Goal: Book appointment/travel/reservation

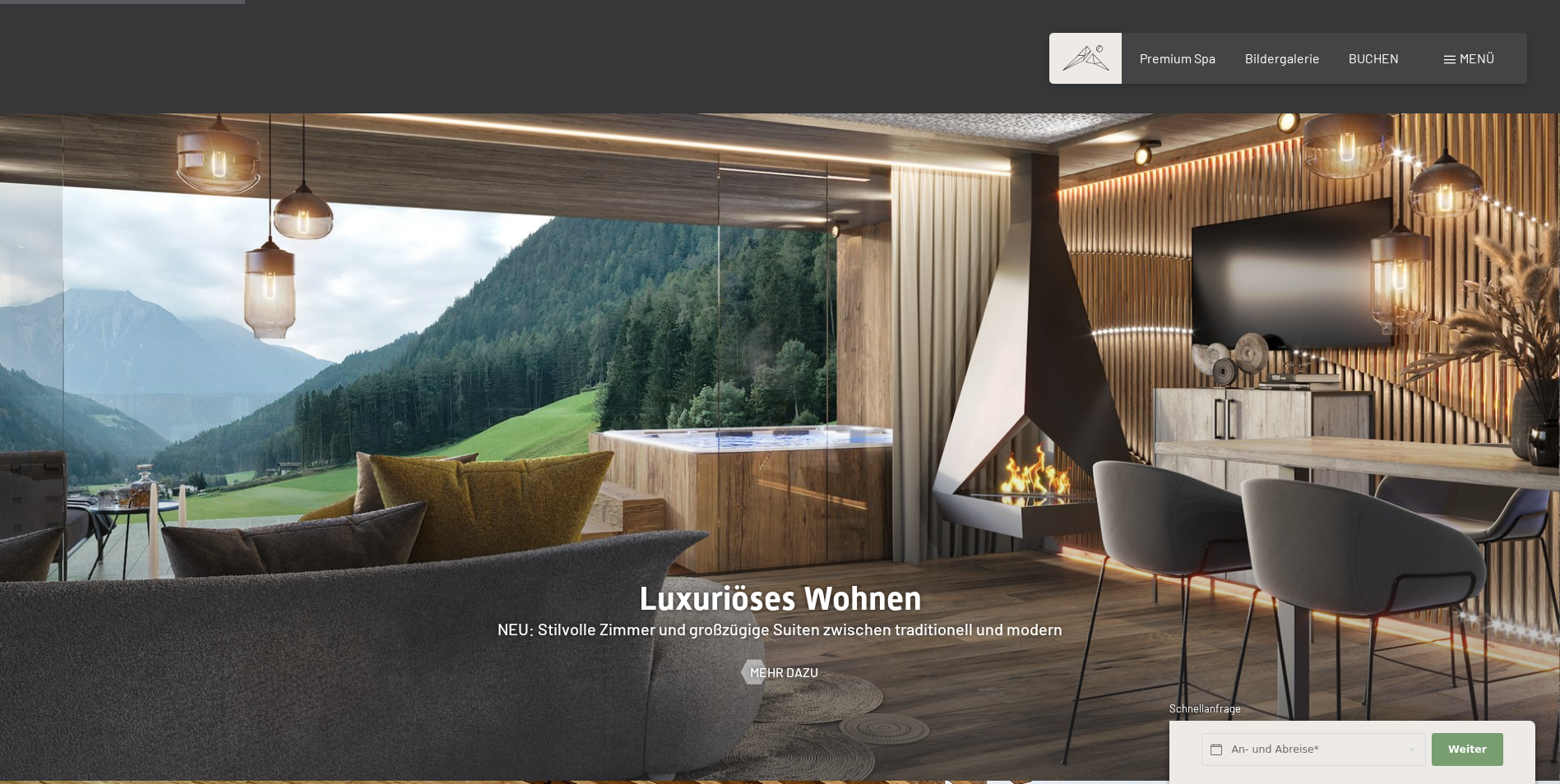
scroll to position [1544, 0]
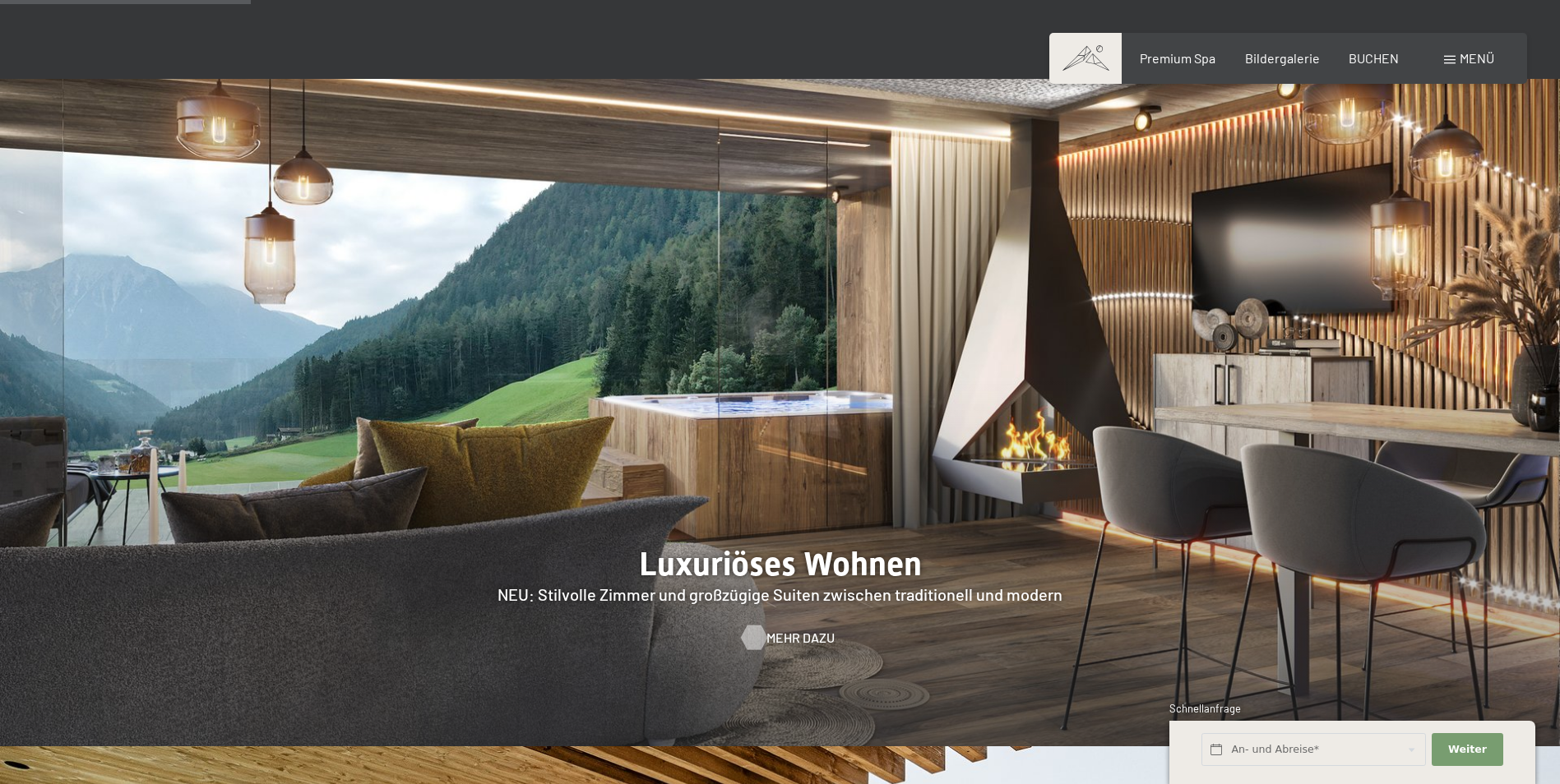
click at [784, 629] on span "Mehr dazu" at bounding box center [801, 637] width 68 height 18
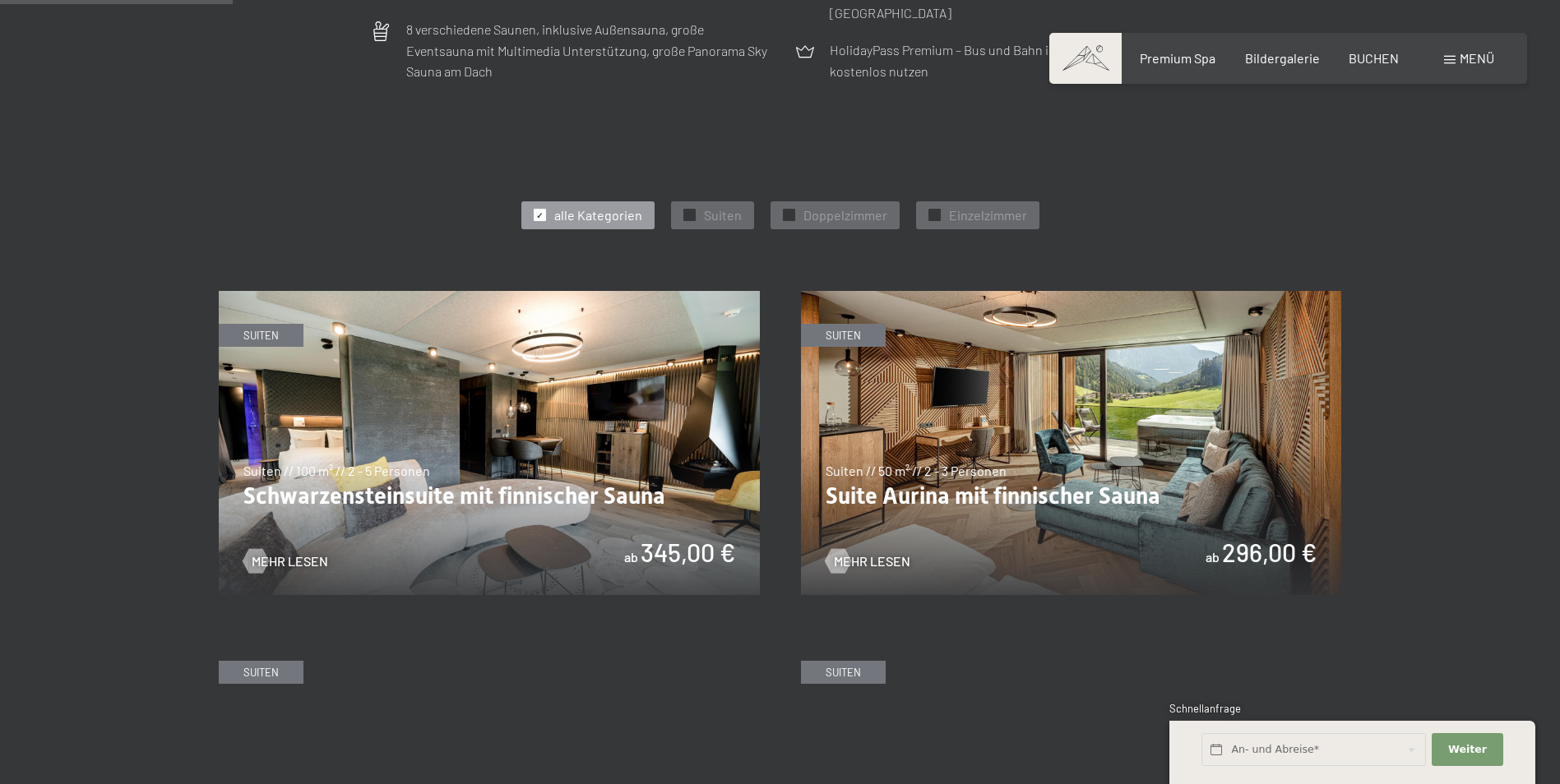
scroll to position [829, 0]
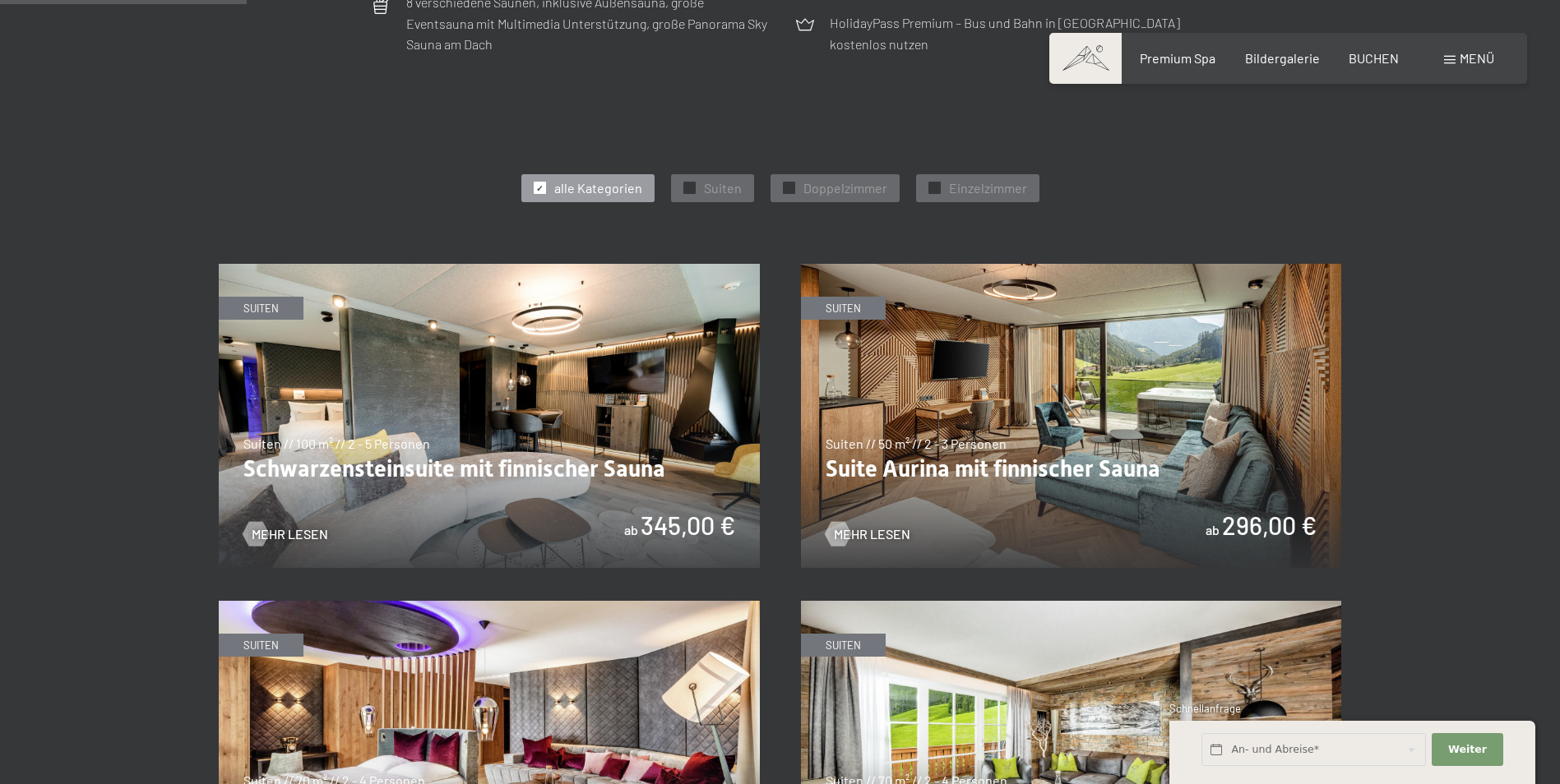
click at [945, 435] on img at bounding box center [1071, 416] width 541 height 304
click at [672, 509] on img at bounding box center [489, 416] width 541 height 304
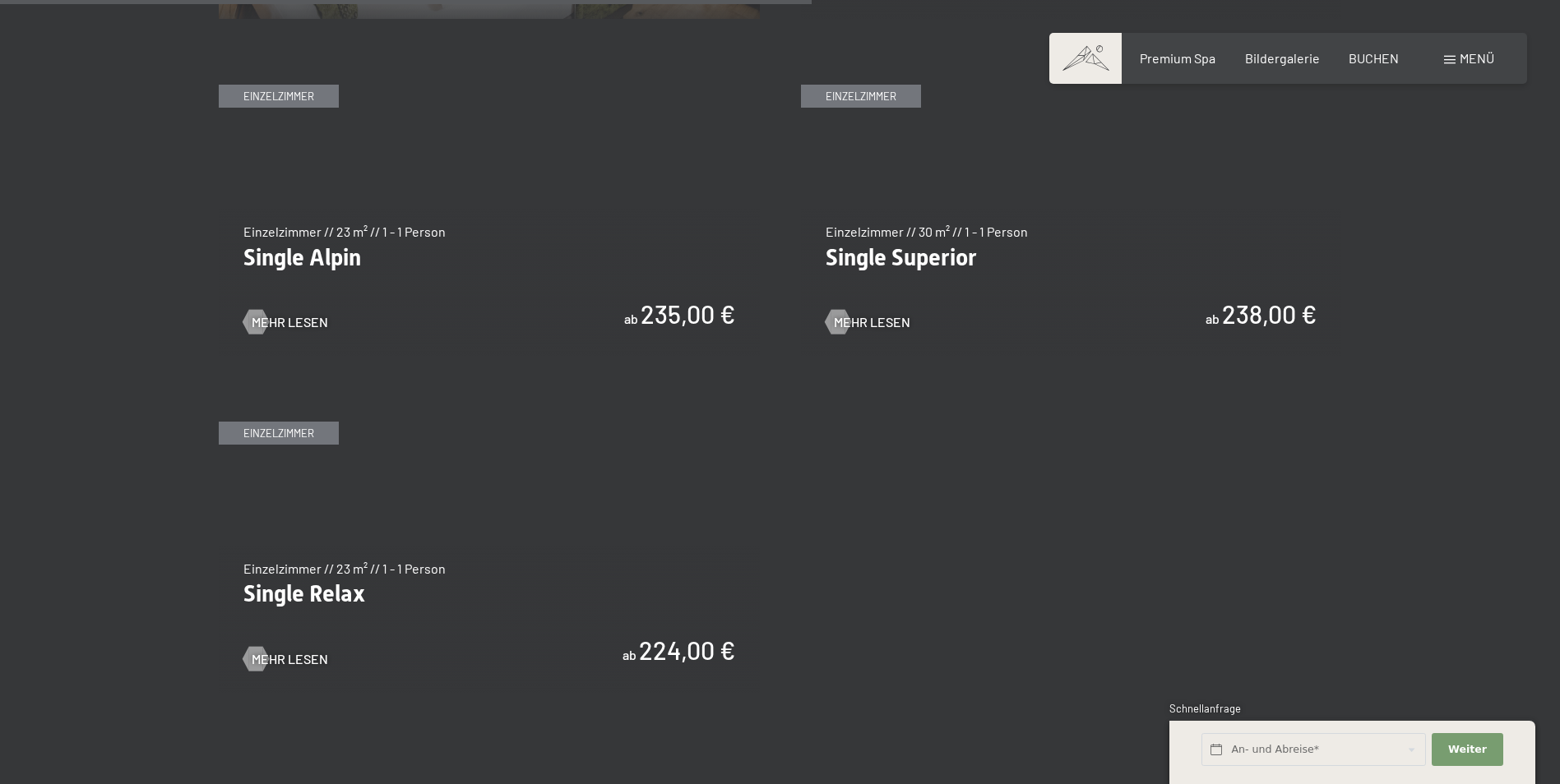
scroll to position [0, 0]
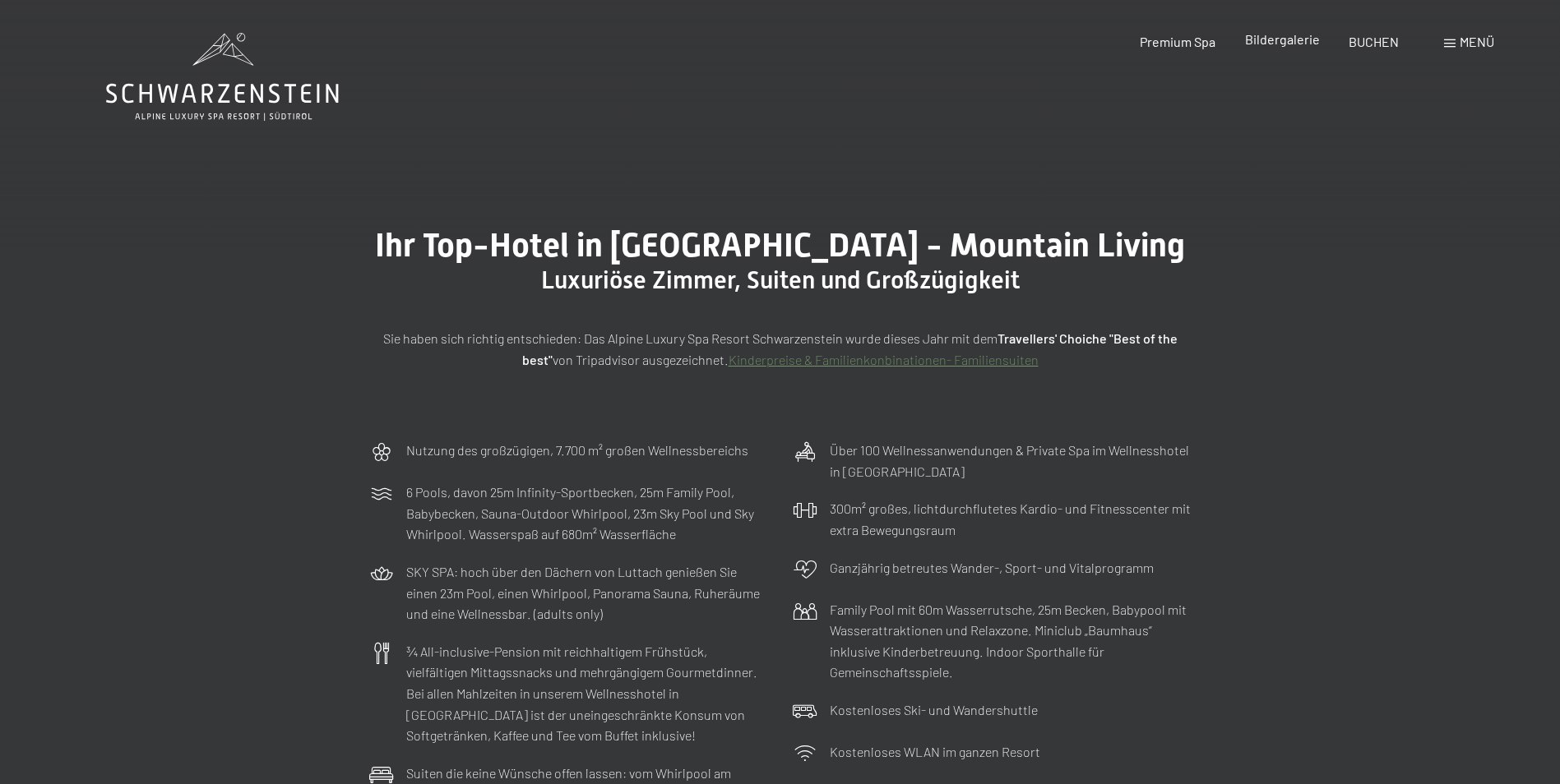
click at [1264, 41] on span "Bildergalerie" at bounding box center [1283, 39] width 75 height 15
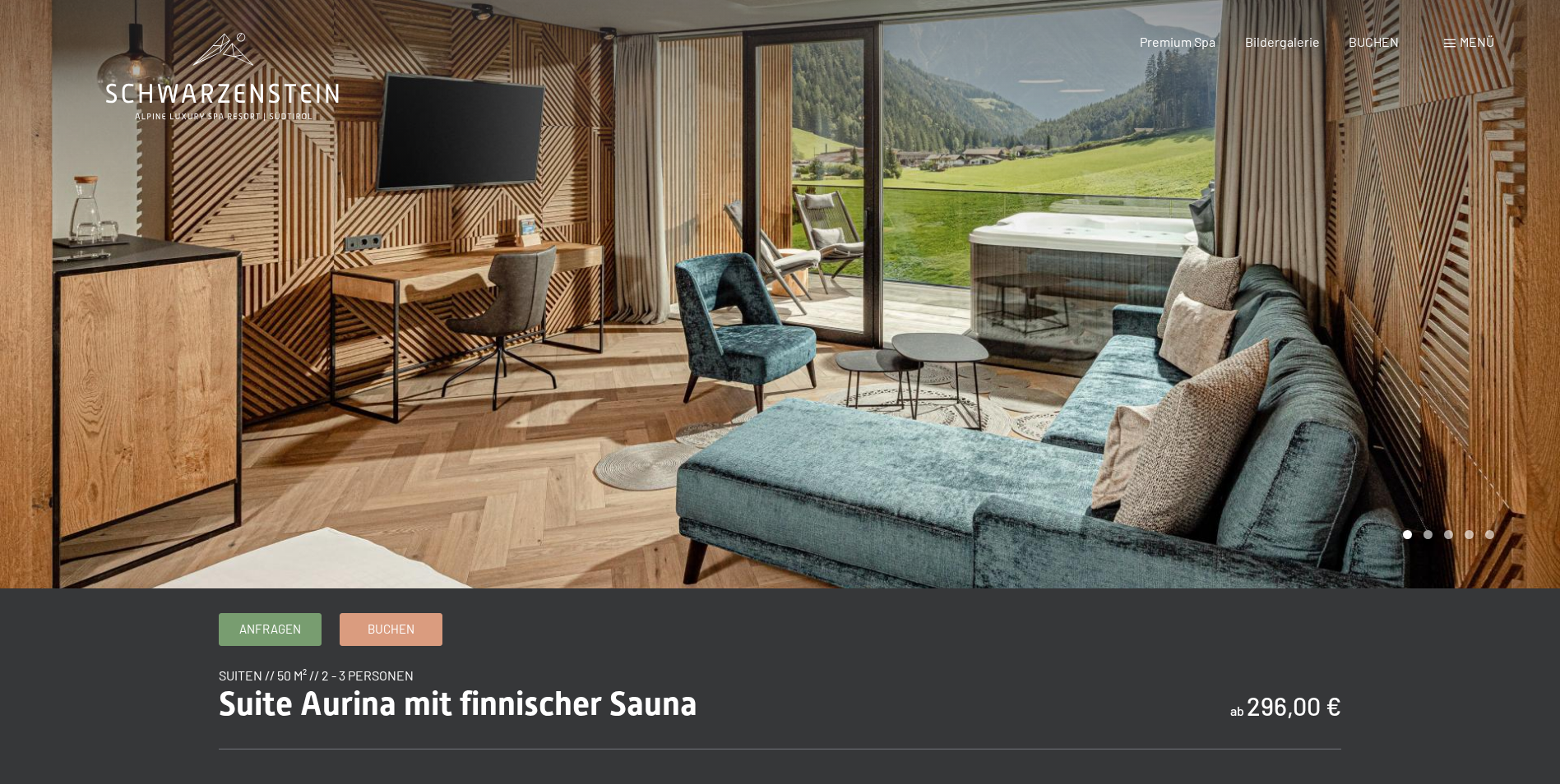
click at [890, 410] on div at bounding box center [1170, 294] width 780 height 588
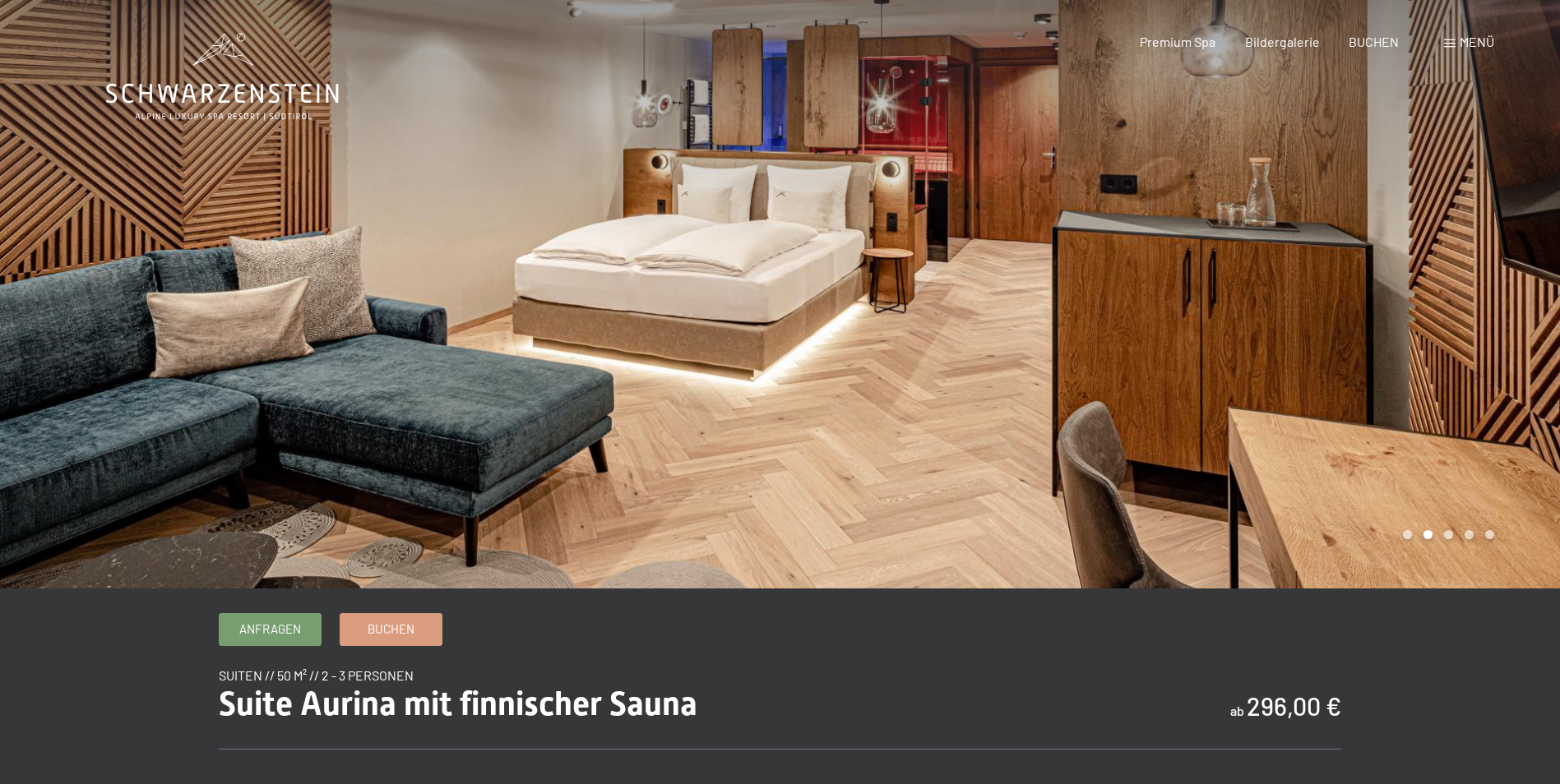
click at [890, 410] on div at bounding box center [1170, 294] width 780 height 588
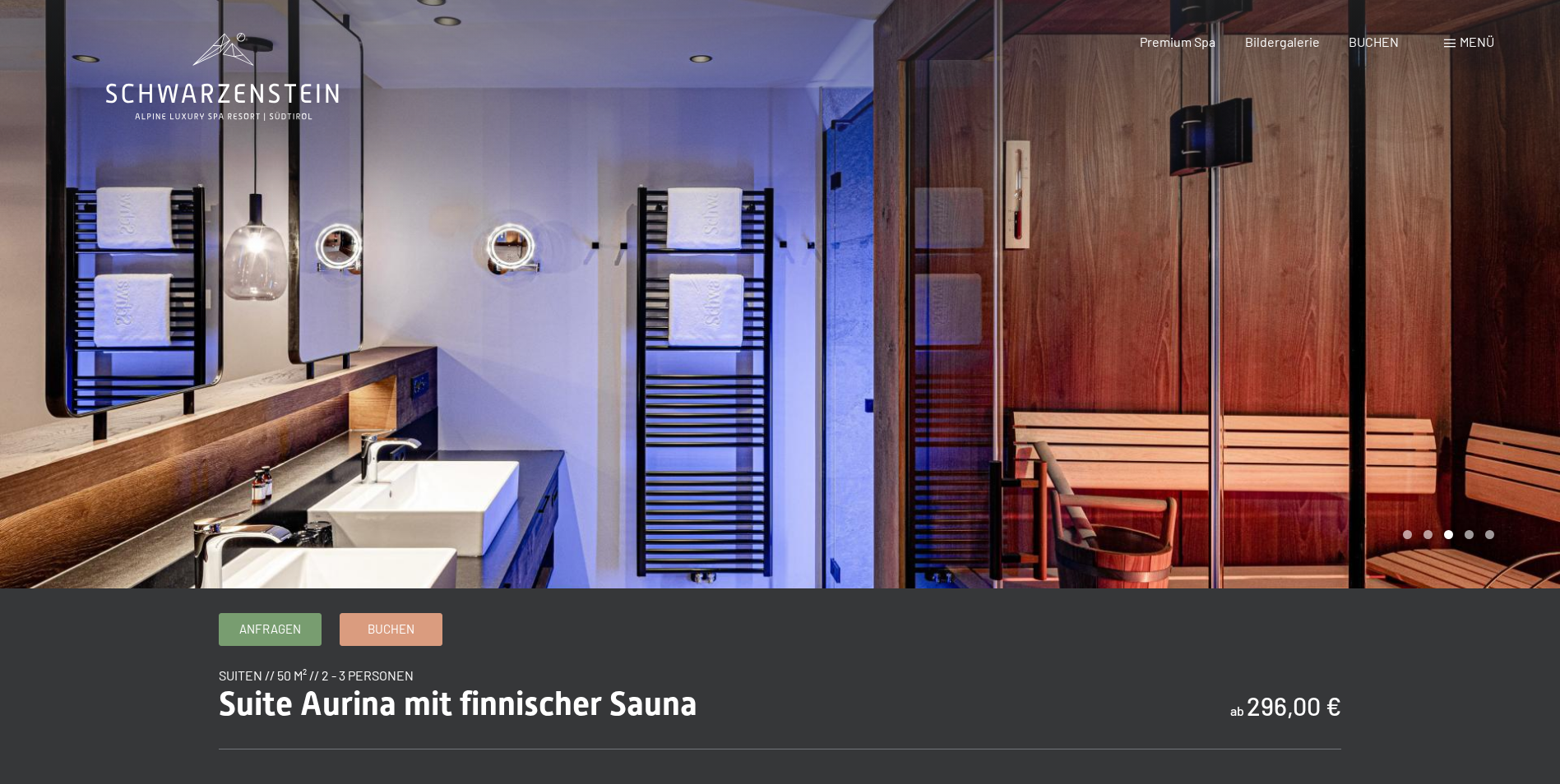
click at [890, 410] on div at bounding box center [1170, 294] width 780 height 588
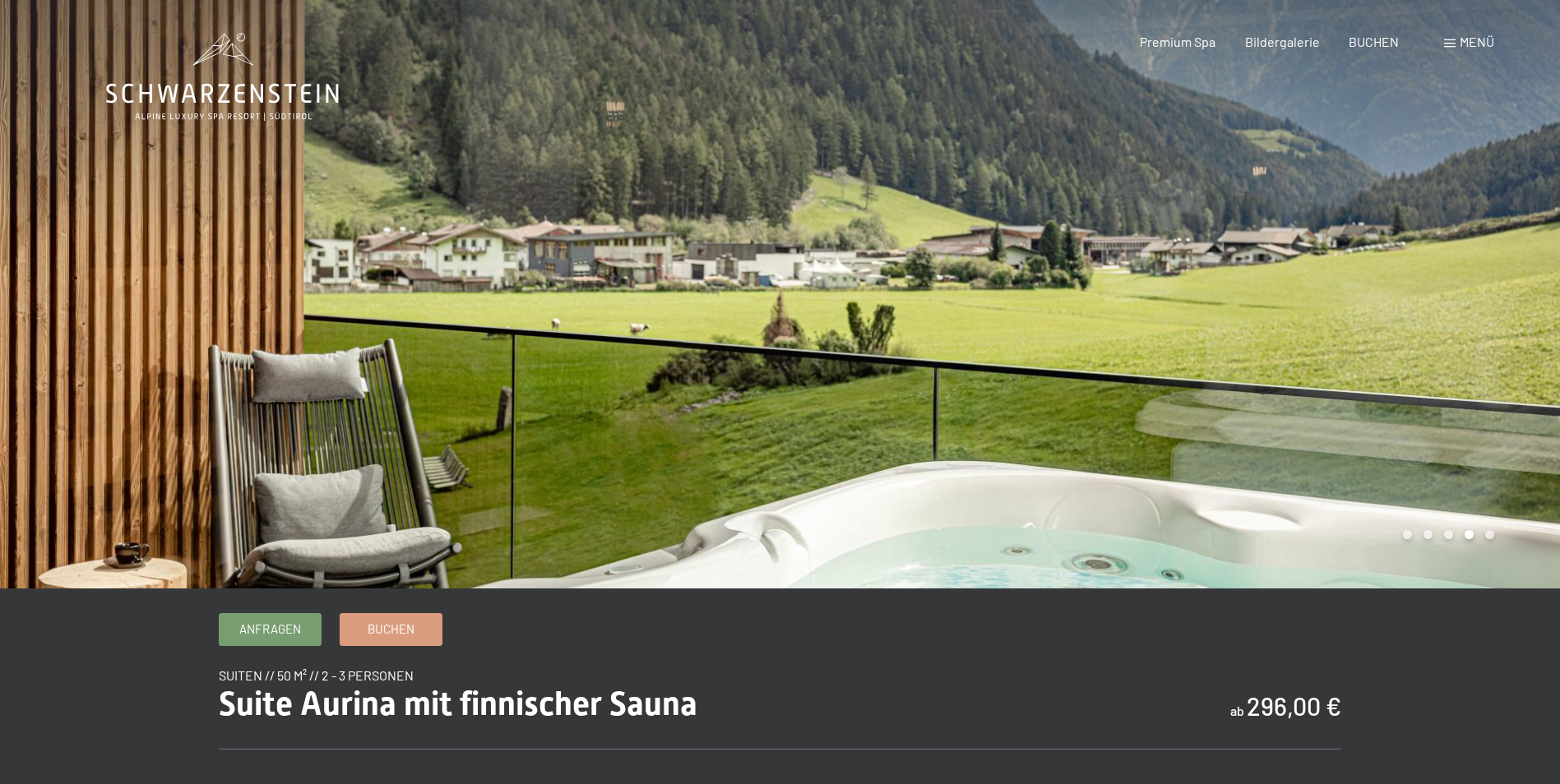
click at [890, 410] on div at bounding box center [1170, 294] width 780 height 588
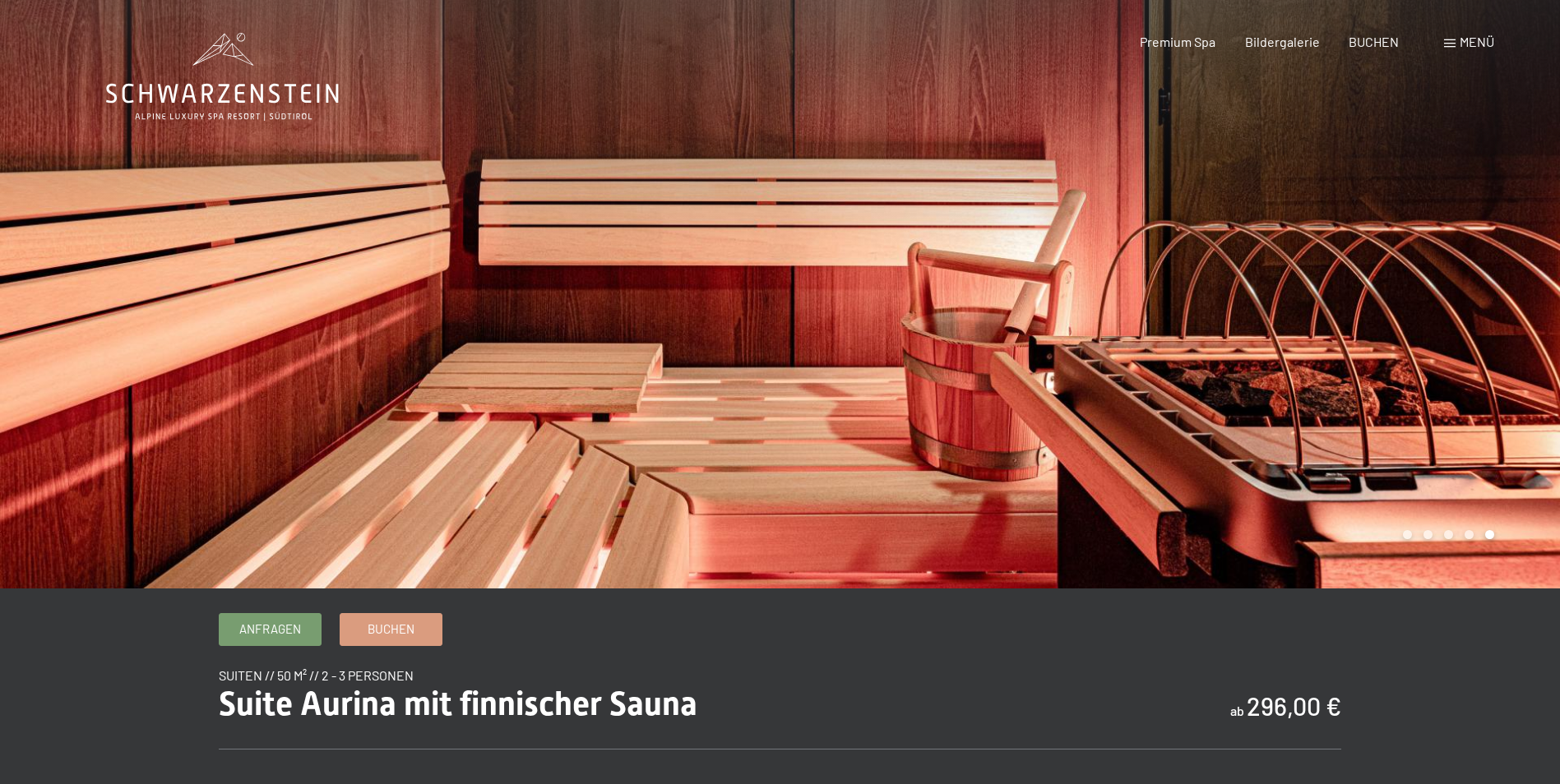
click at [890, 410] on div at bounding box center [1170, 294] width 780 height 588
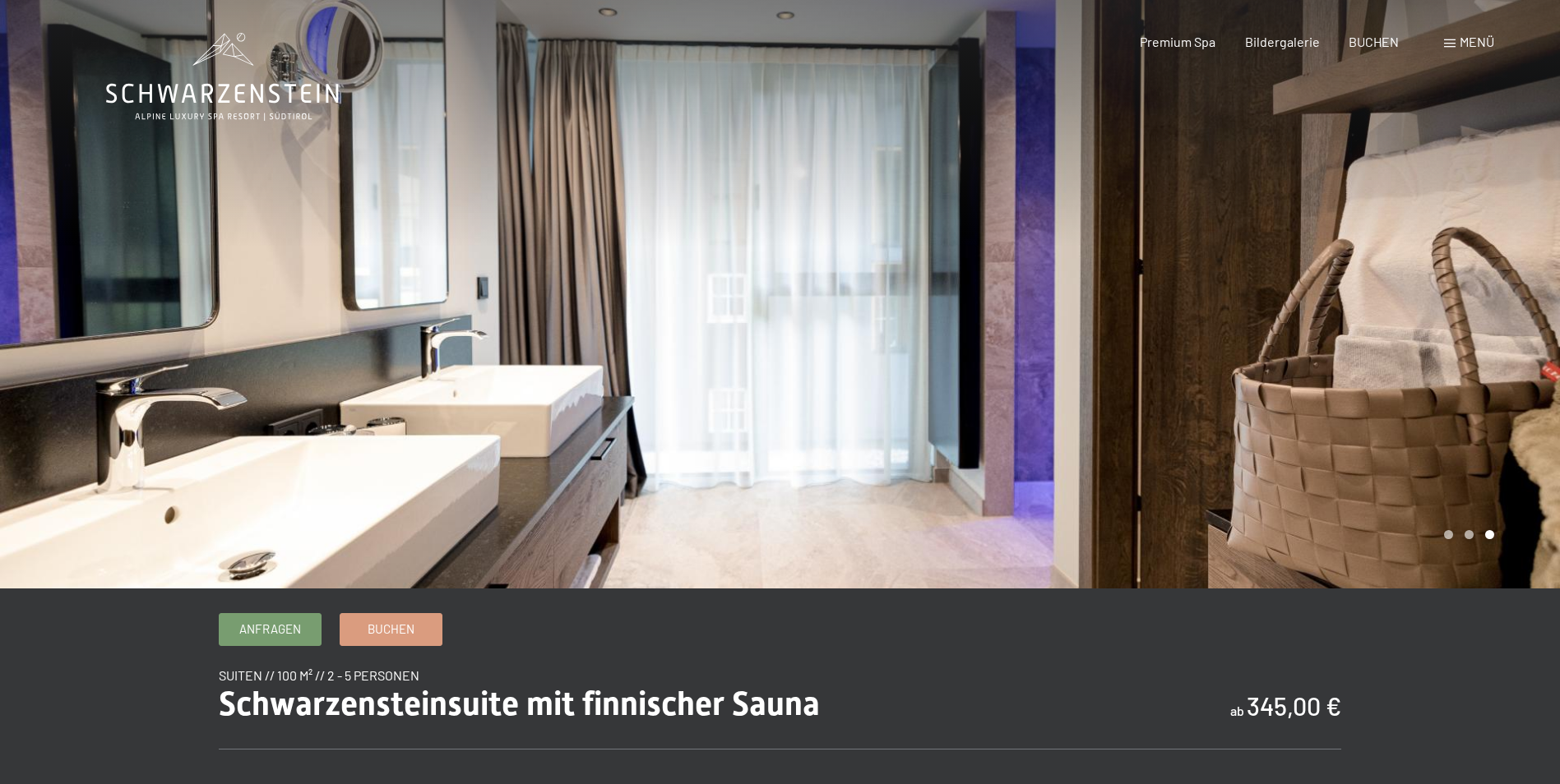
click at [1323, 443] on div at bounding box center [1170, 294] width 780 height 588
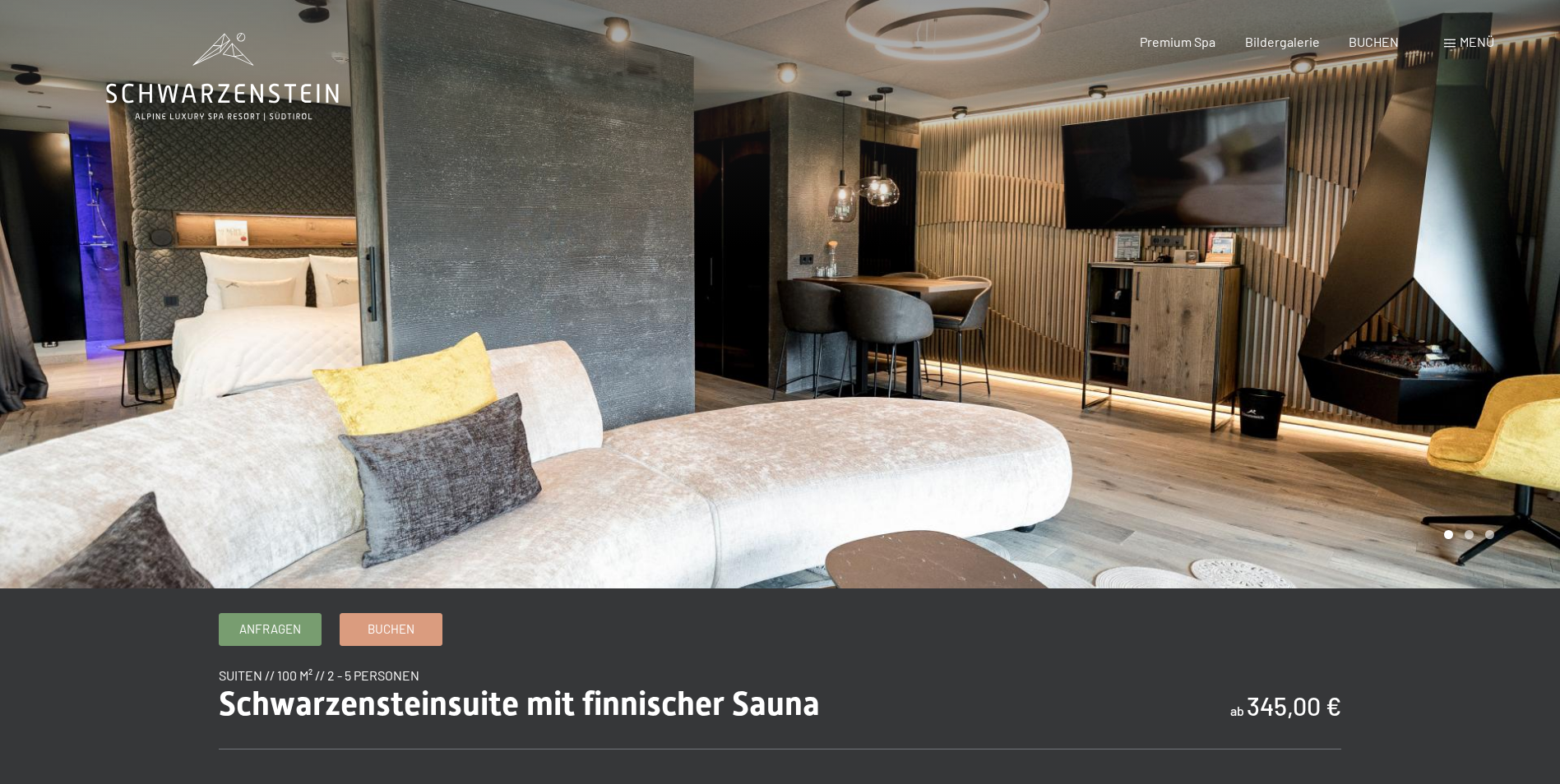
click at [1323, 443] on div at bounding box center [1170, 294] width 780 height 588
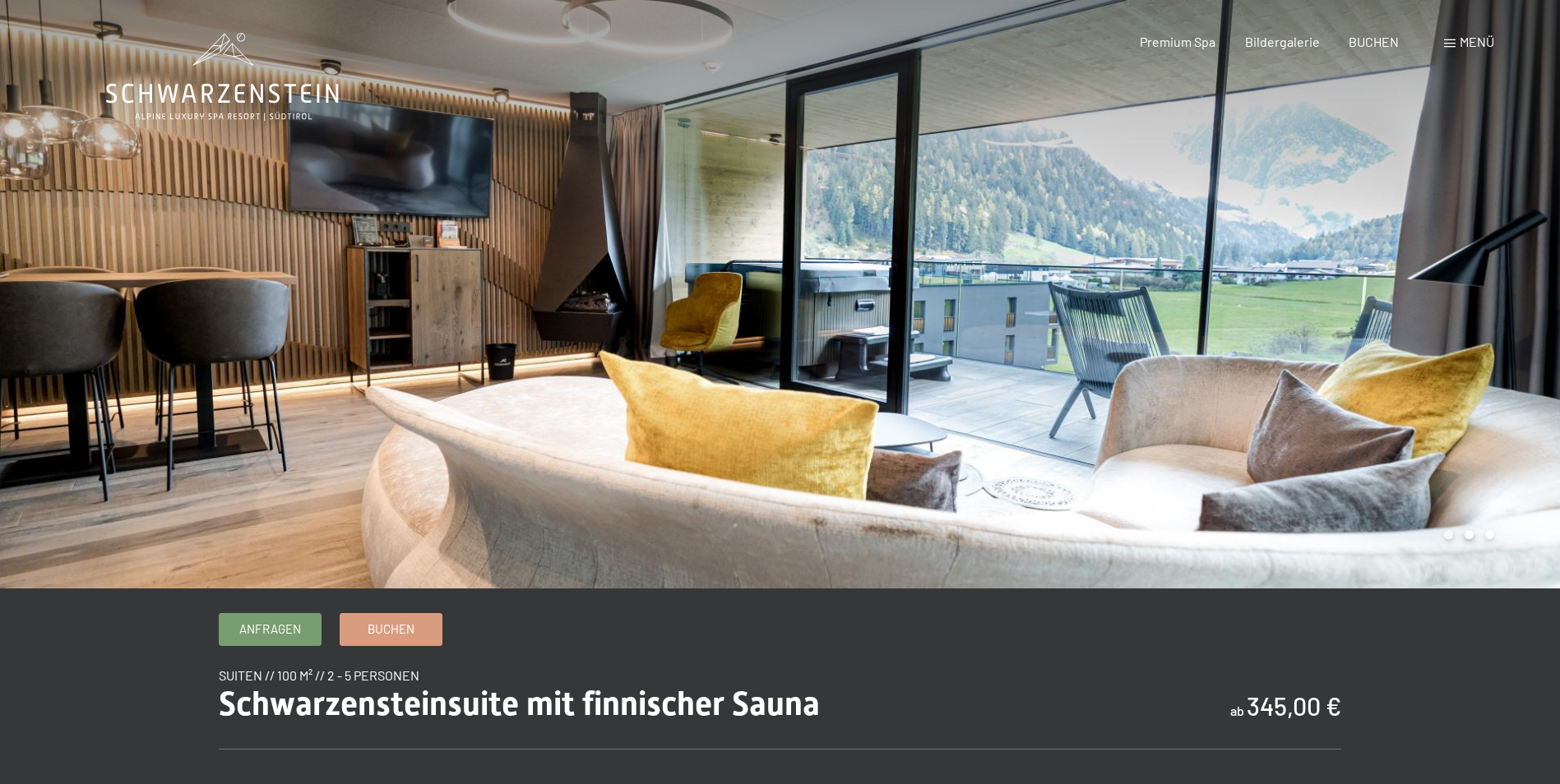
click at [1323, 443] on div at bounding box center [1170, 294] width 780 height 588
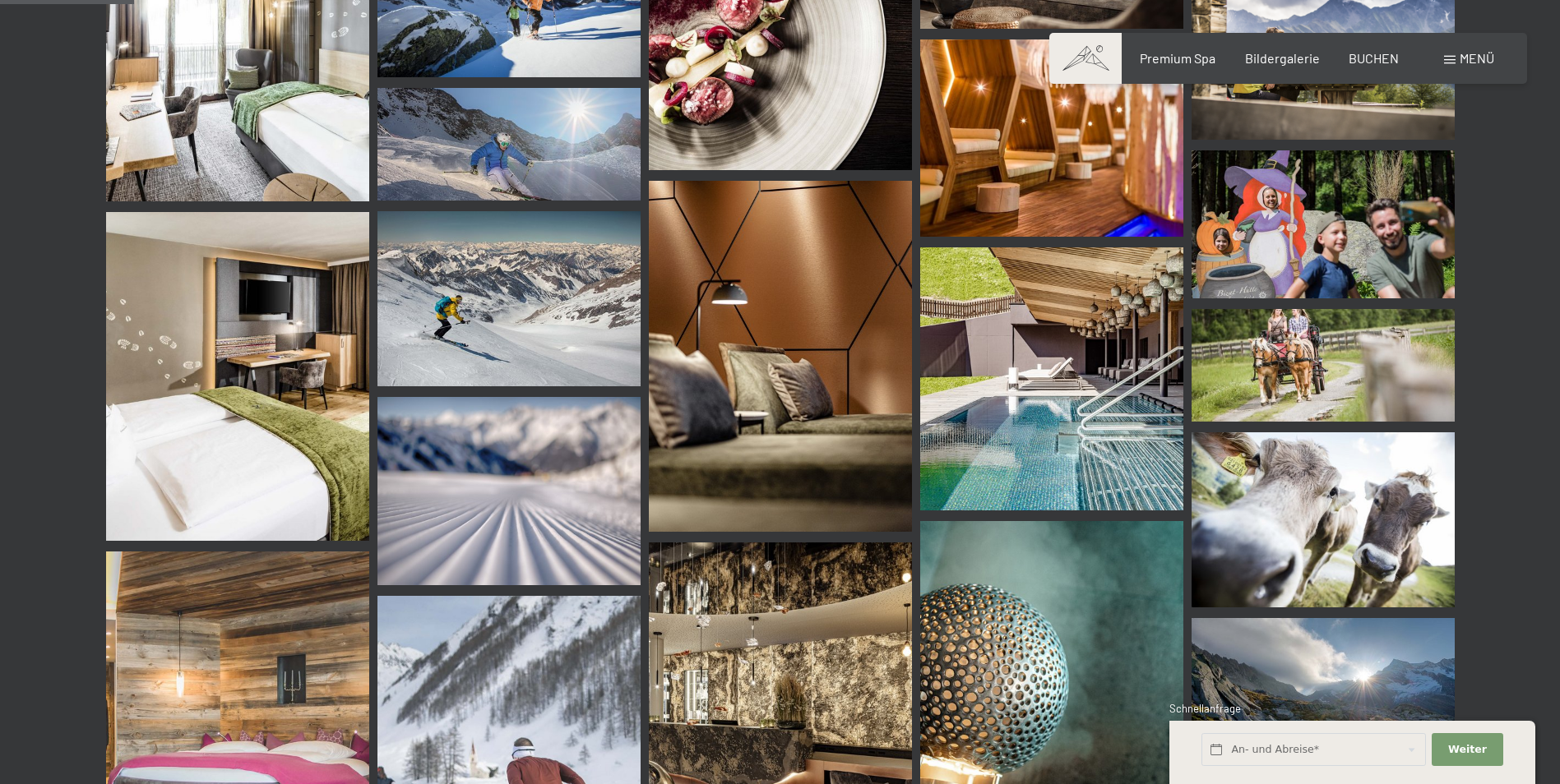
scroll to position [1783, 0]
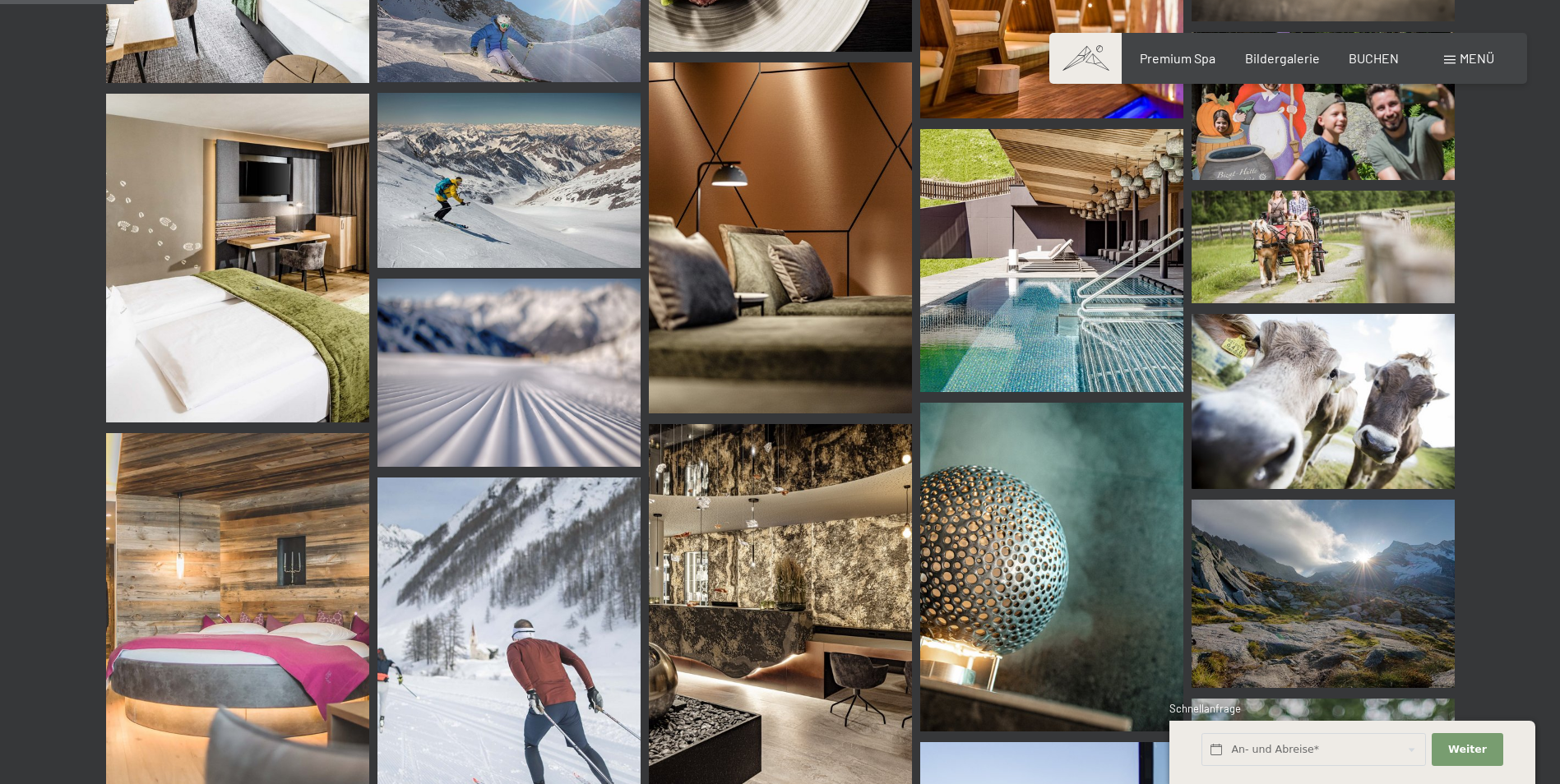
click at [747, 226] on img at bounding box center [780, 238] width 263 height 351
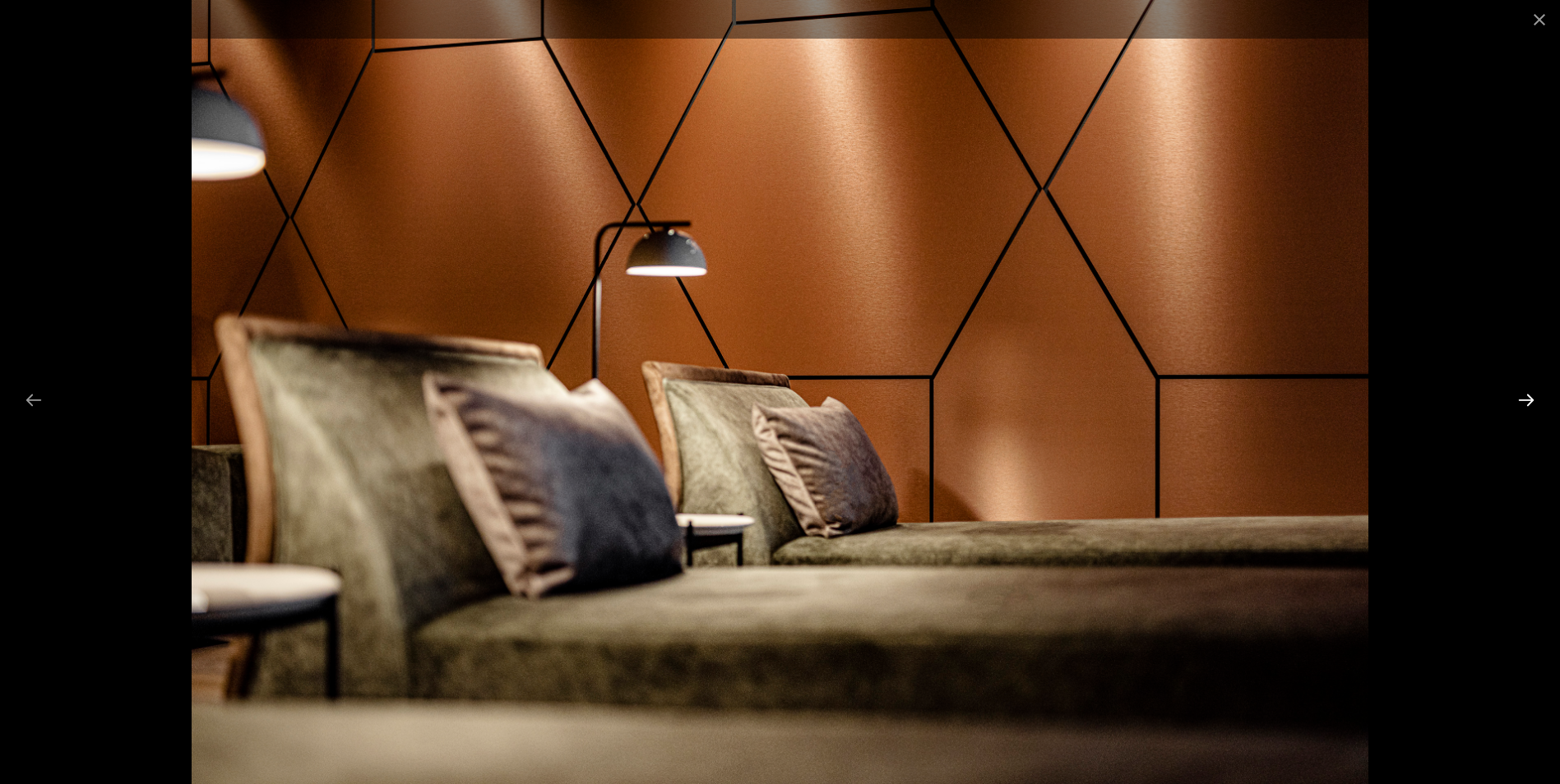
click at [1516, 399] on button "Next slide" at bounding box center [1527, 399] width 35 height 32
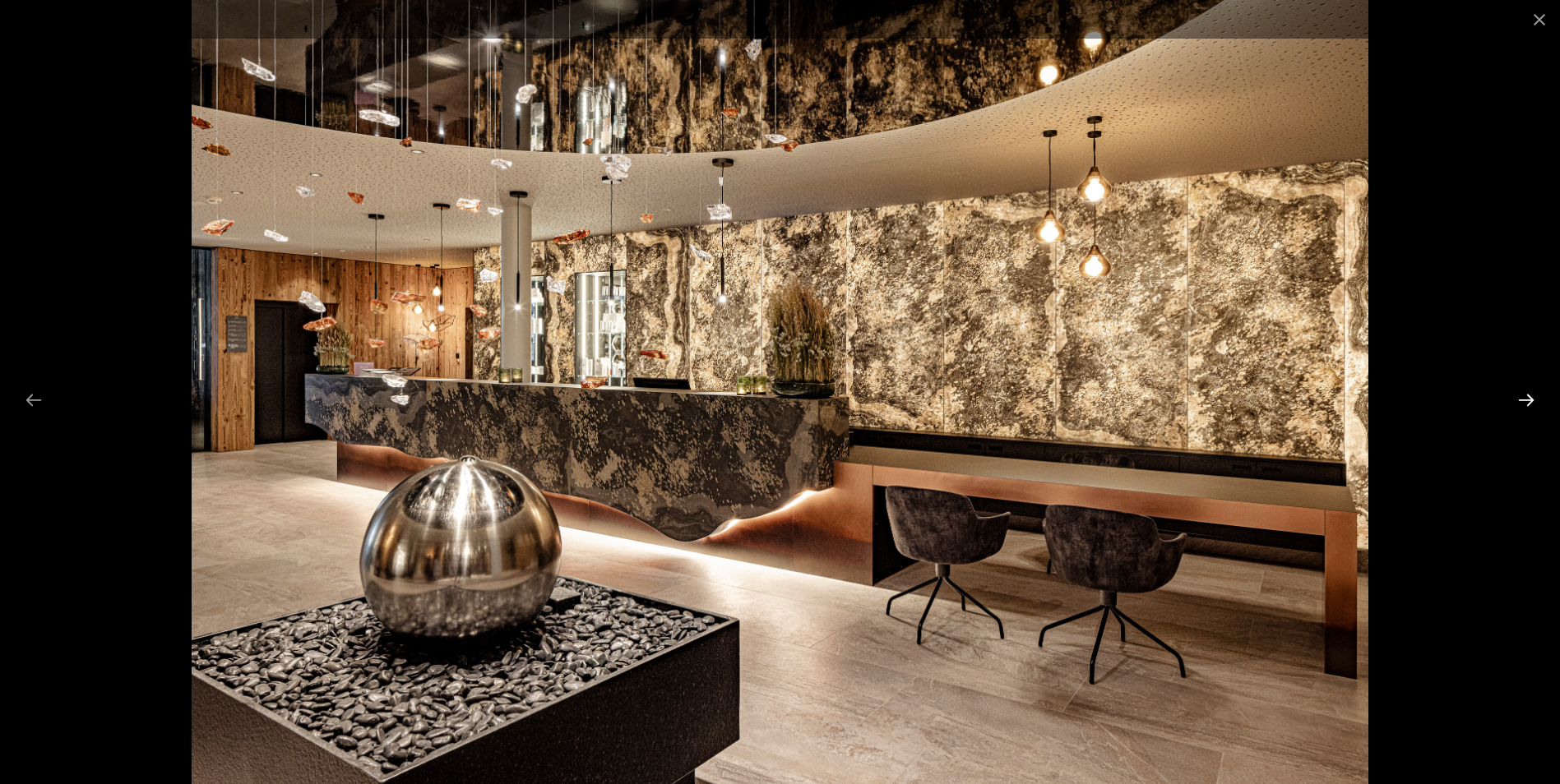
click at [1516, 398] on button "Next slide" at bounding box center [1527, 399] width 35 height 32
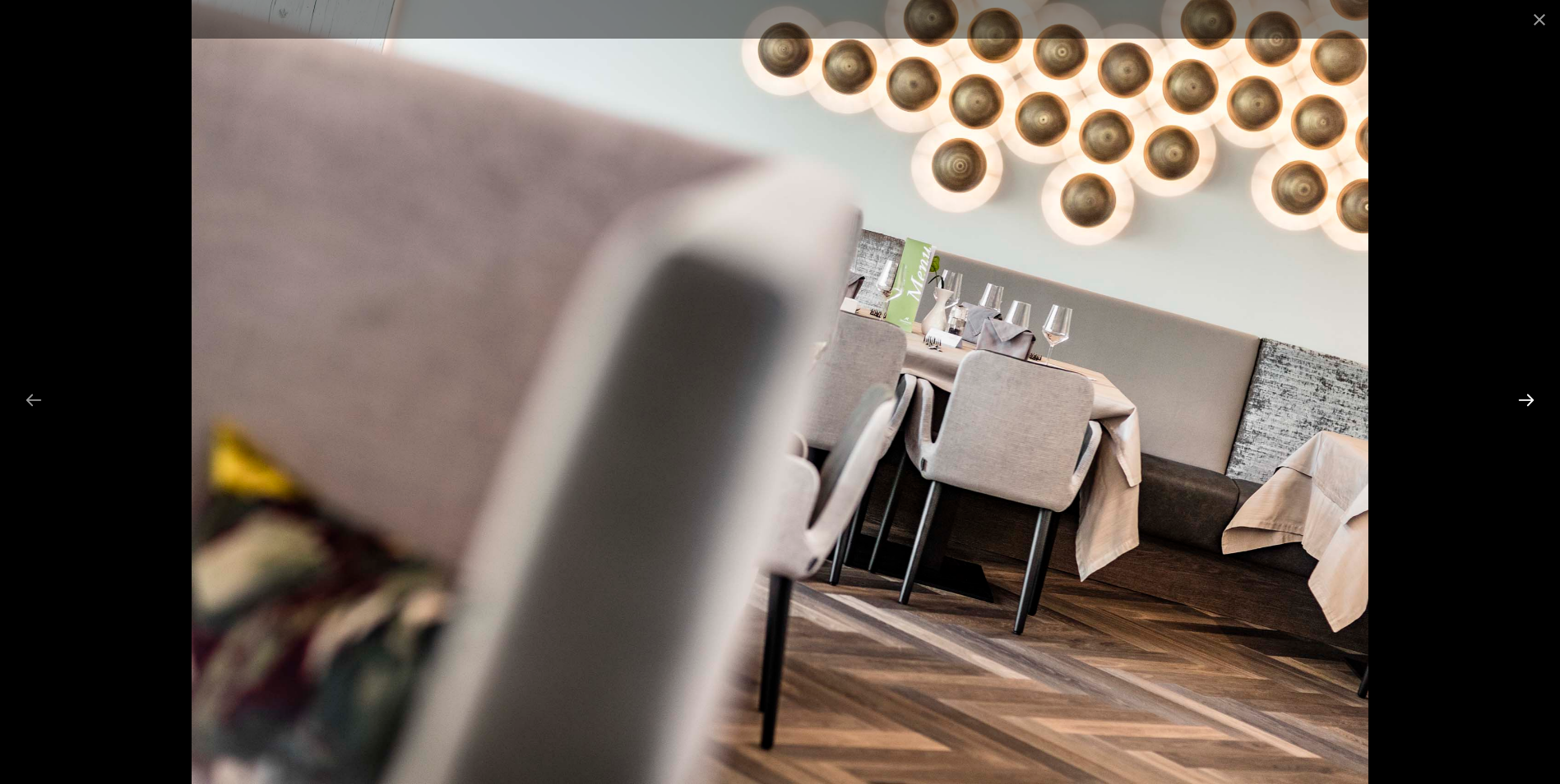
click at [1516, 398] on button "Next slide" at bounding box center [1527, 399] width 35 height 32
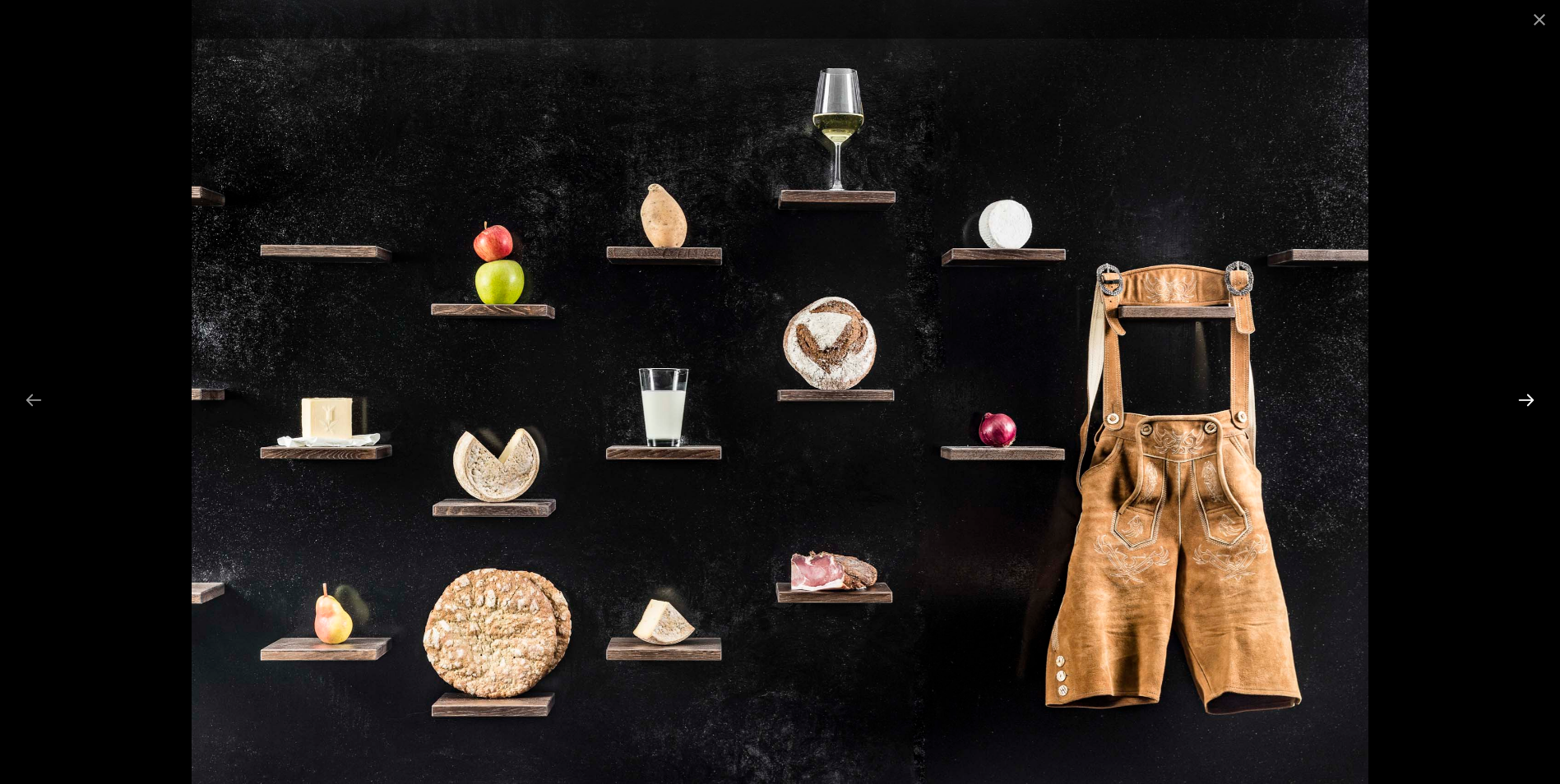
click at [1516, 398] on button "Next slide" at bounding box center [1527, 399] width 35 height 32
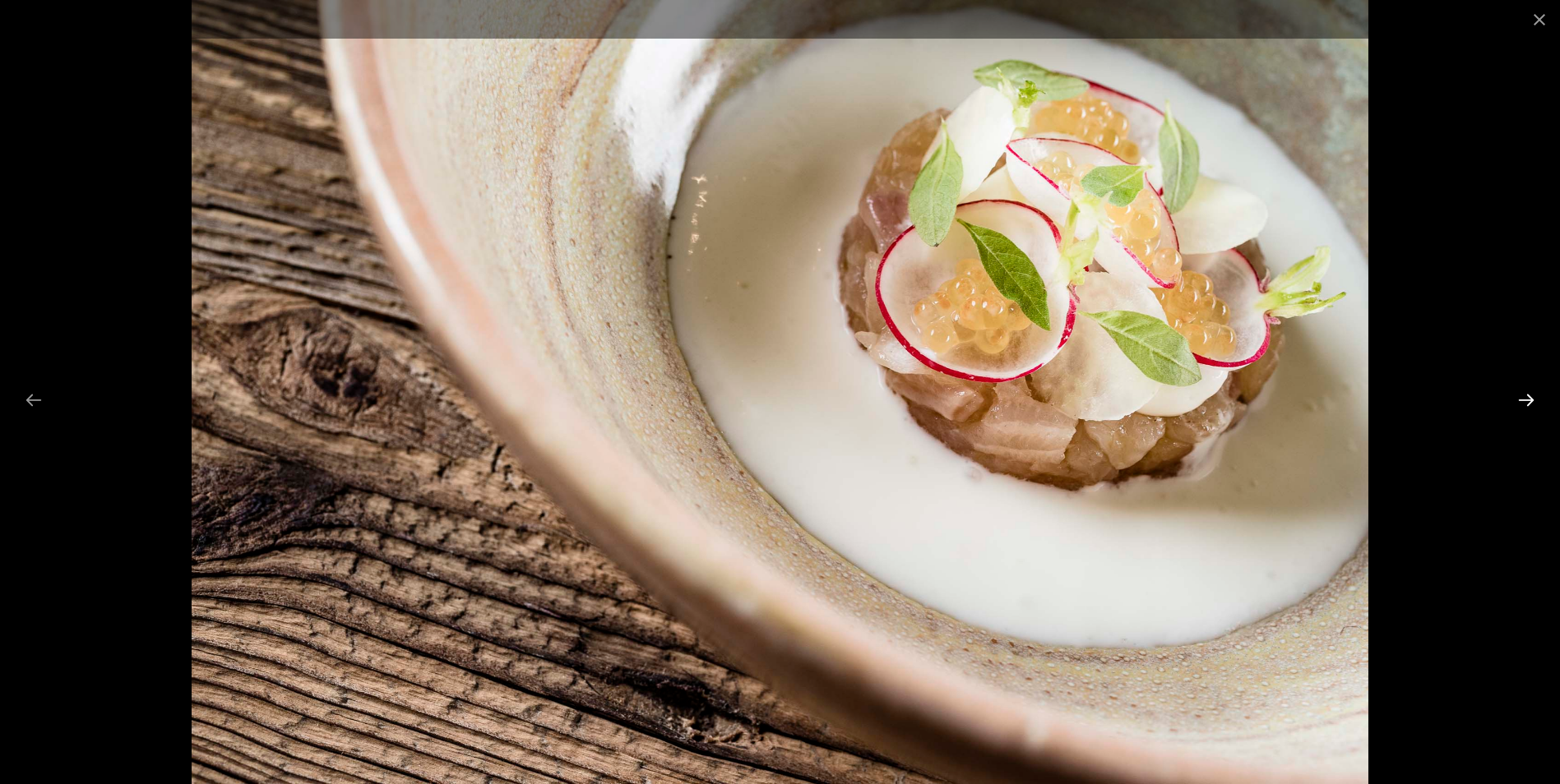
click at [1516, 398] on button "Next slide" at bounding box center [1527, 399] width 35 height 32
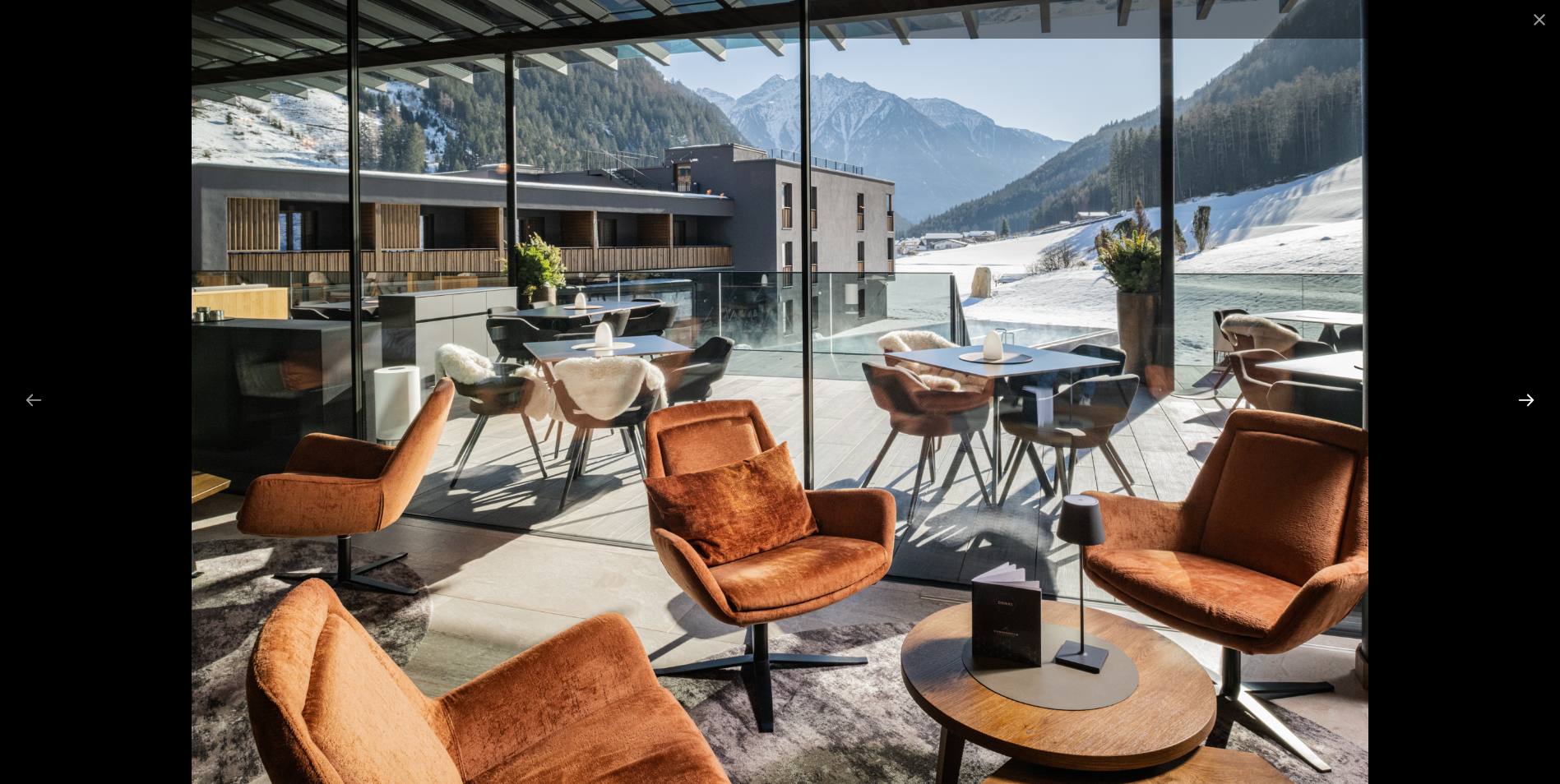
click at [1516, 398] on button "Next slide" at bounding box center [1527, 399] width 35 height 32
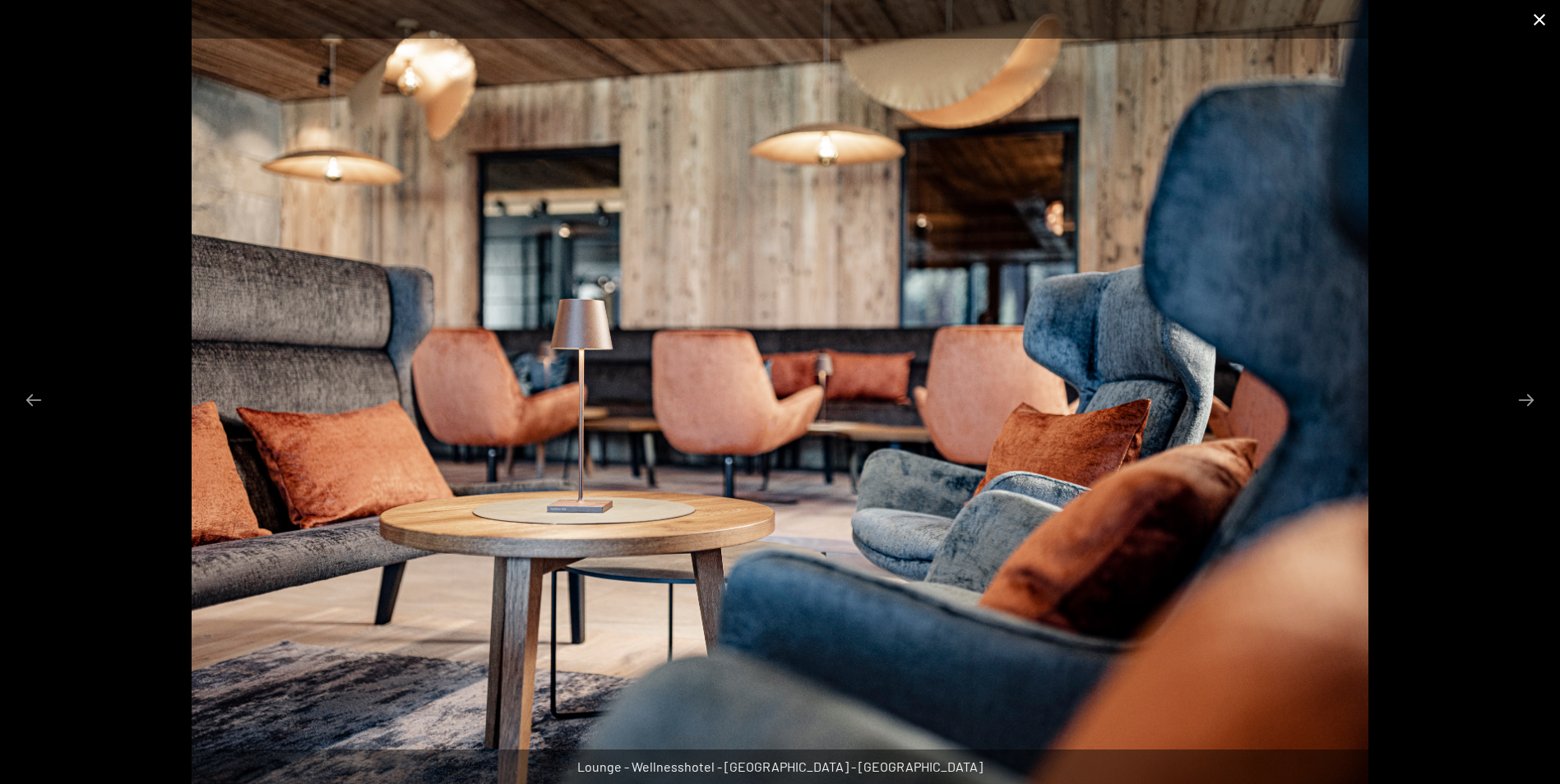
click at [1542, 7] on button "Close gallery" at bounding box center [1540, 19] width 41 height 39
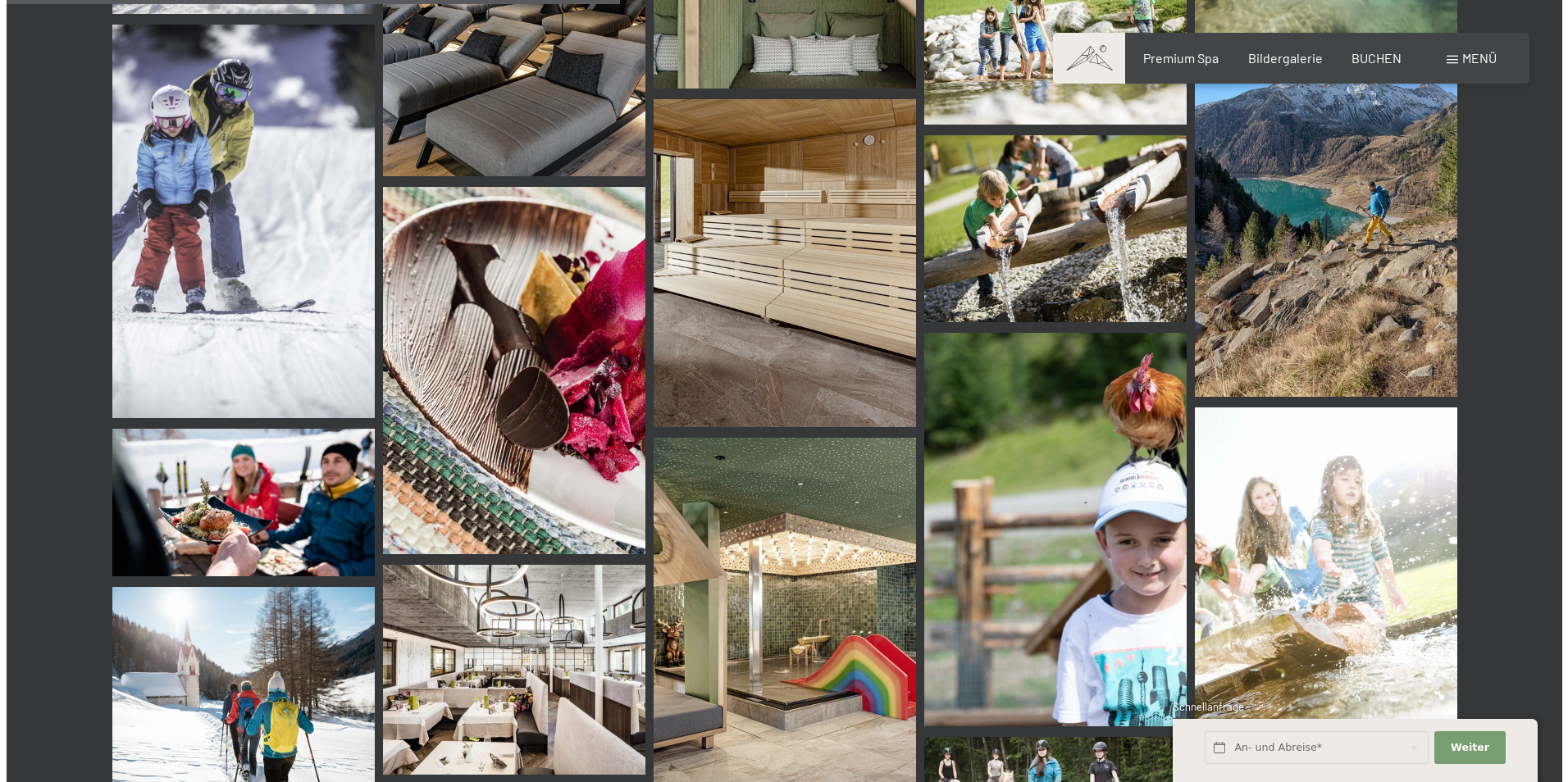
scroll to position [8179, 0]
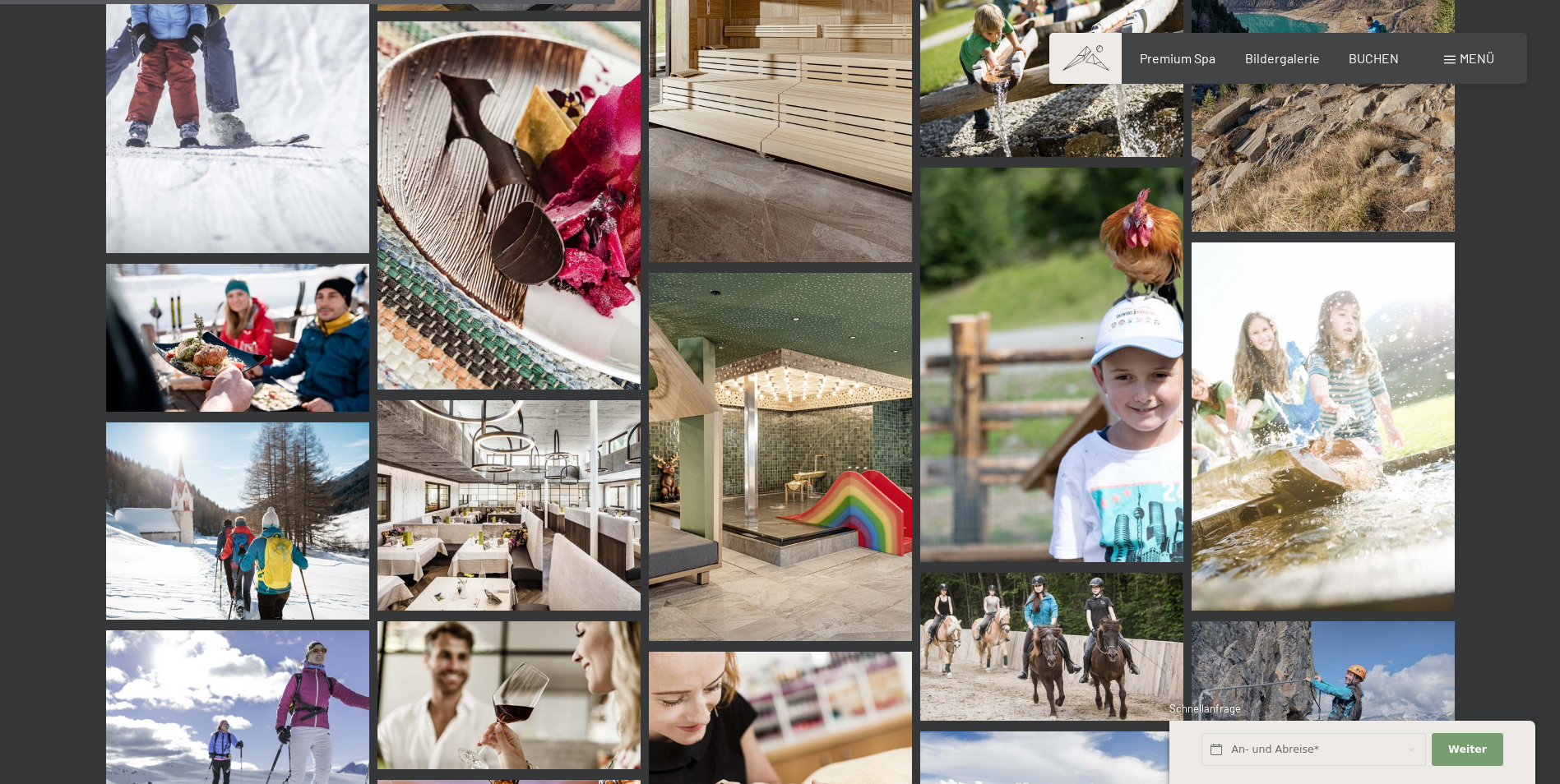
click at [627, 472] on img at bounding box center [508, 505] width 263 height 210
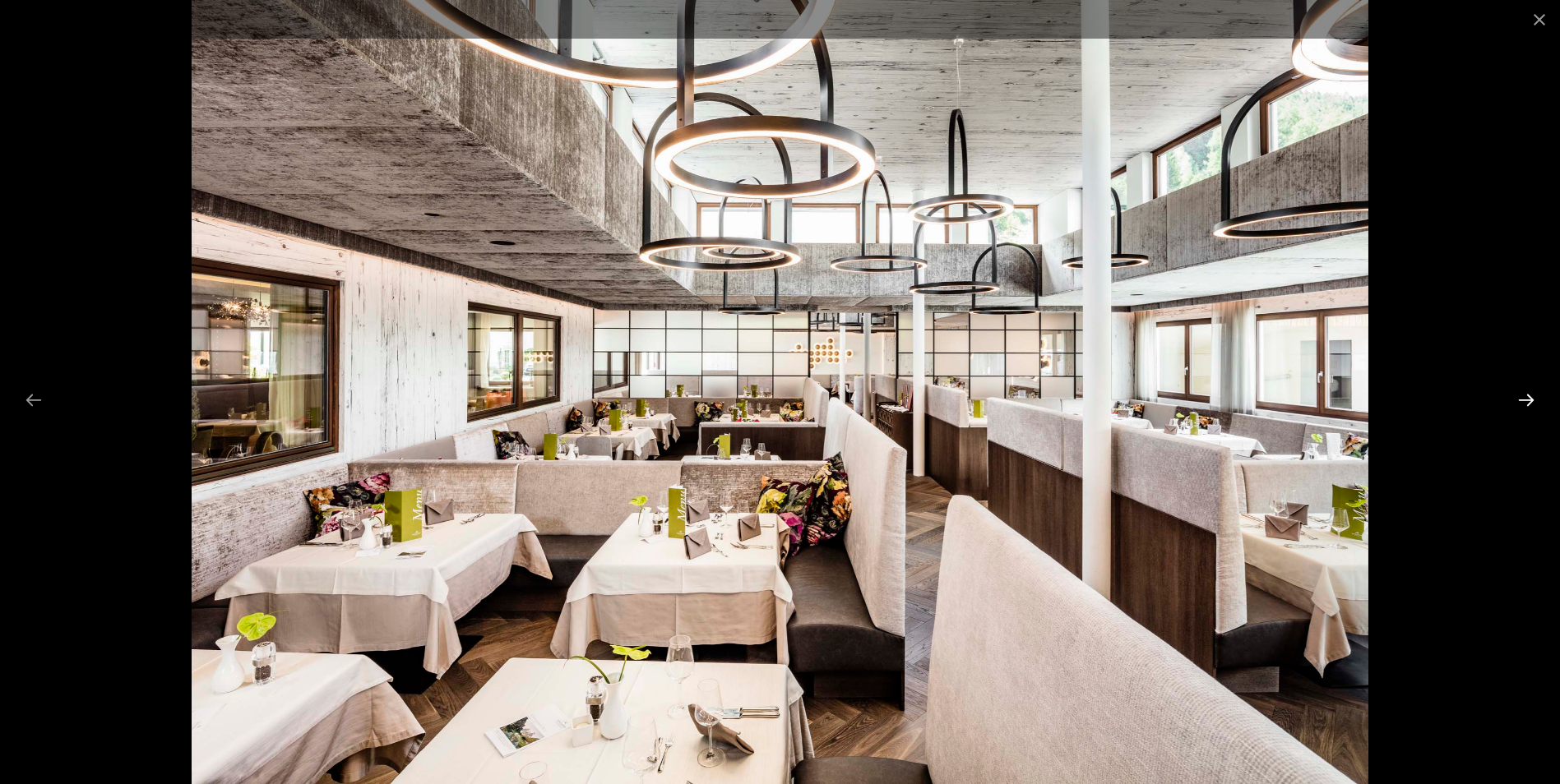
click at [1526, 414] on button "Next slide" at bounding box center [1527, 399] width 35 height 32
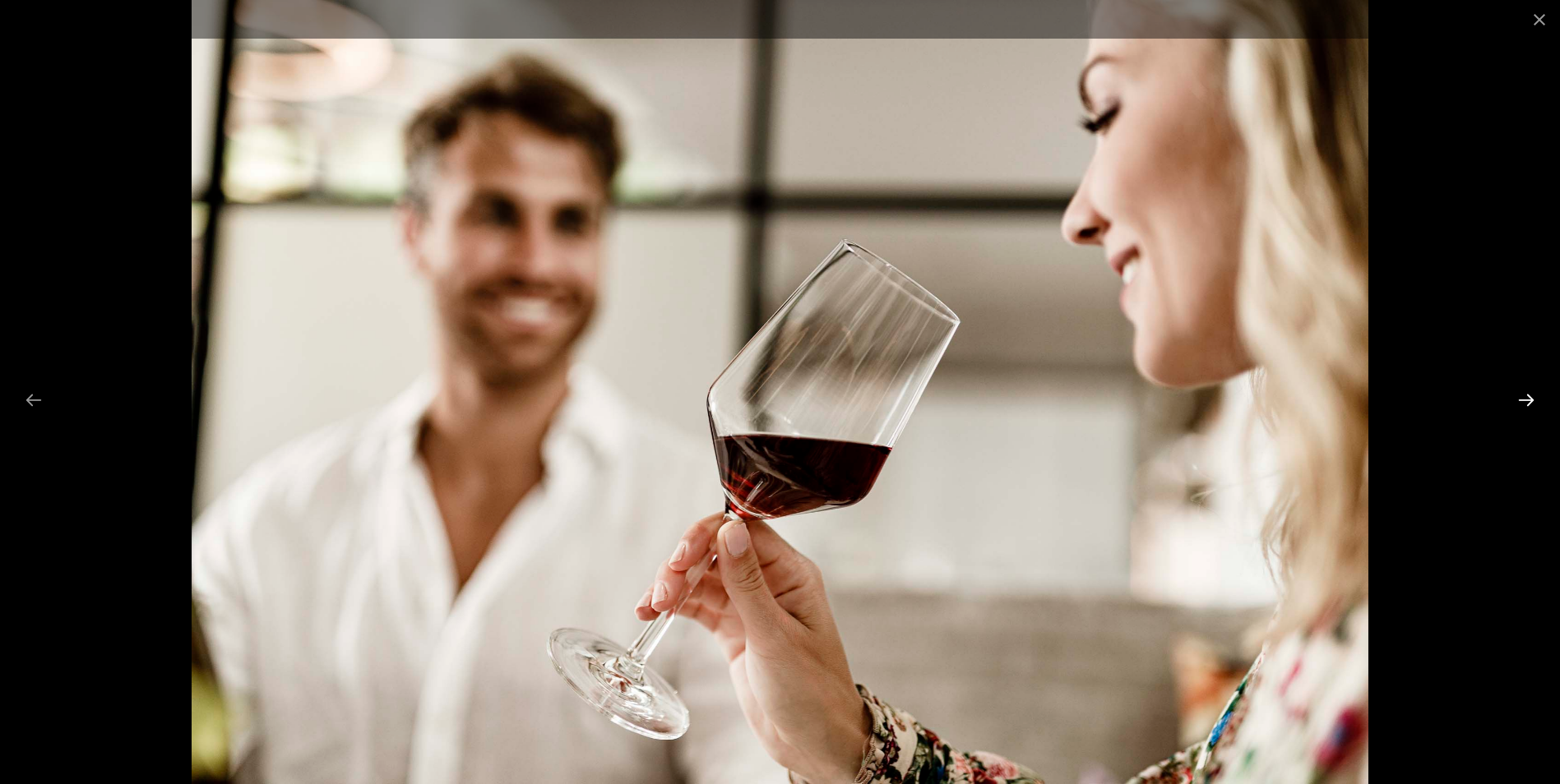
click at [1526, 414] on button "Next slide" at bounding box center [1527, 399] width 35 height 32
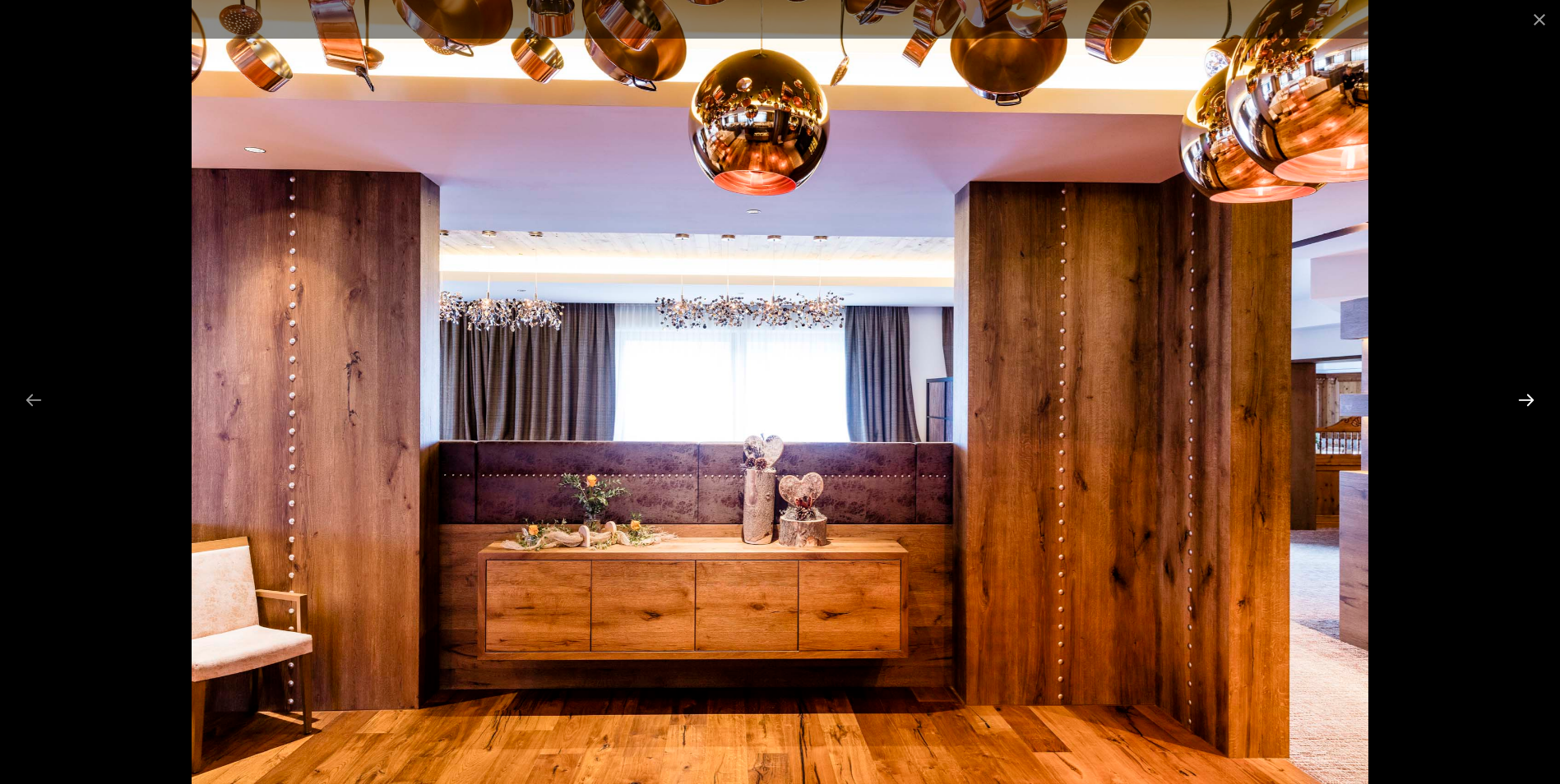
click at [1526, 414] on button "Next slide" at bounding box center [1527, 399] width 35 height 32
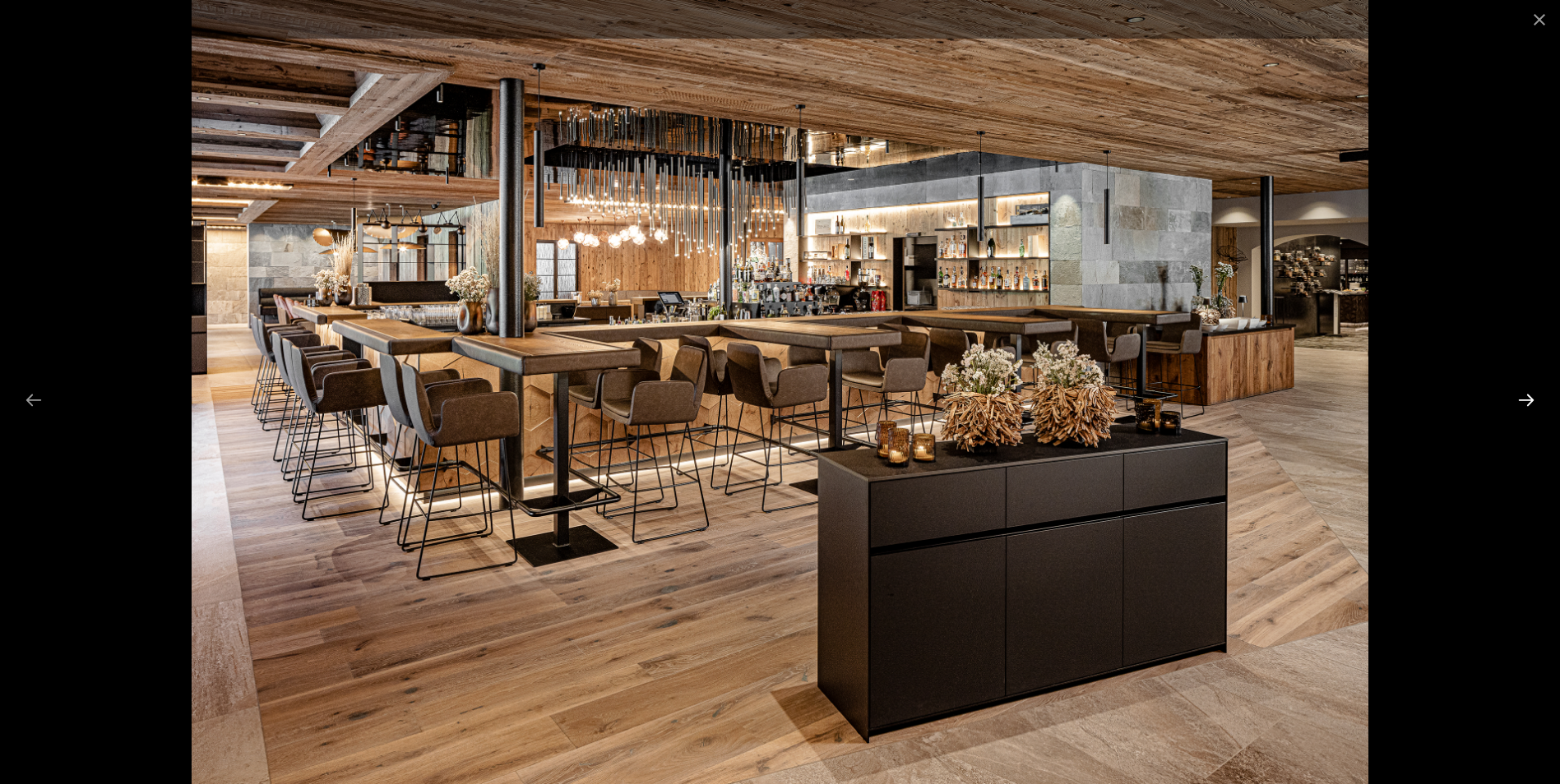
click at [1526, 414] on button "Next slide" at bounding box center [1527, 399] width 35 height 32
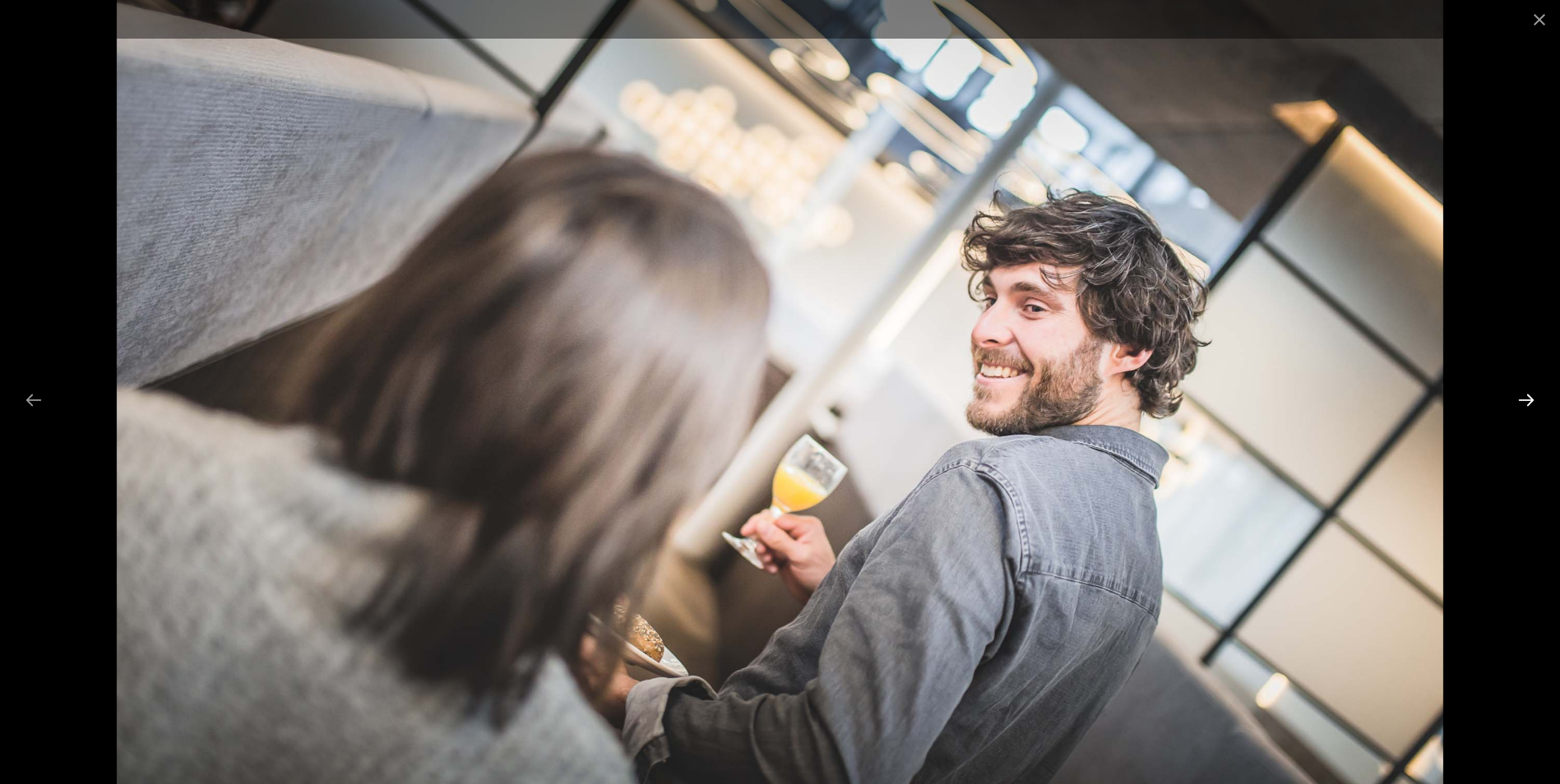
click at [1526, 414] on button "Next slide" at bounding box center [1527, 399] width 35 height 32
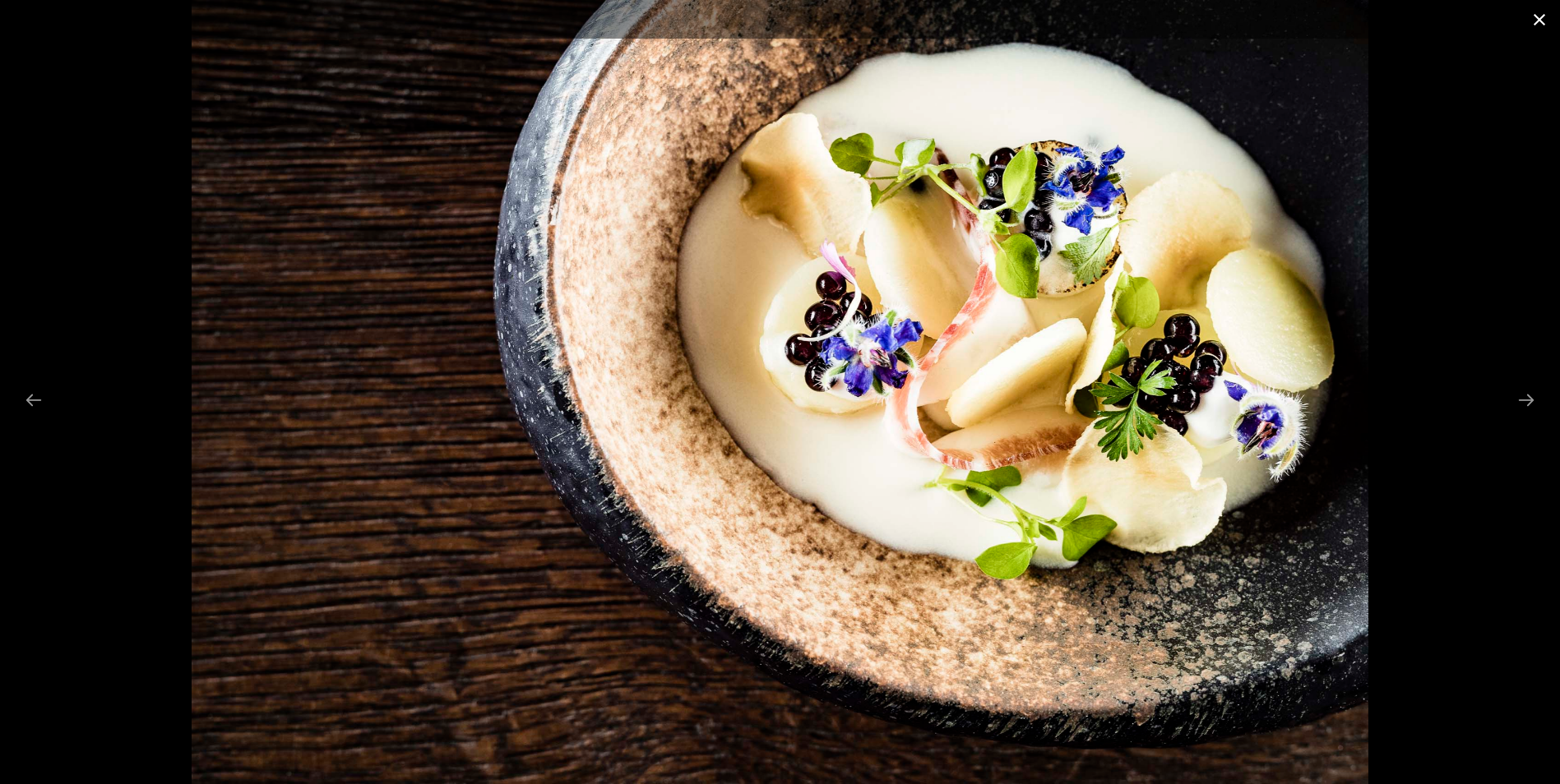
click at [1546, 26] on button "Close gallery" at bounding box center [1540, 19] width 41 height 39
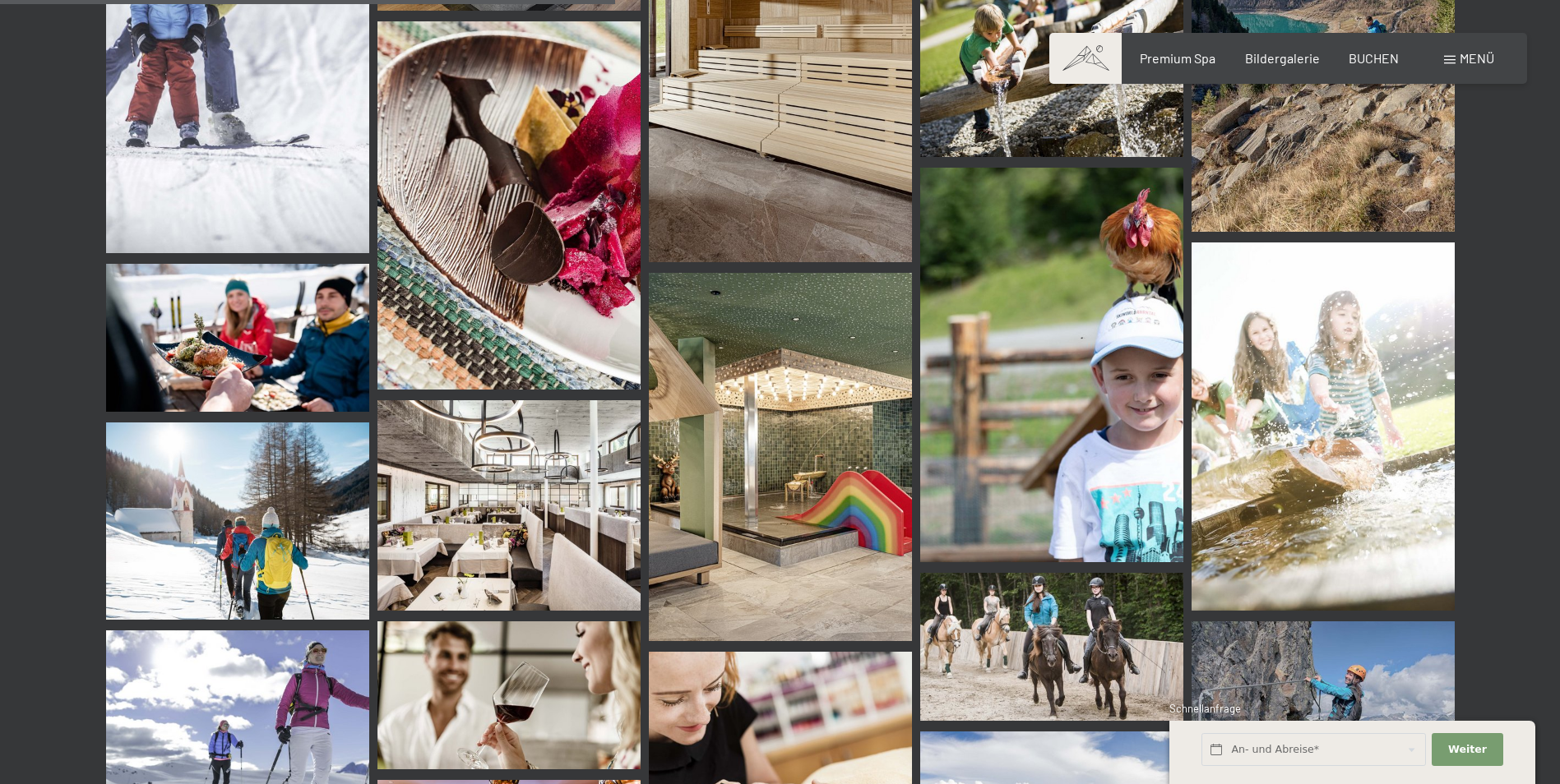
click at [1450, 57] on span at bounding box center [1450, 60] width 12 height 9
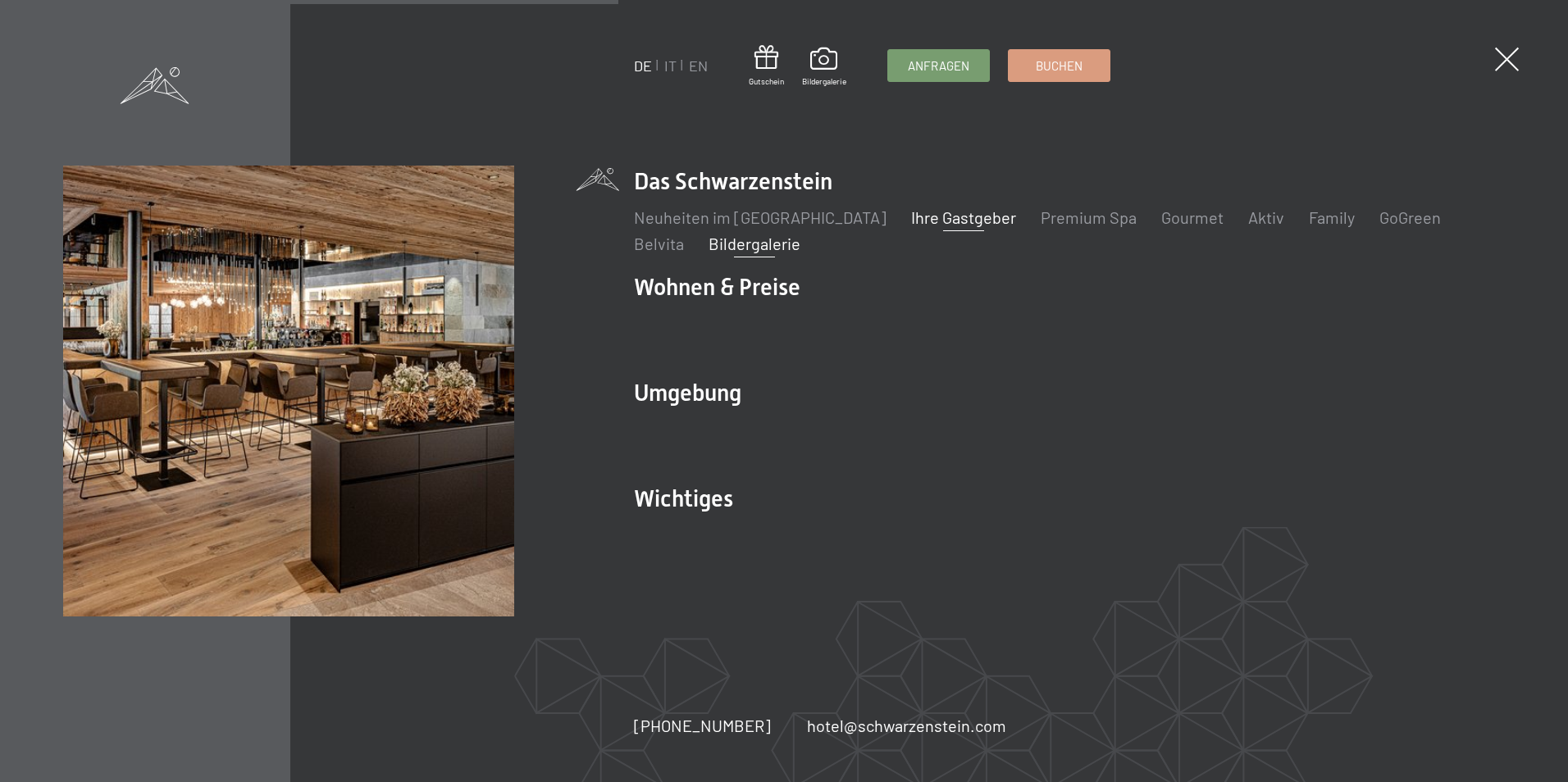
click at [911, 219] on link "Ihre Gastgeber" at bounding box center [963, 217] width 105 height 19
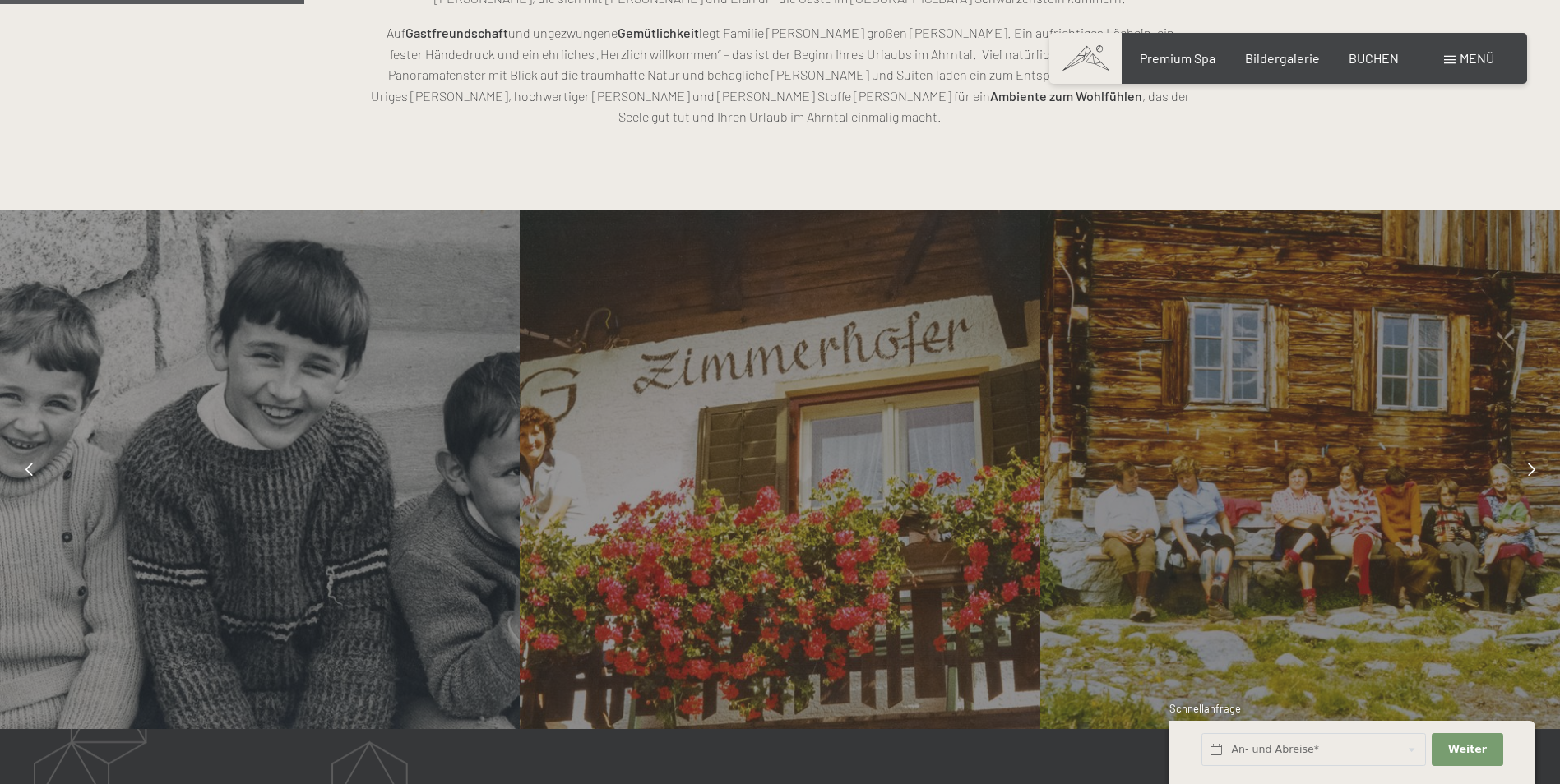
scroll to position [1101, 0]
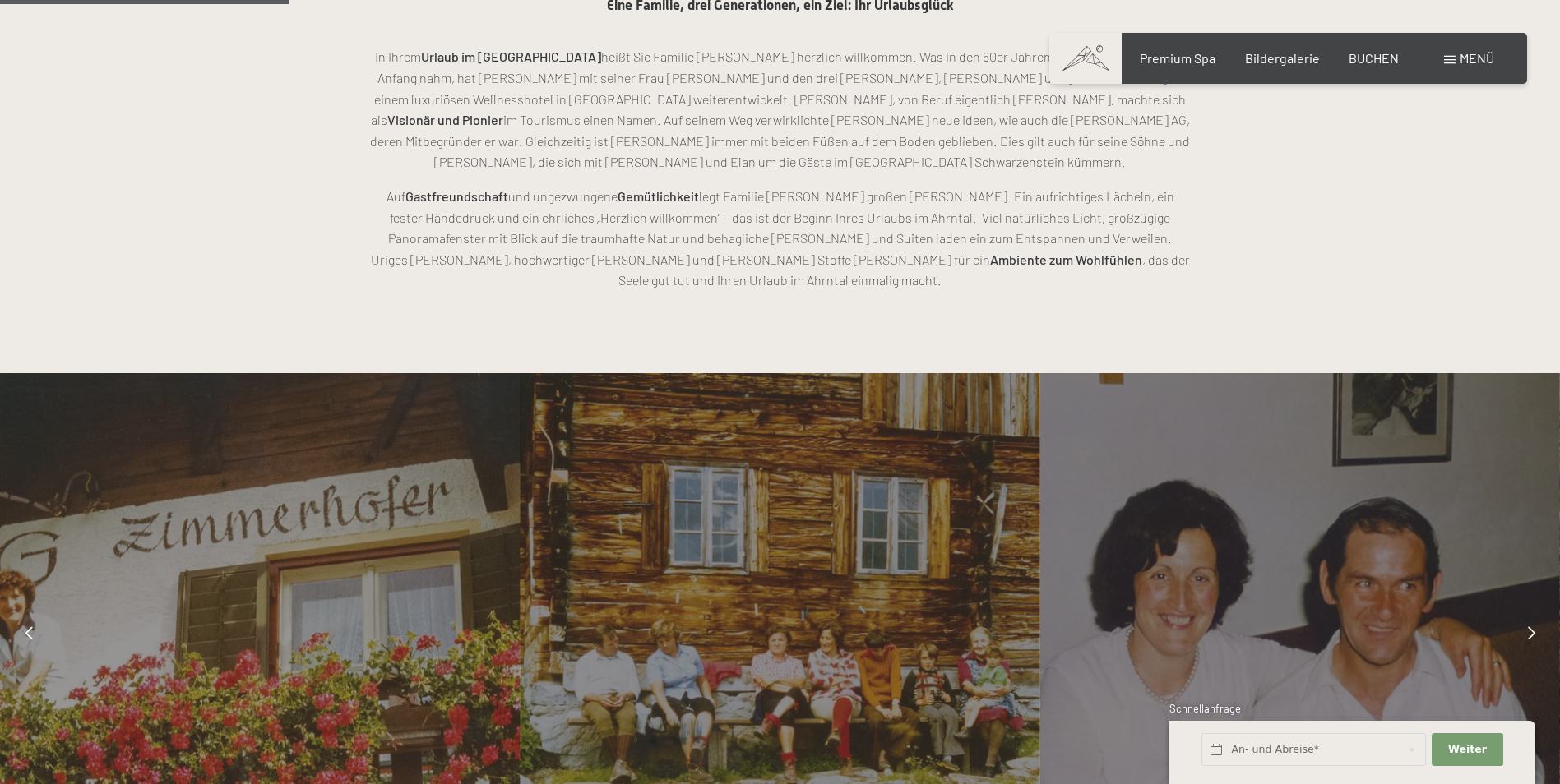
click at [1528, 627] on icon at bounding box center [1532, 634] width 8 height 14
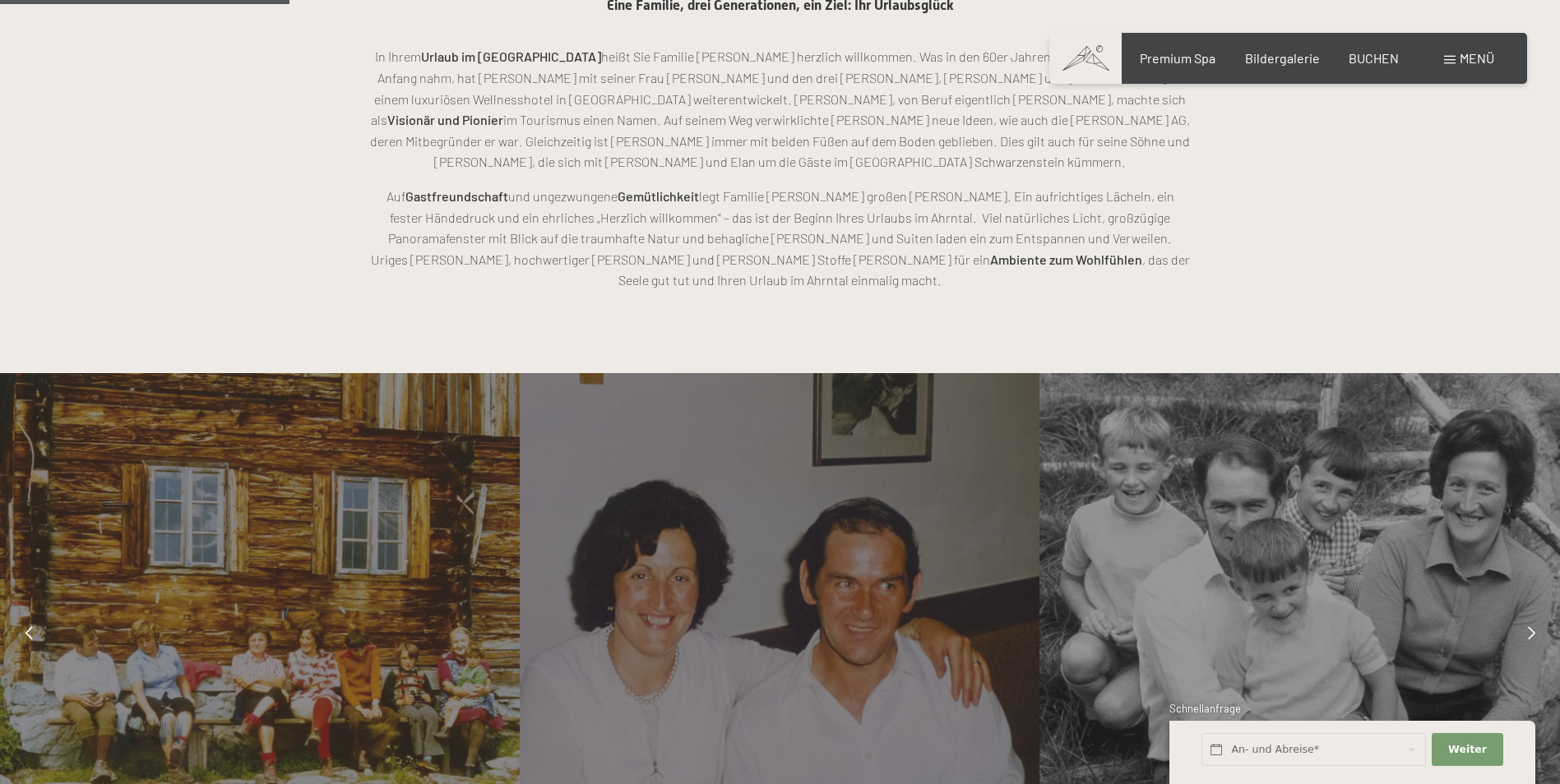
click at [1528, 627] on icon at bounding box center [1532, 634] width 8 height 14
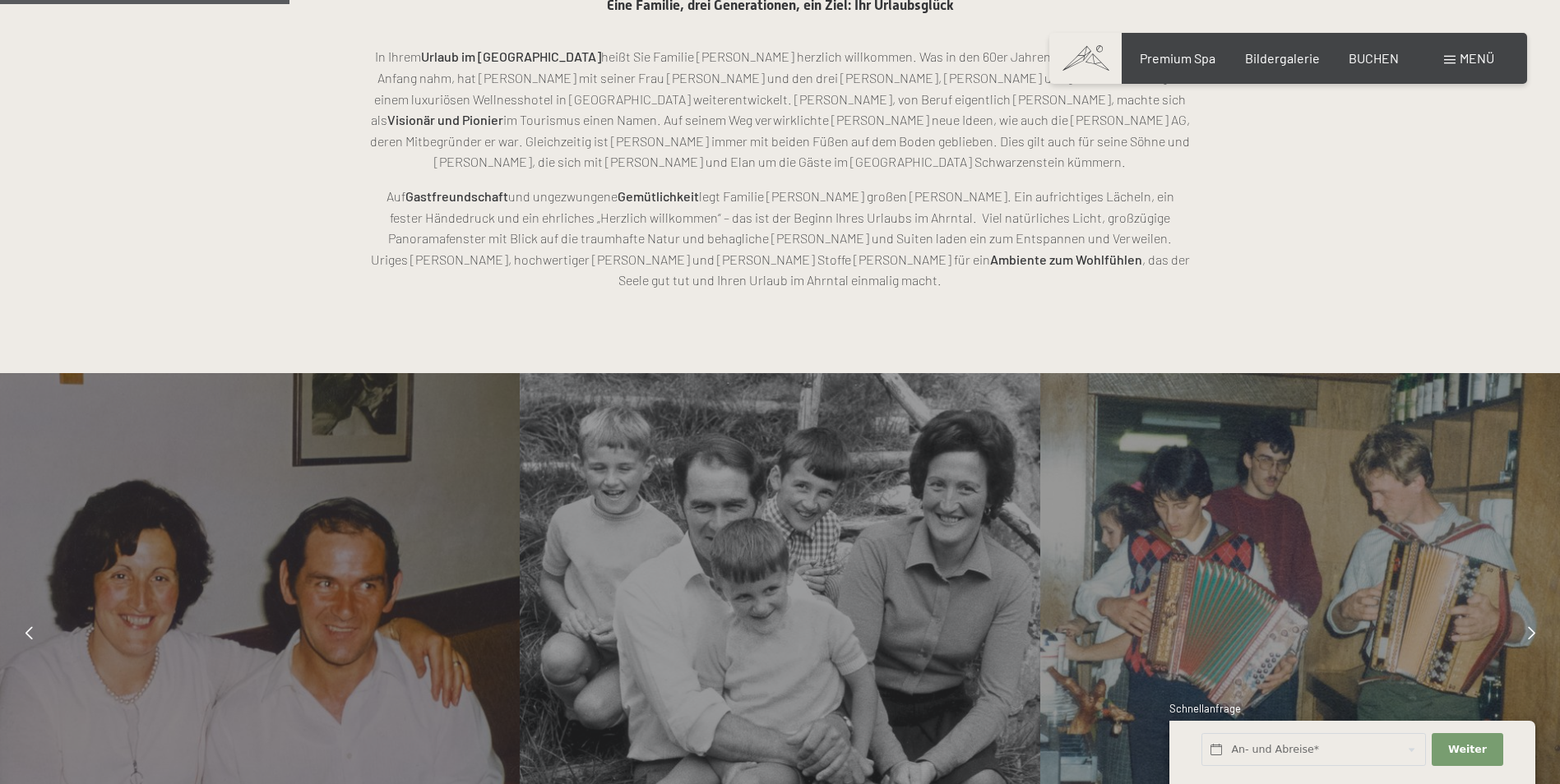
click at [1528, 627] on icon at bounding box center [1532, 634] width 8 height 14
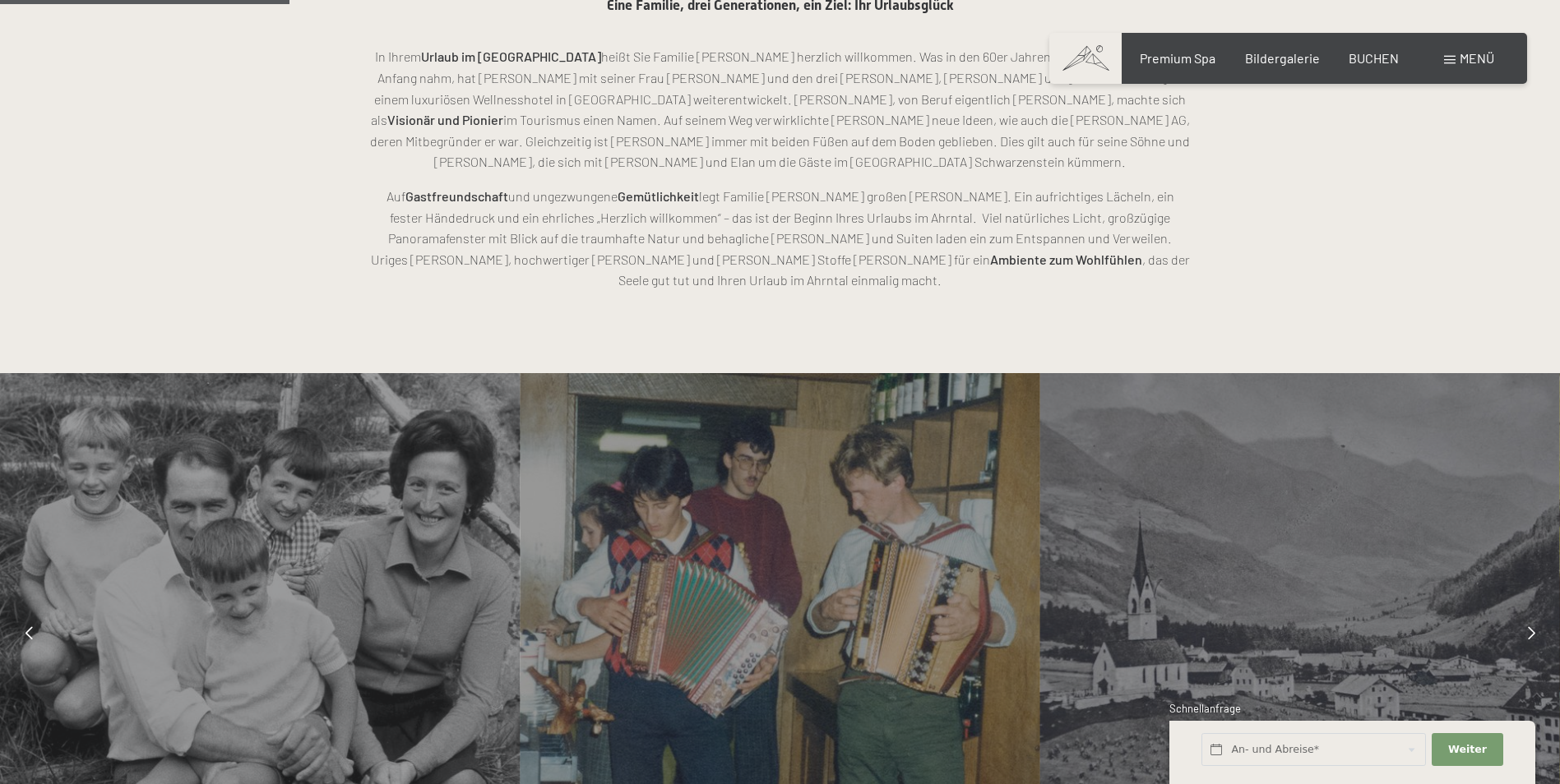
click at [1528, 627] on icon at bounding box center [1532, 634] width 8 height 14
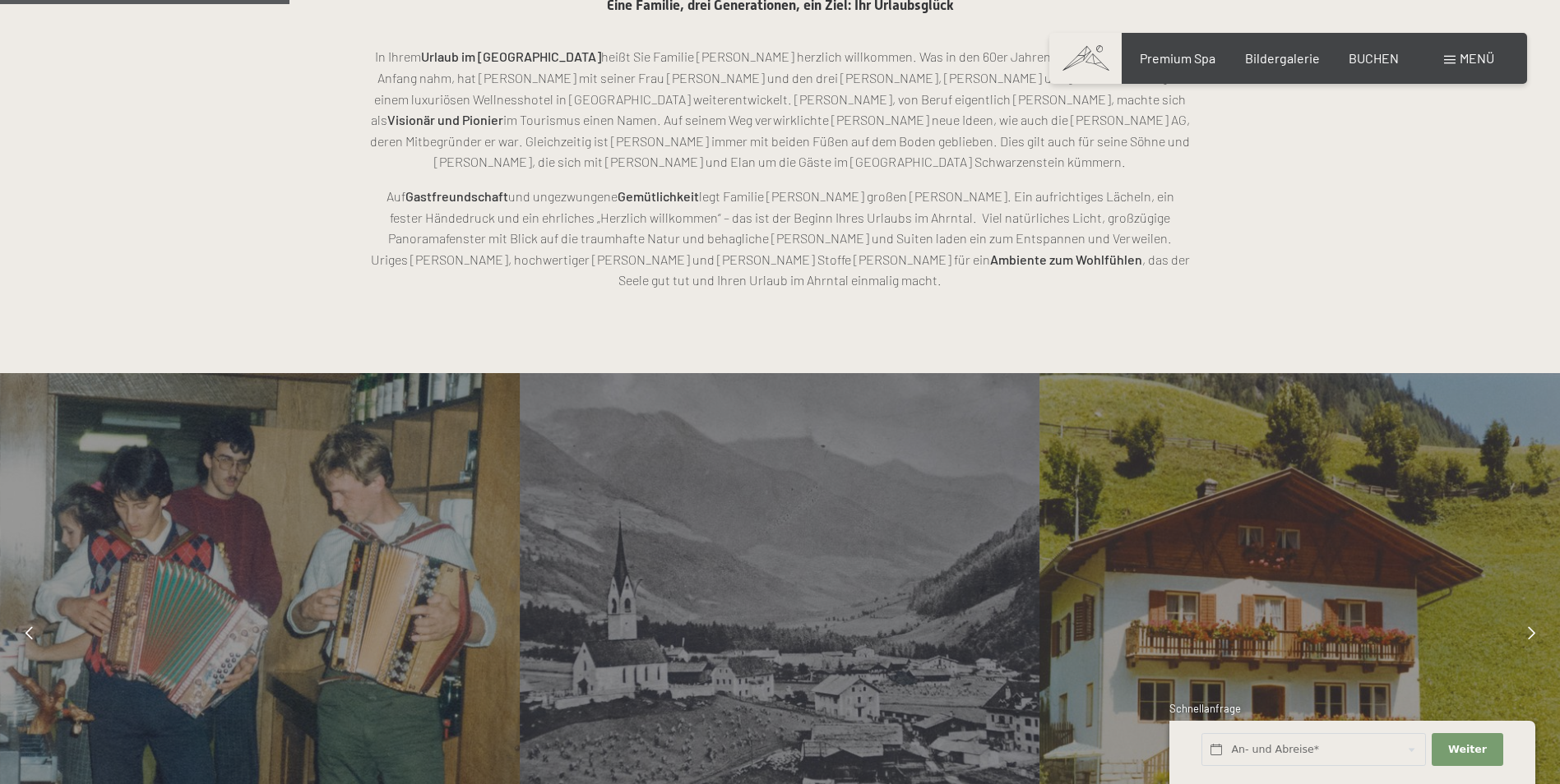
click at [1528, 627] on icon at bounding box center [1532, 634] width 8 height 14
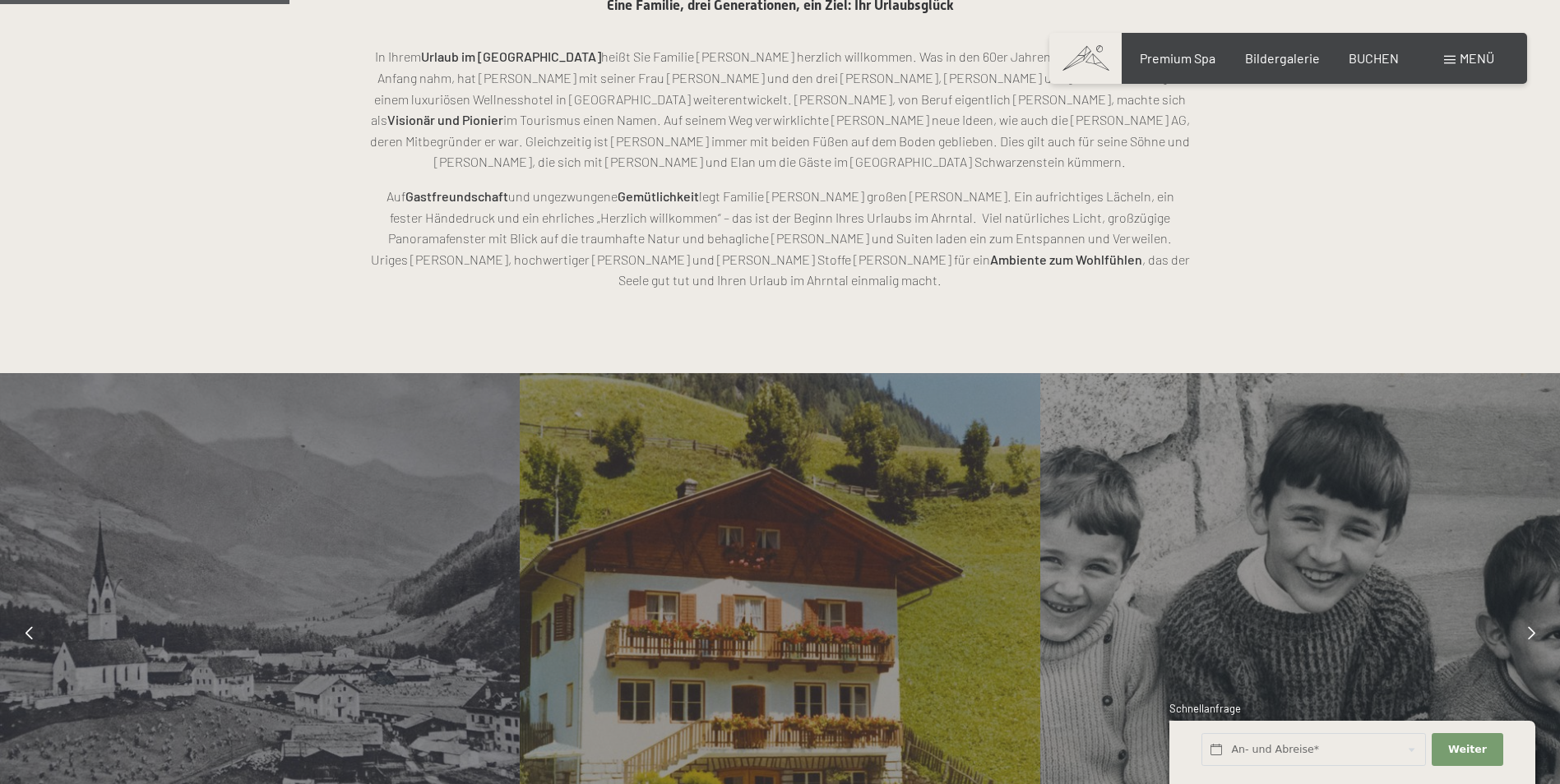
click at [1528, 627] on icon at bounding box center [1532, 634] width 8 height 14
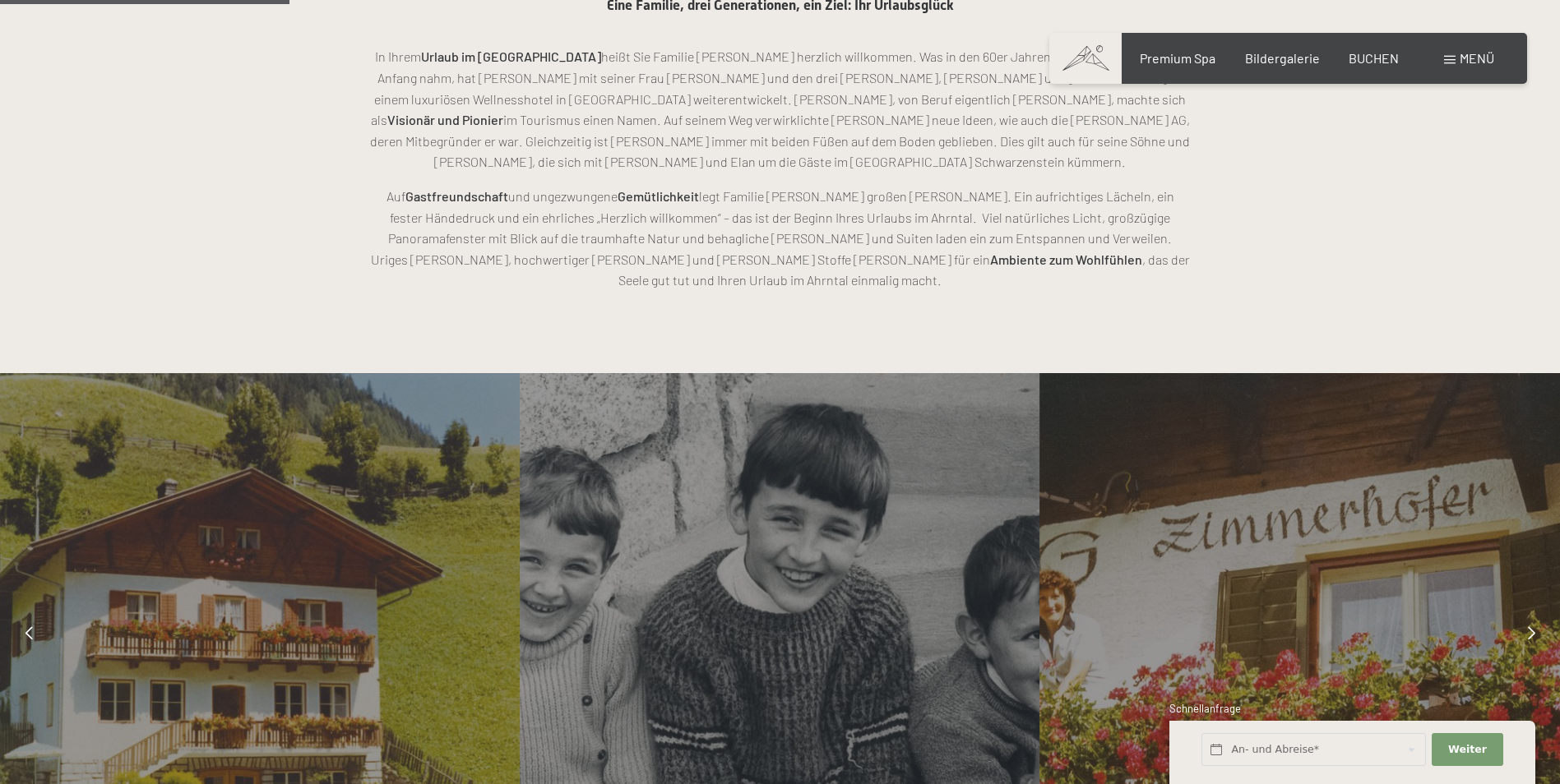
click at [1528, 627] on icon at bounding box center [1532, 634] width 8 height 14
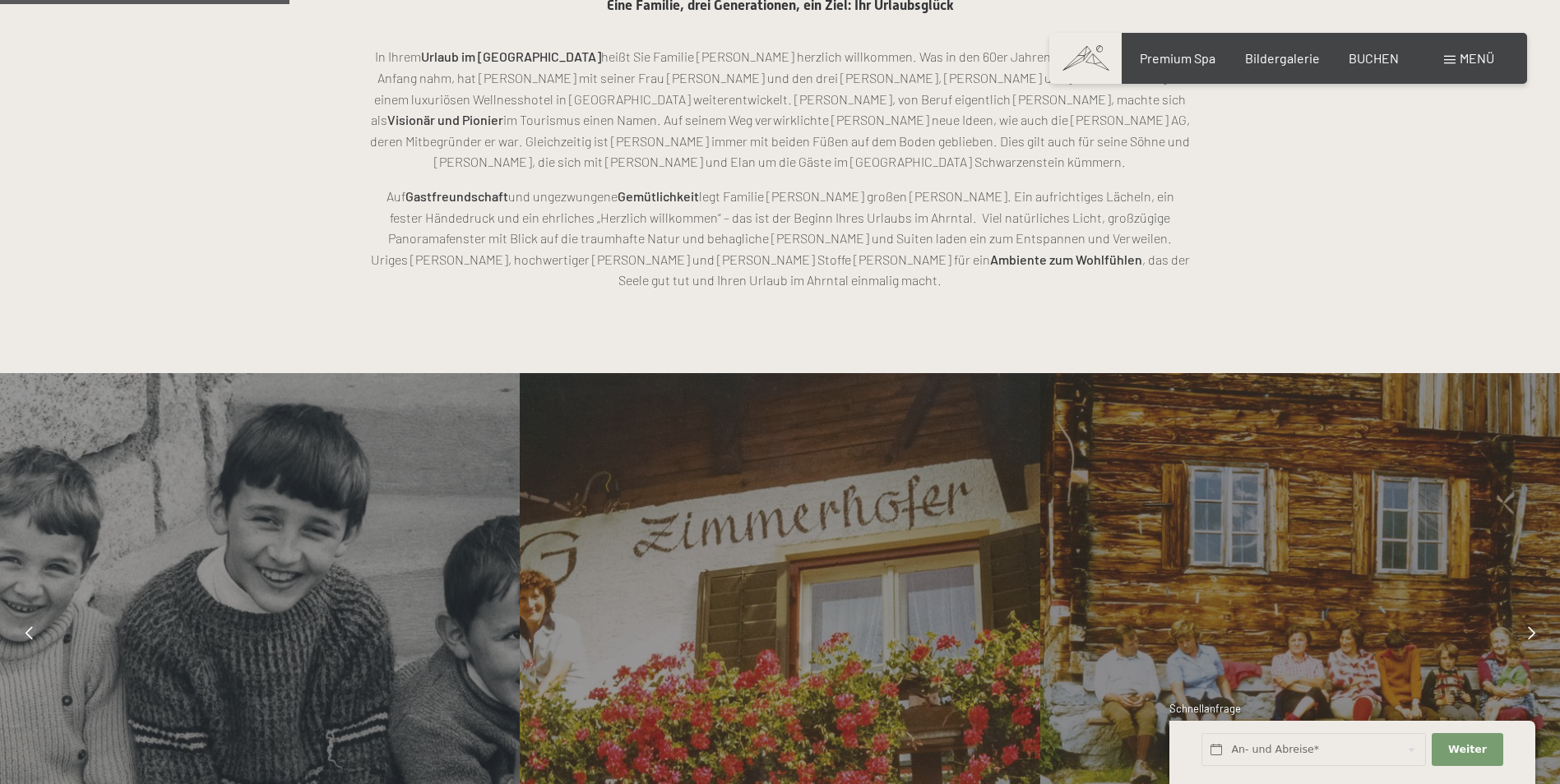
click at [1528, 627] on icon at bounding box center [1532, 634] width 8 height 14
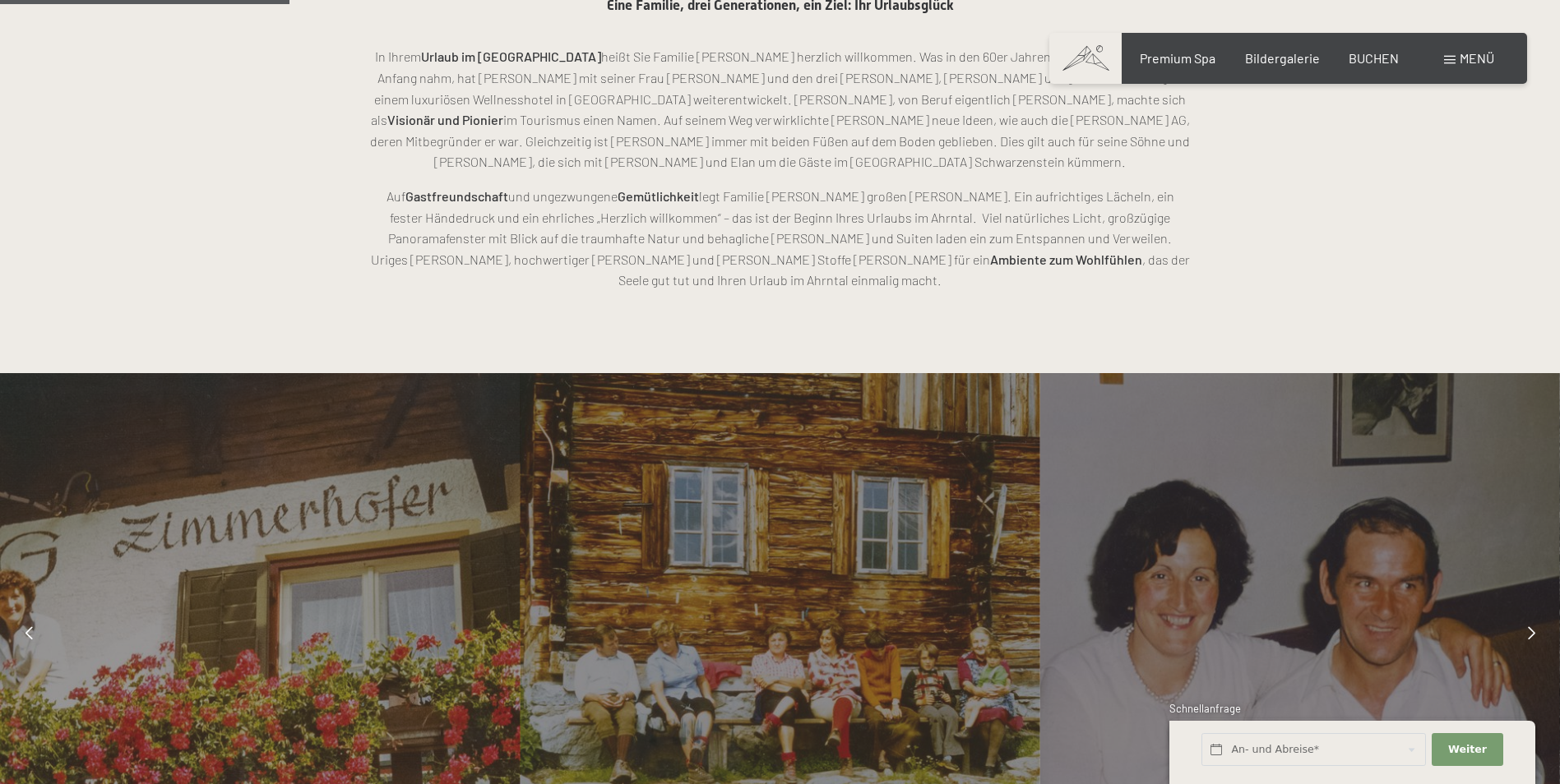
click at [1528, 627] on icon at bounding box center [1532, 634] width 8 height 14
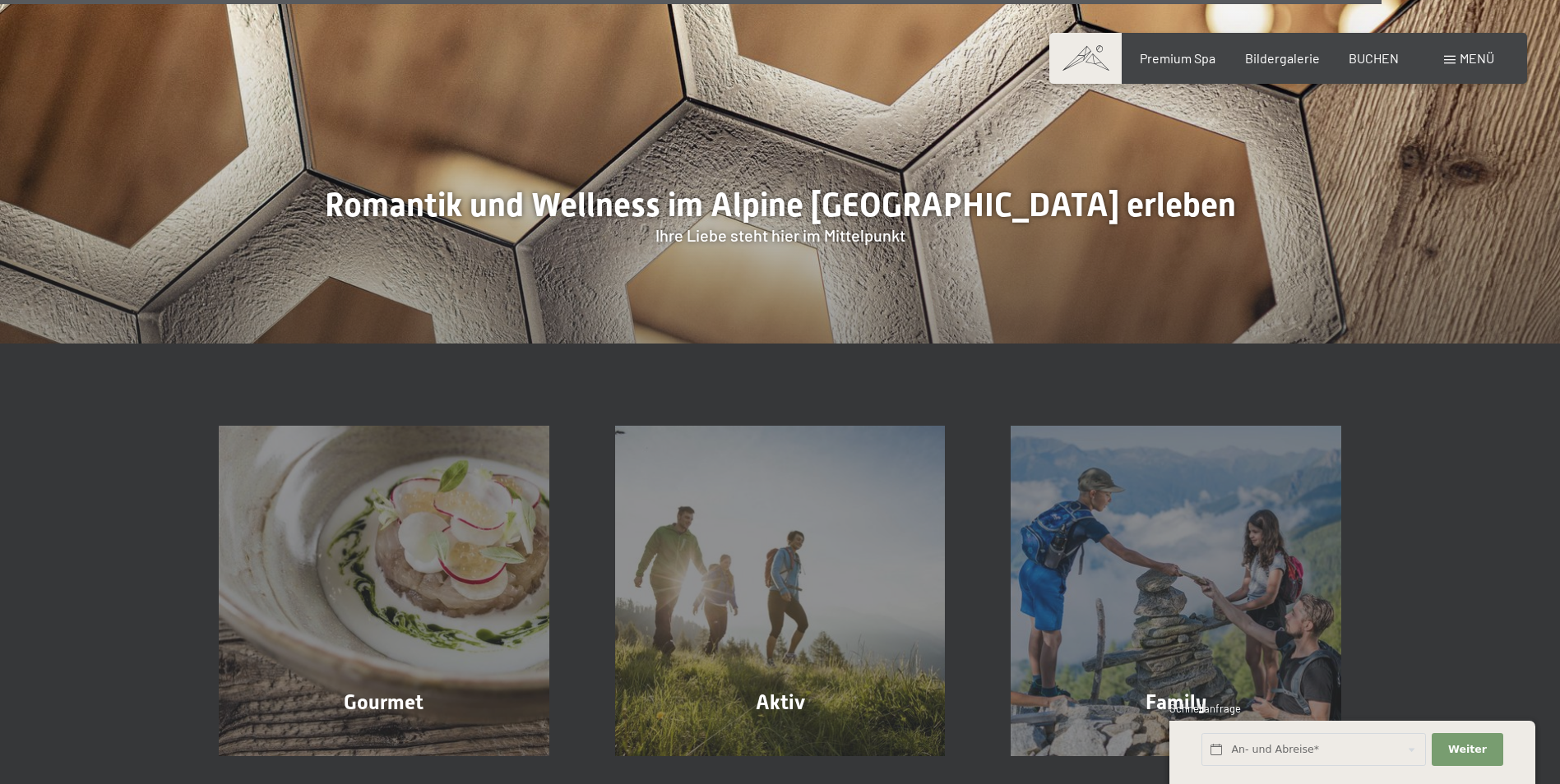
scroll to position [5167, 0]
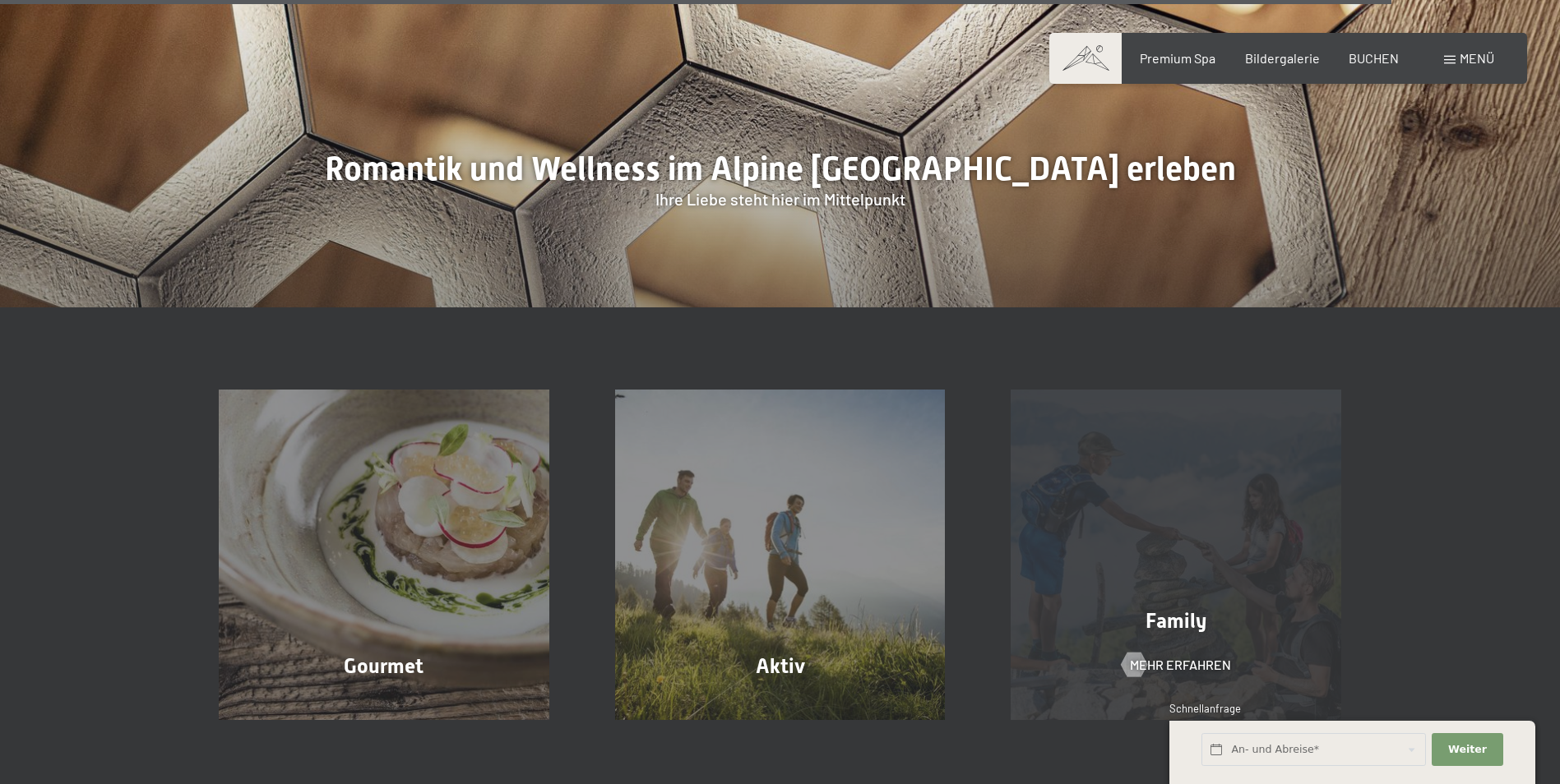
drag, startPoint x: 1240, startPoint y: 581, endPoint x: 1247, endPoint y: 566, distance: 16.6
click at [1240, 581] on div "Family Mehr erfahren" at bounding box center [1176, 554] width 397 height 331
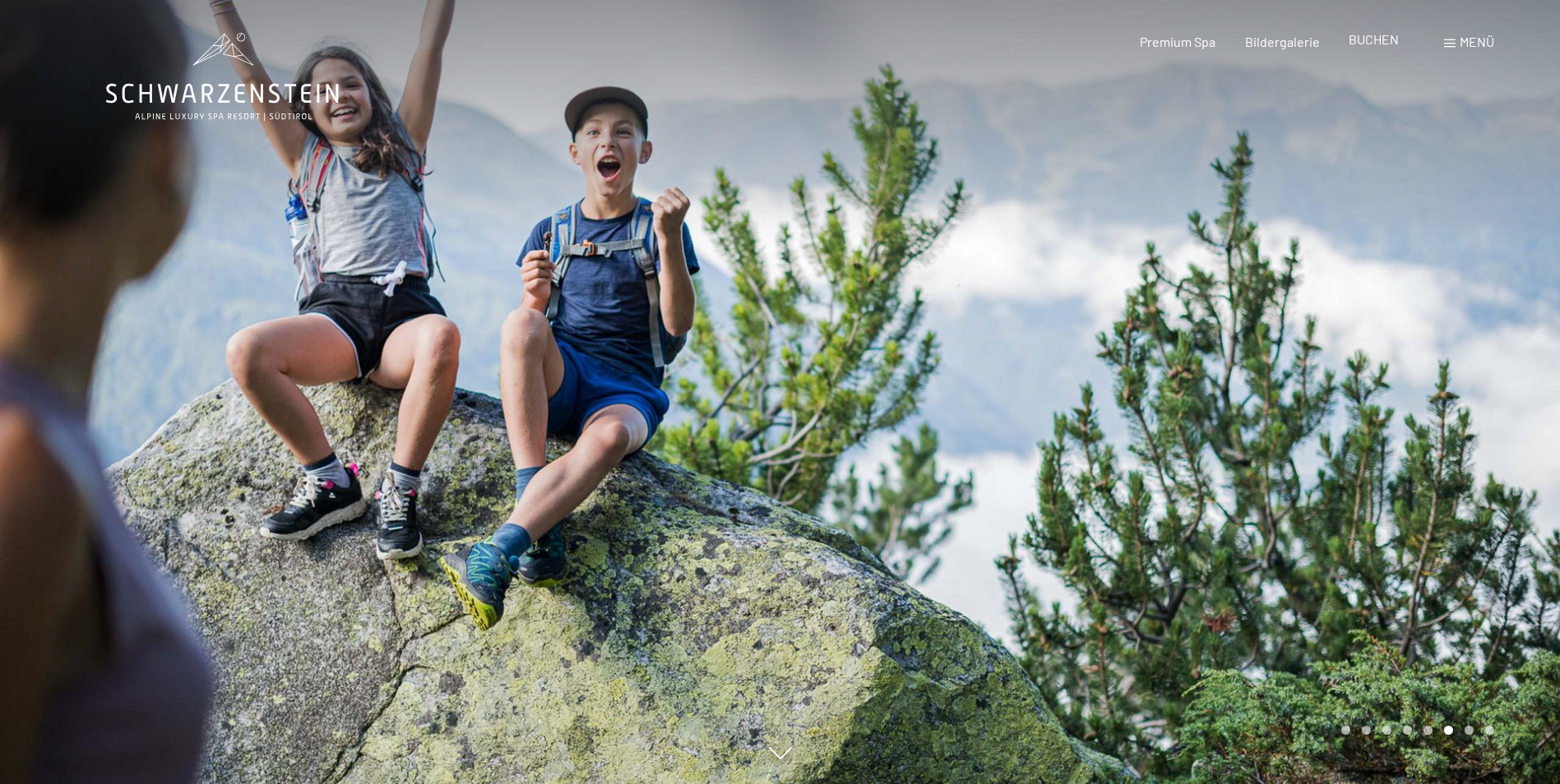
click at [1376, 41] on span "BUCHEN" at bounding box center [1374, 39] width 50 height 15
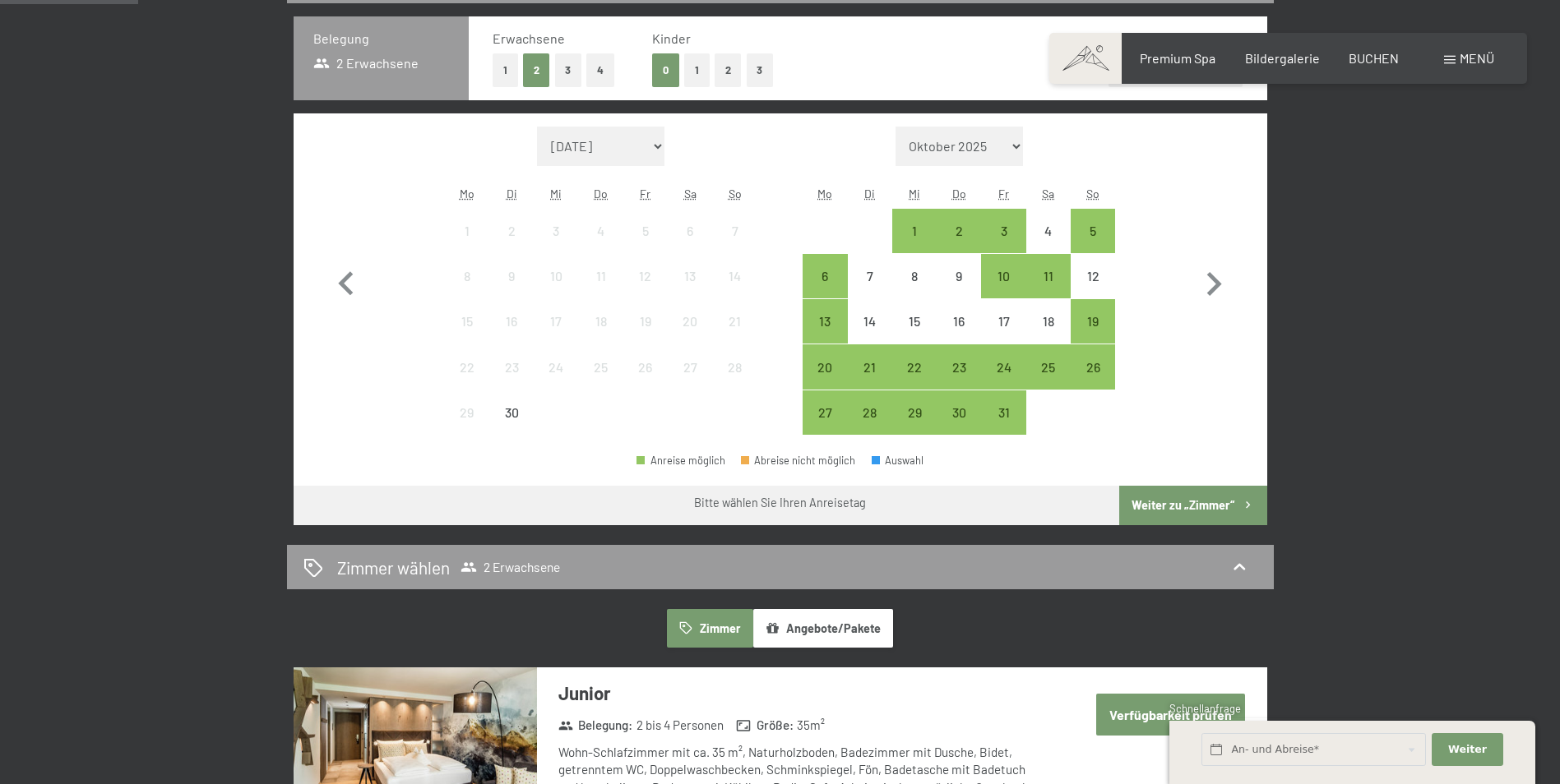
scroll to position [414, 0]
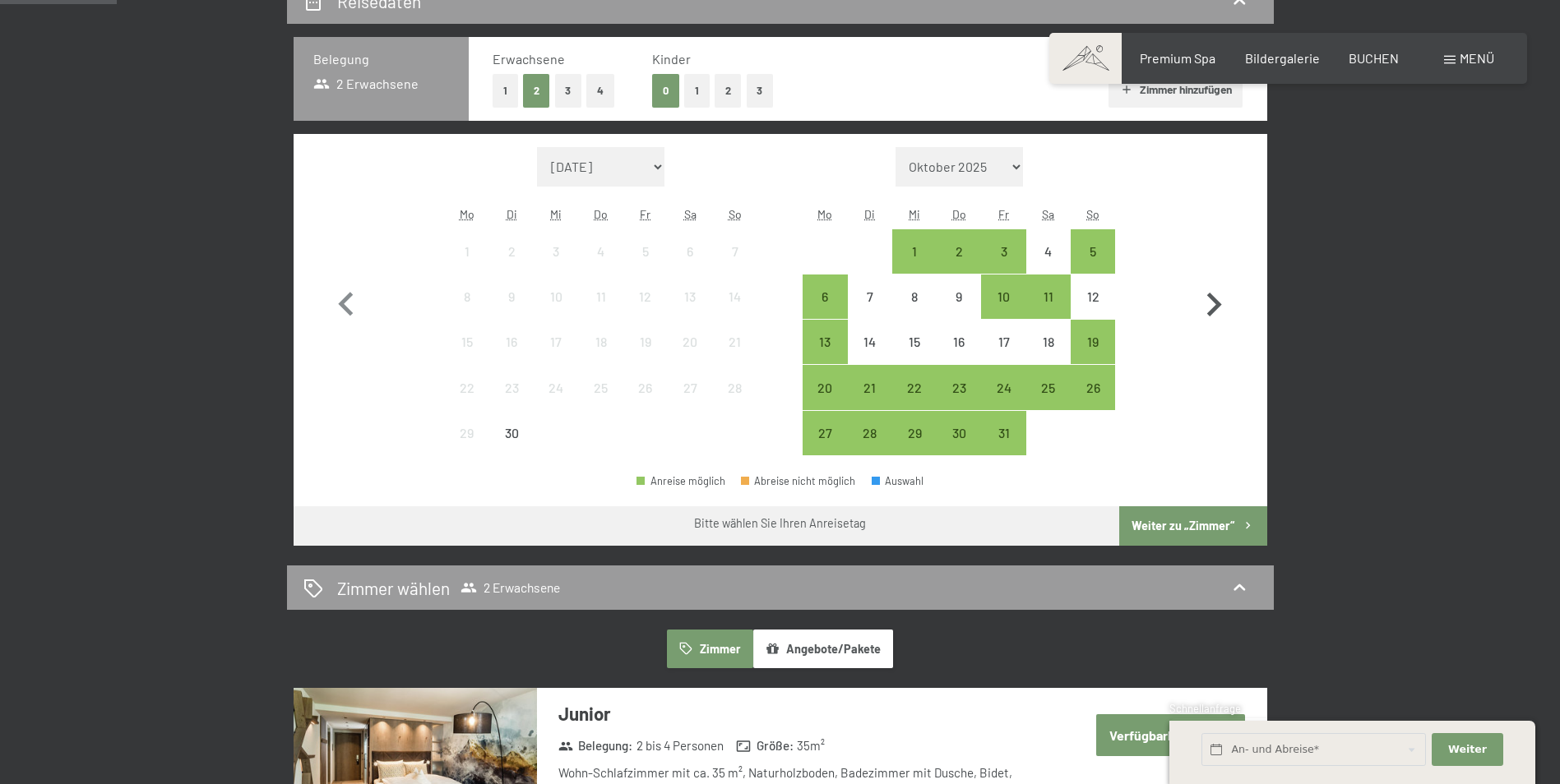
click at [1214, 299] on icon "button" at bounding box center [1215, 305] width 14 height 24
select select "2025-10-01"
select select "2025-11-01"
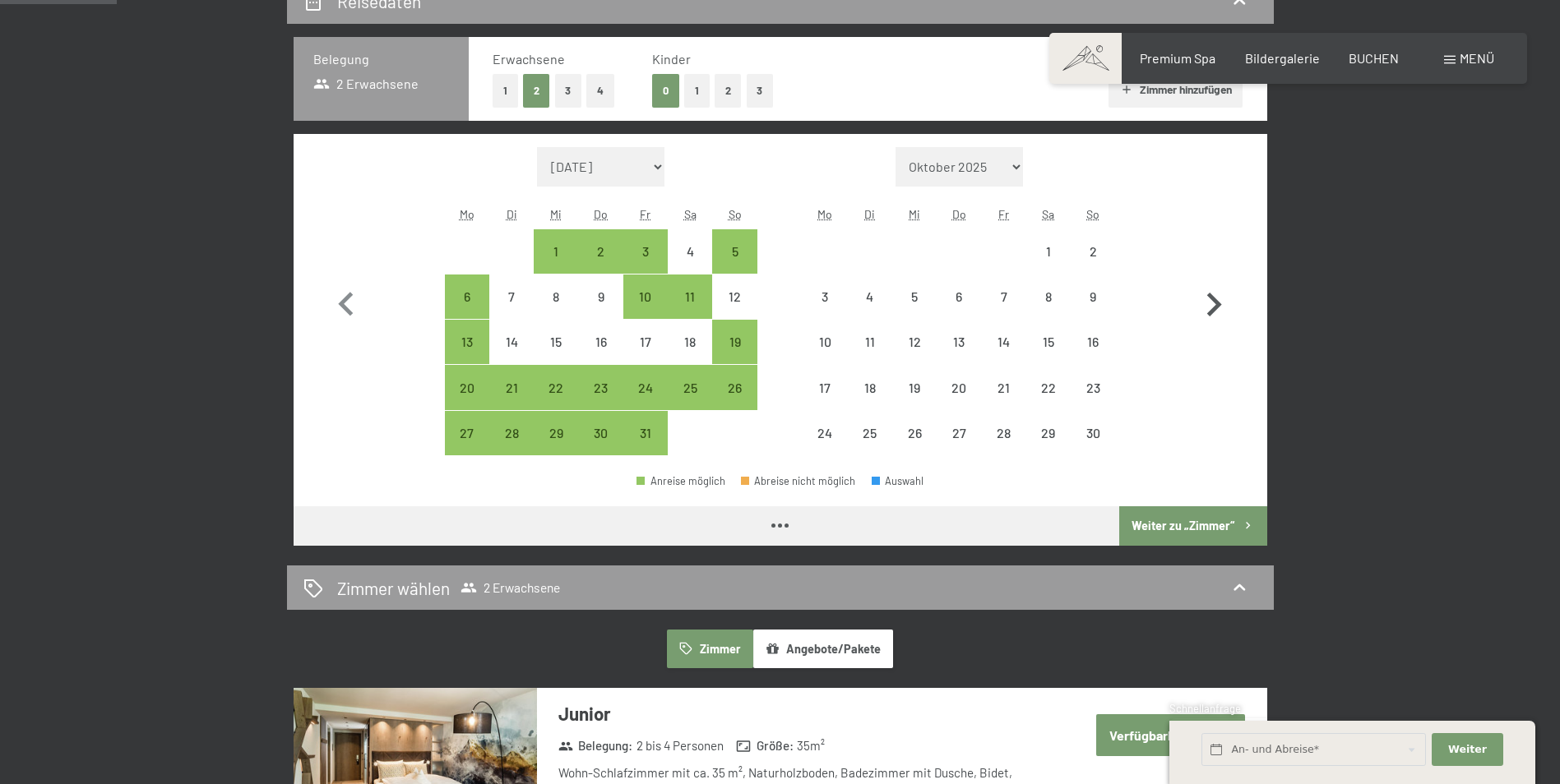
select select "2025-10-01"
select select "2025-11-01"
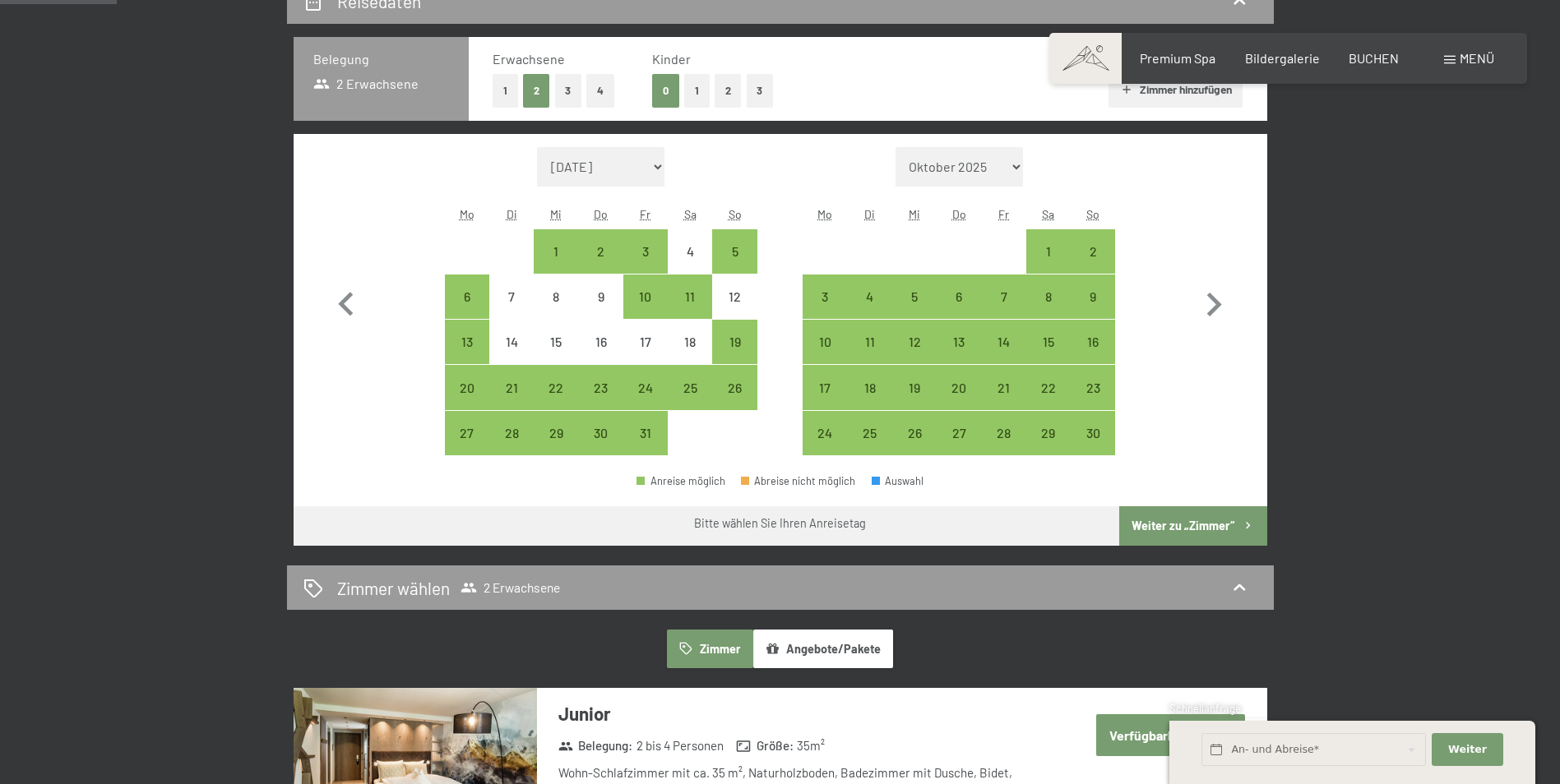
click at [649, 438] on span "Einwilligung Marketing*" at bounding box center [690, 440] width 136 height 16
click at [615, 438] on input "Einwilligung Marketing*" at bounding box center [606, 440] width 16 height 16
click at [649, 438] on span "Einwilligung Marketing*" at bounding box center [690, 440] width 136 height 16
click at [615, 438] on input "Einwilligung Marketing*" at bounding box center [606, 440] width 16 height 16
click at [649, 438] on span "Einwilligung Marketing*" at bounding box center [690, 440] width 136 height 16
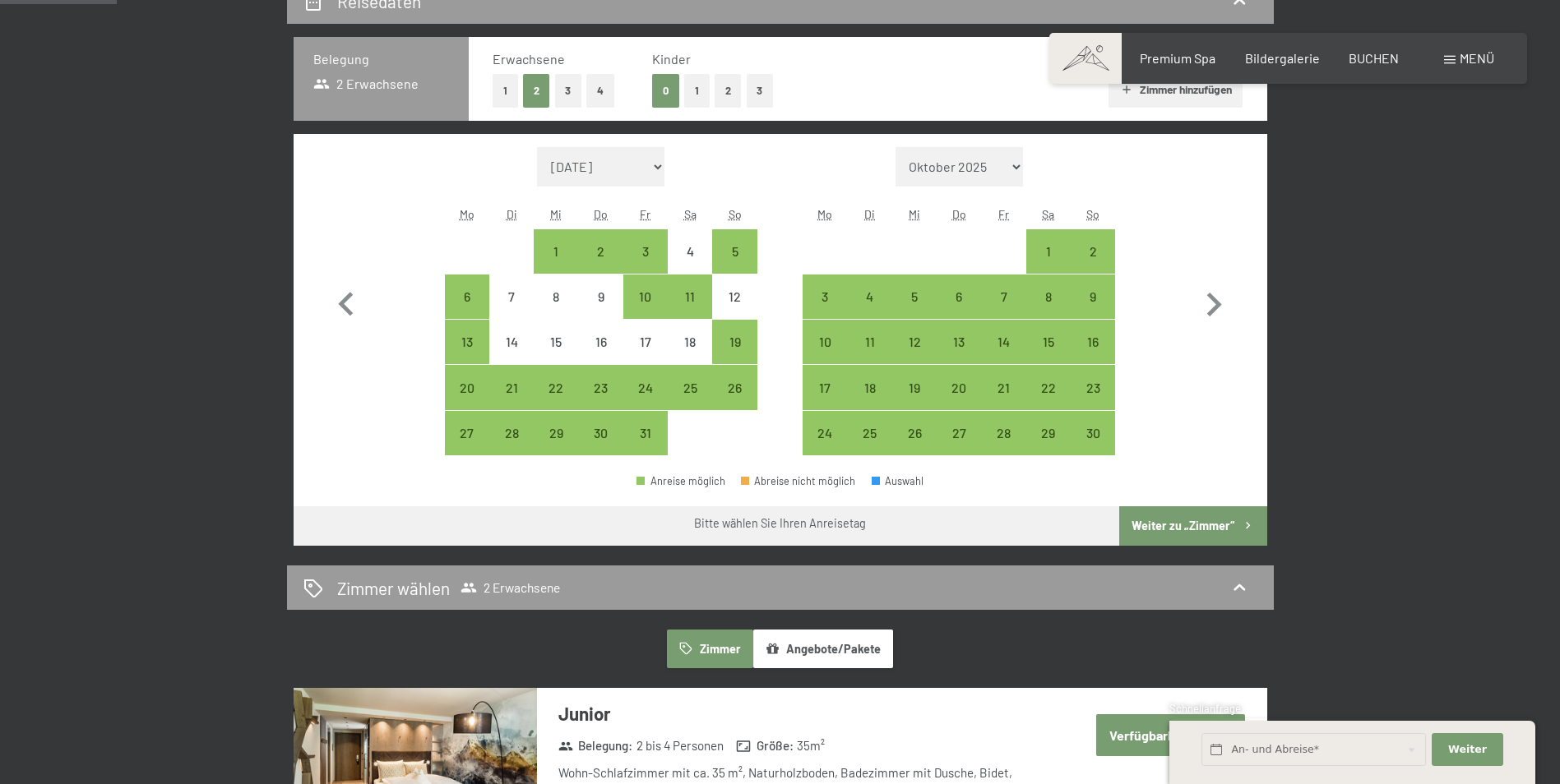
click at [615, 438] on input "Einwilligung Marketing*" at bounding box center [606, 440] width 16 height 16
click at [649, 438] on span "Einwilligung Marketing*" at bounding box center [690, 440] width 136 height 16
click at [615, 438] on input "Einwilligung Marketing*" at bounding box center [606, 440] width 16 height 16
click at [647, 438] on span "Einwilligung Marketing*" at bounding box center [690, 440] width 136 height 16
click at [615, 438] on input "Einwilligung Marketing*" at bounding box center [606, 440] width 16 height 16
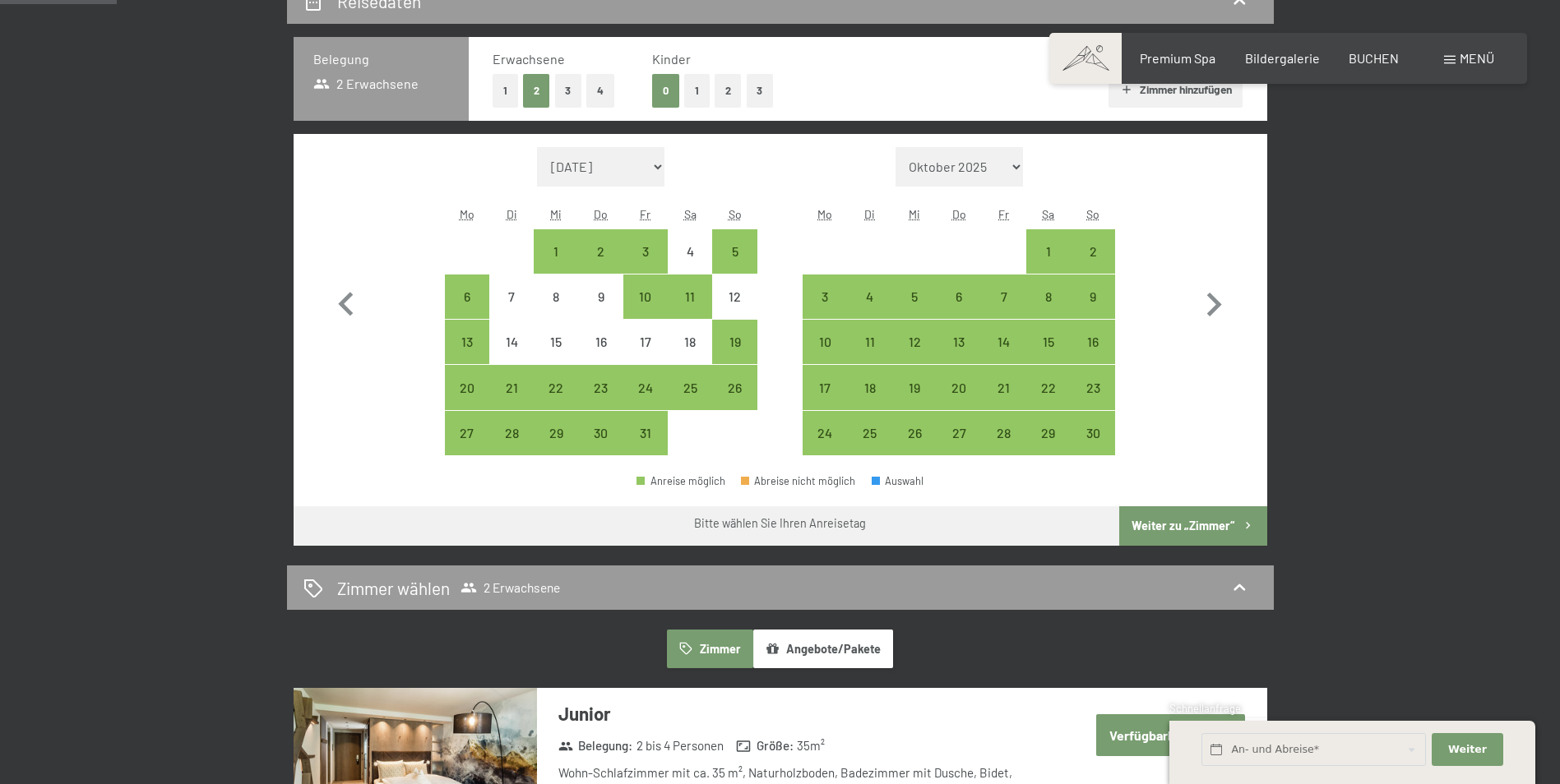
checkbox input "false"
click at [606, 443] on div "30" at bounding box center [601, 447] width 41 height 41
select select "2025-10-01"
select select "2025-11-01"
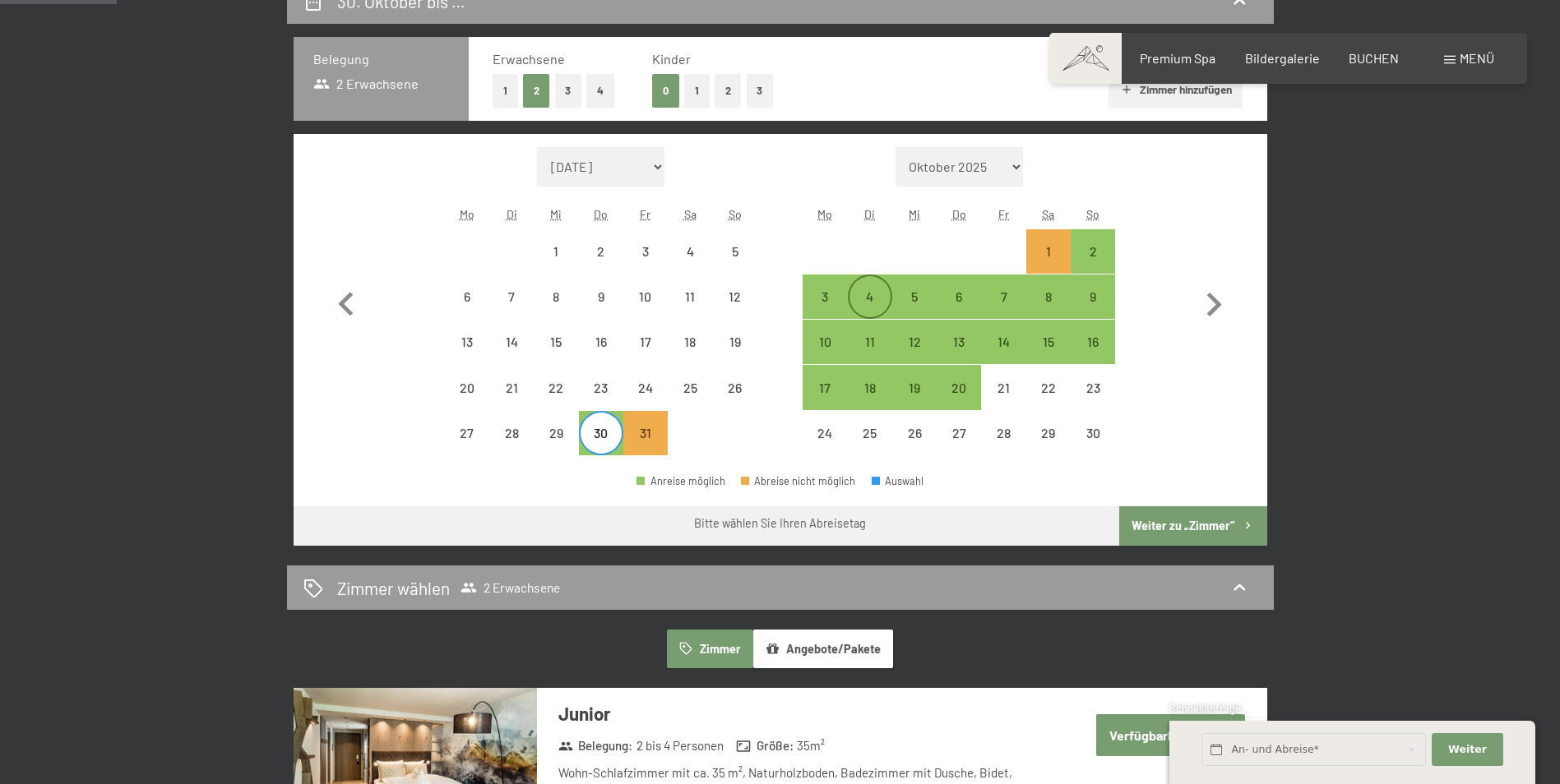
click at [853, 301] on div "4" at bounding box center [870, 311] width 41 height 41
select select "2025-10-01"
select select "2025-11-01"
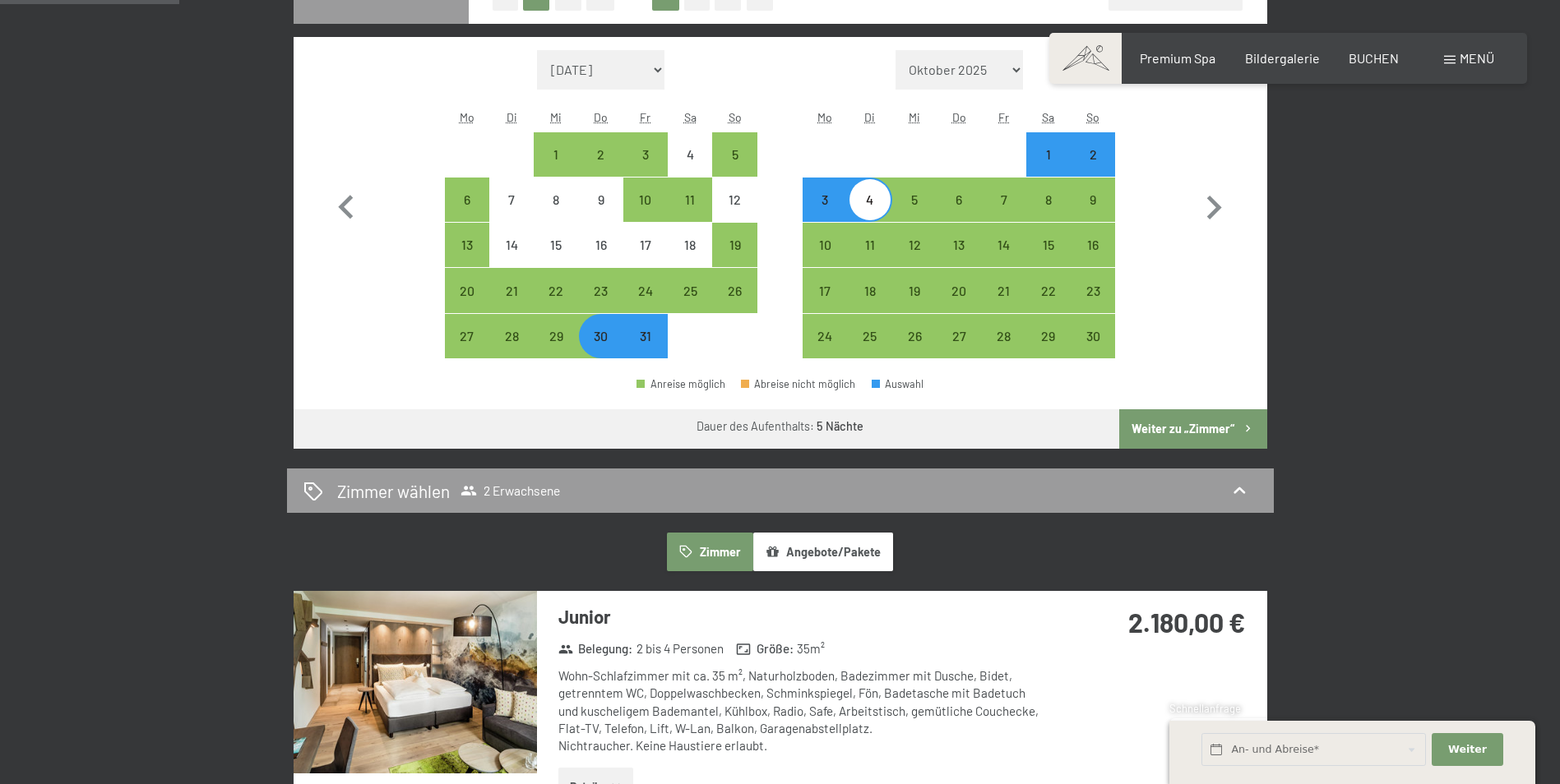
scroll to position [494, 0]
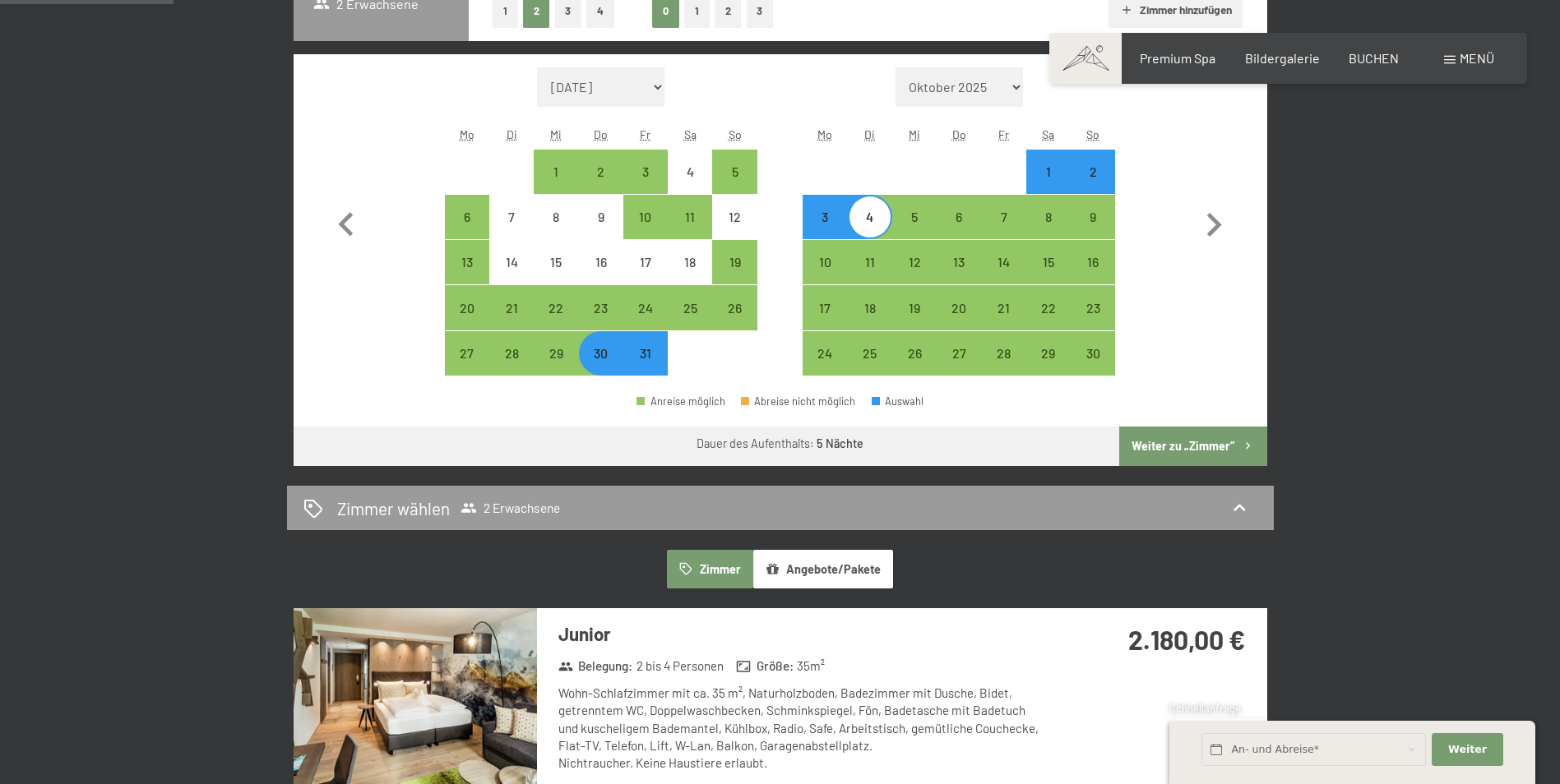
click at [849, 565] on button "Angebote/Pakete" at bounding box center [823, 568] width 140 height 38
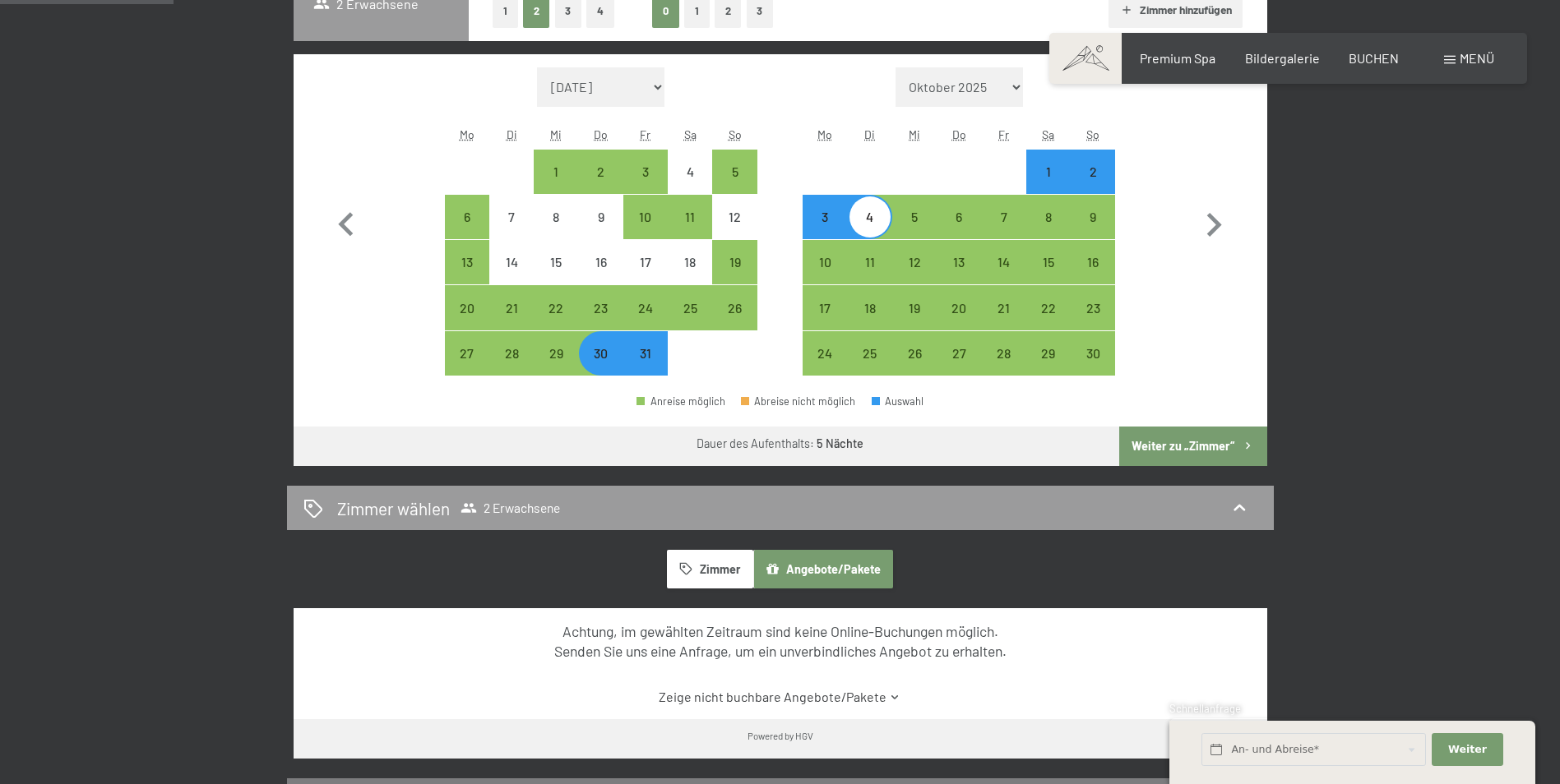
click at [840, 577] on button "Angebote/Pakete" at bounding box center [823, 568] width 140 height 38
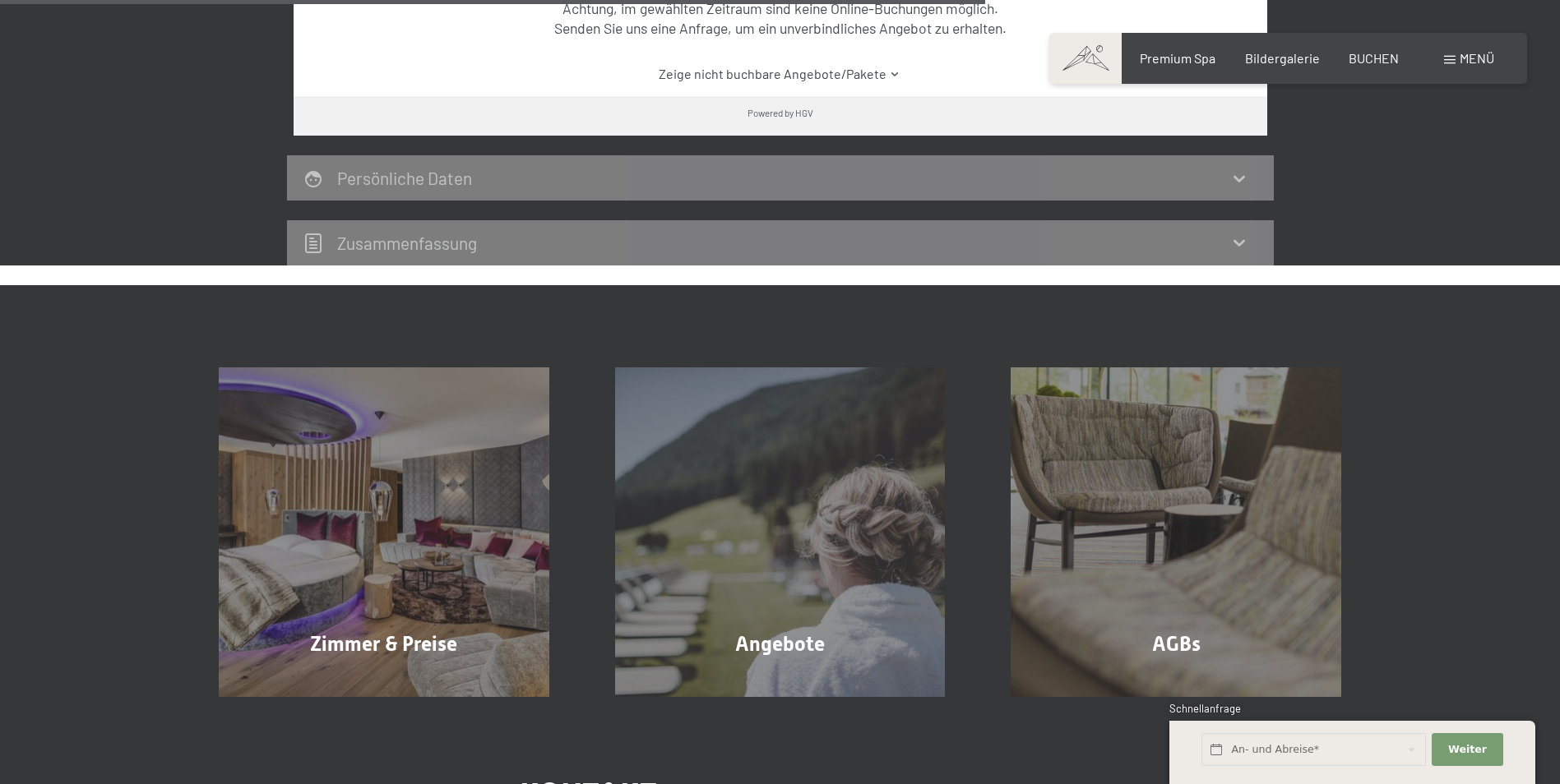
scroll to position [1151, 0]
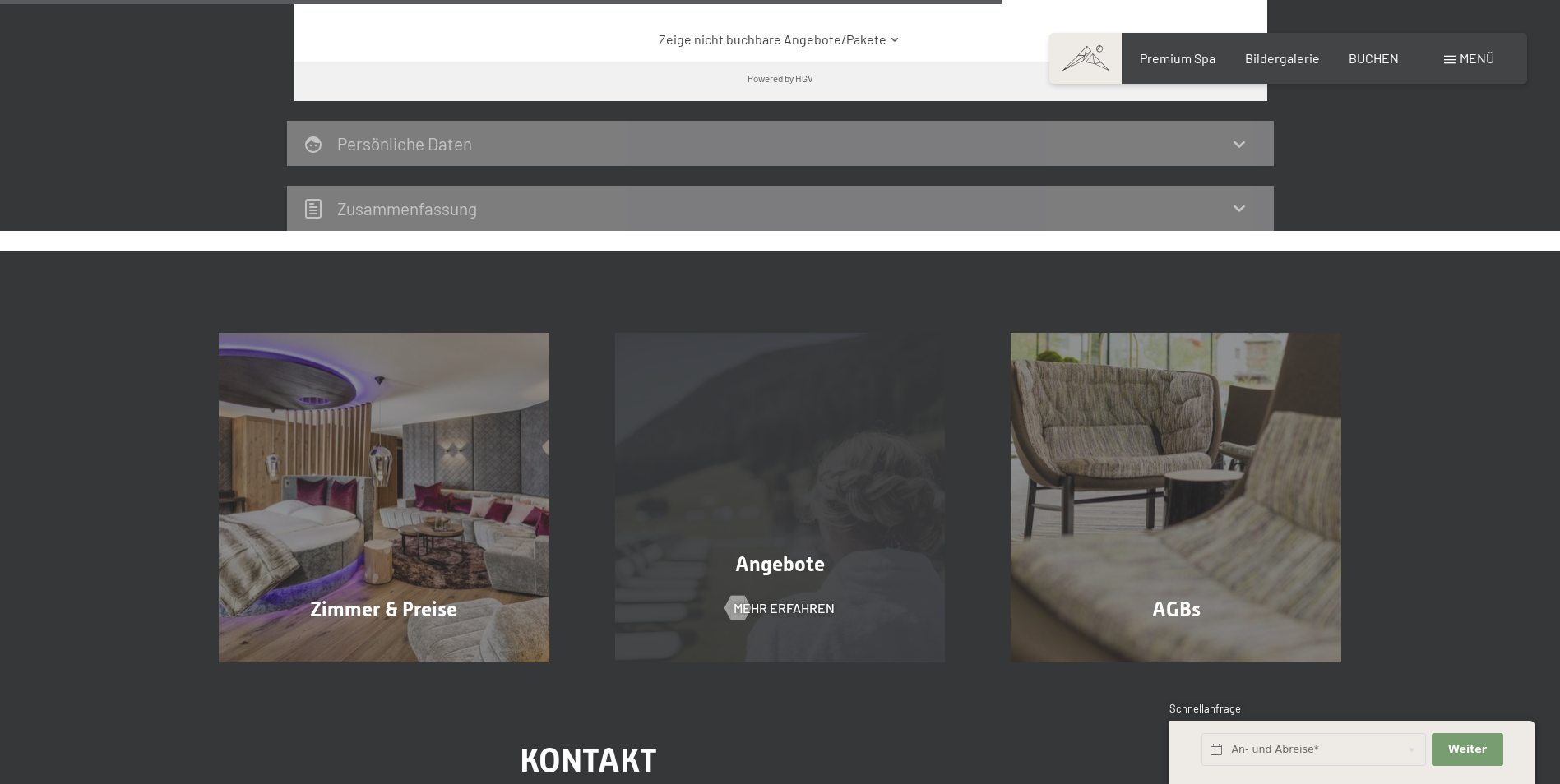
click at [879, 539] on div "Angebote Mehr erfahren" at bounding box center [780, 498] width 397 height 331
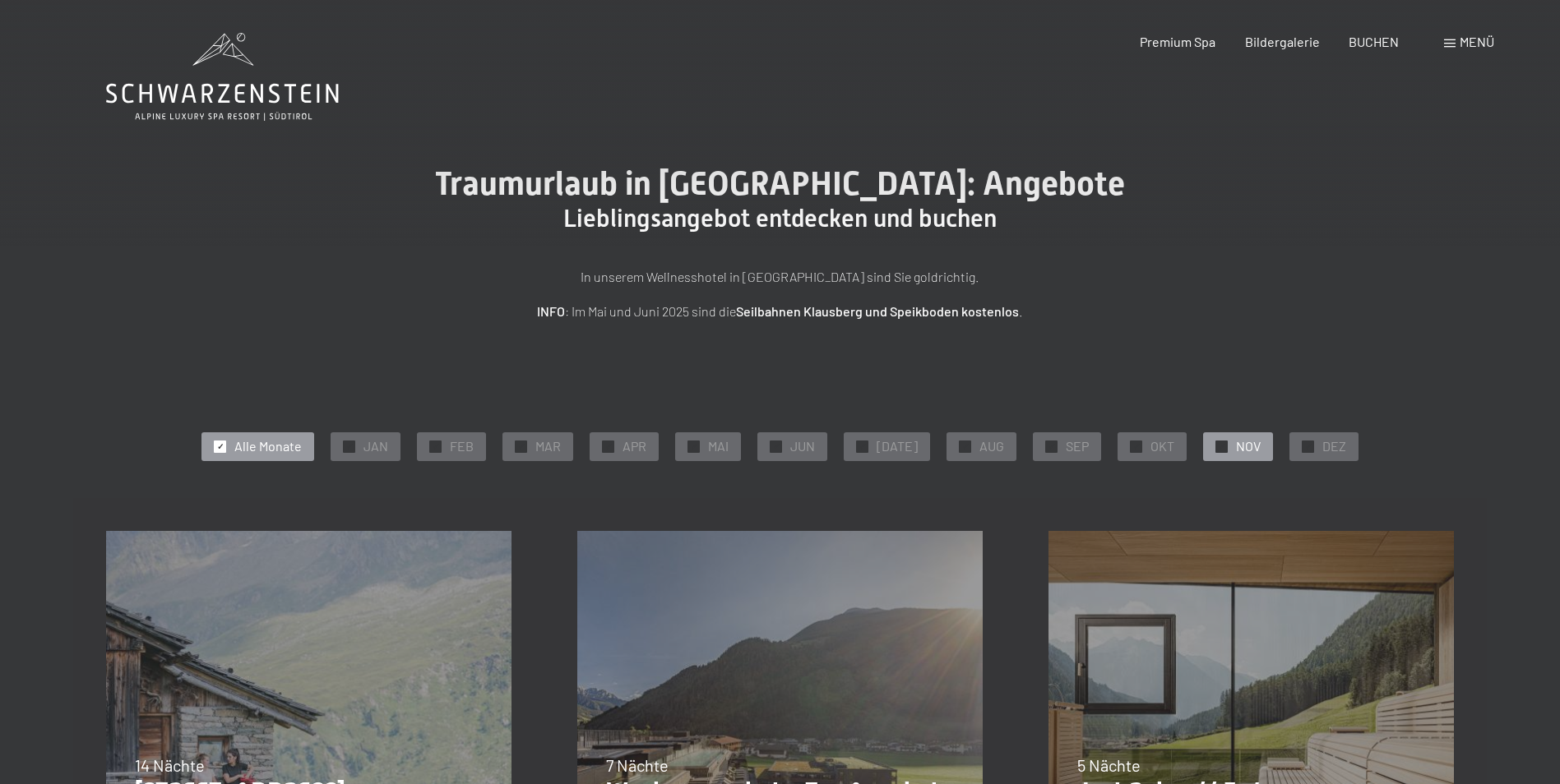
click at [1221, 445] on div "✓ NOV" at bounding box center [1238, 446] width 69 height 28
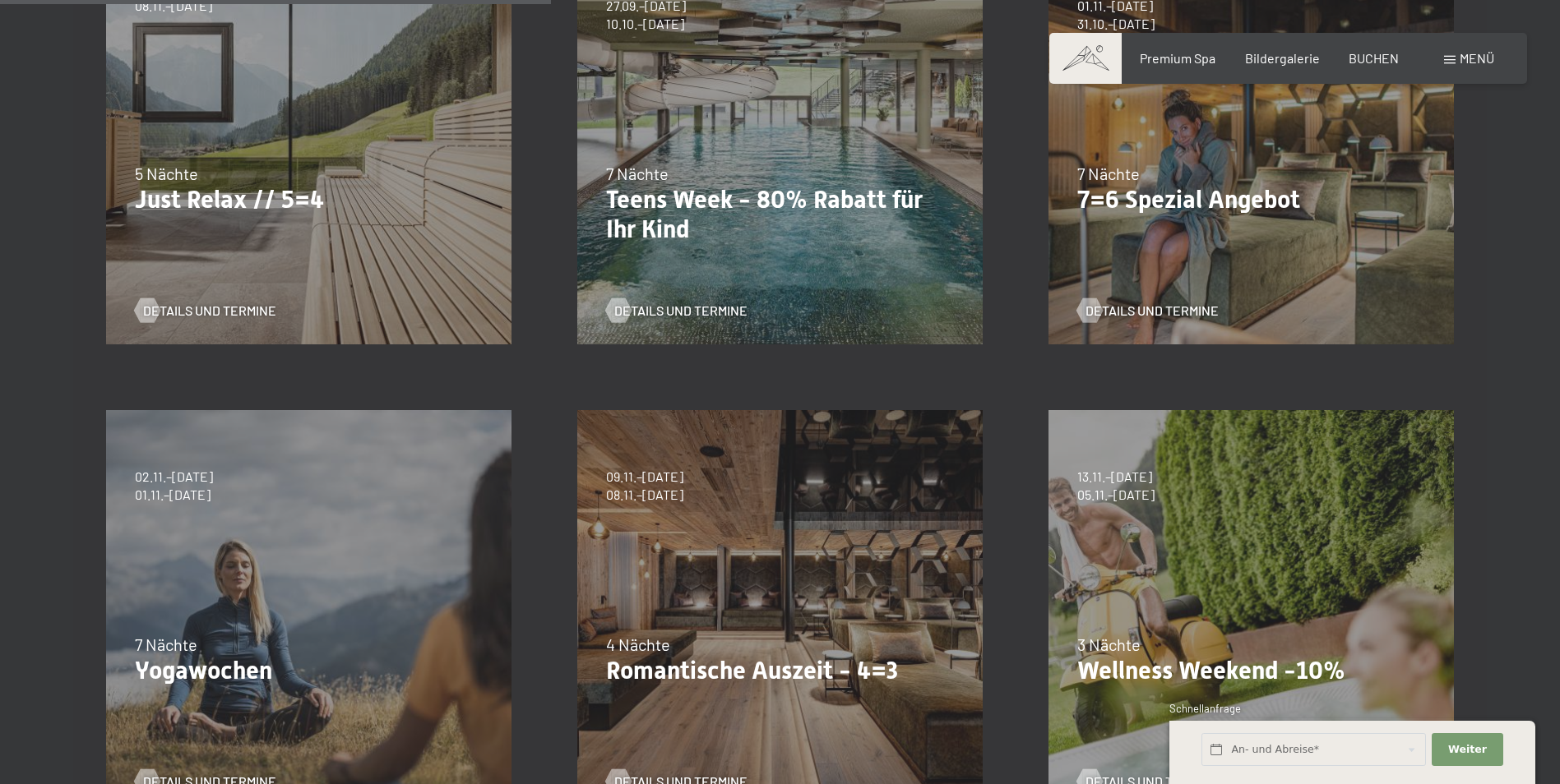
scroll to position [650, 0]
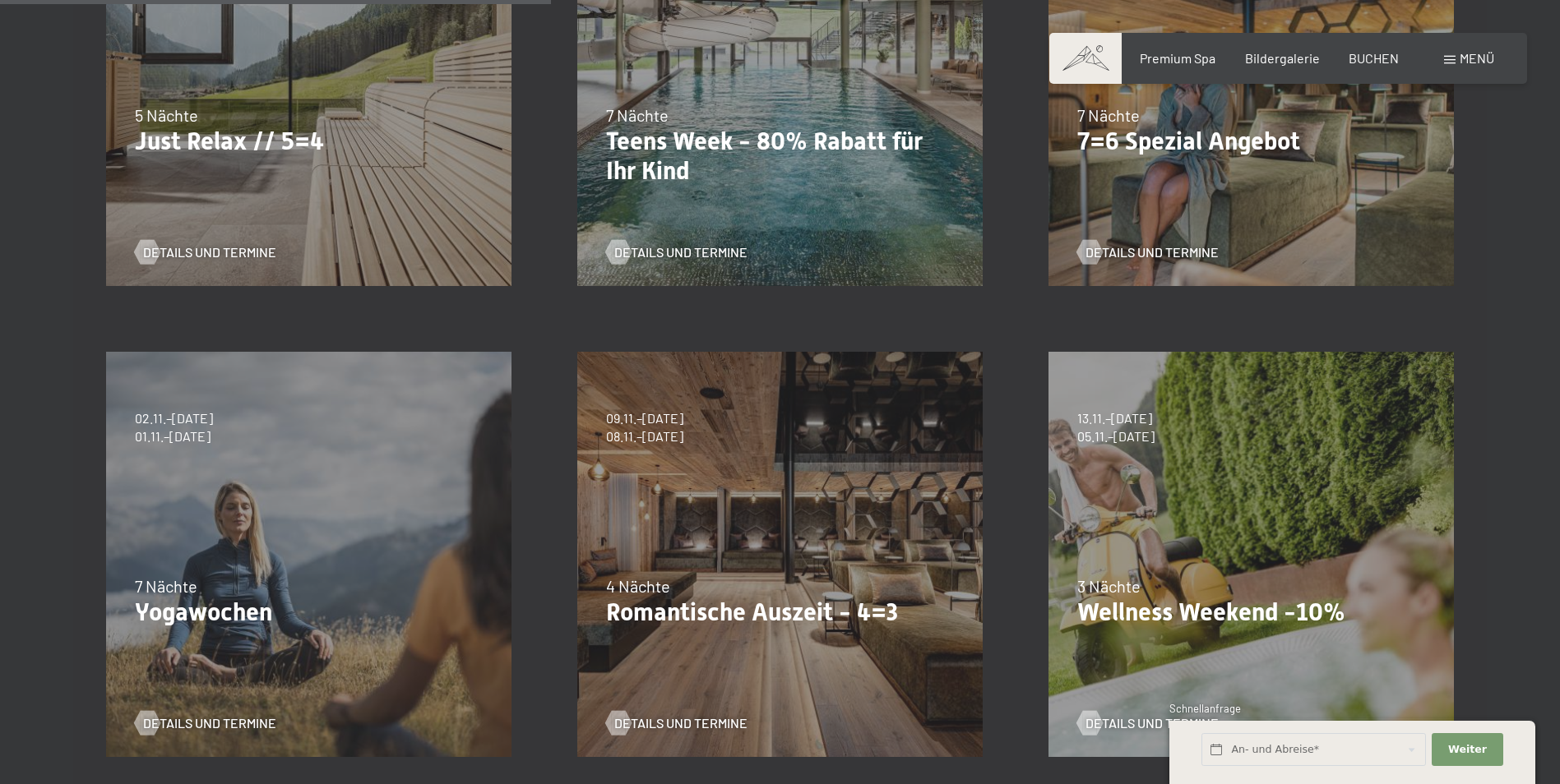
click at [1164, 164] on div "04.10.–[DATE] 01.11.–[DATE] 10.01.–[DATE] 07.03.–[DATE] 16.05.–[DATE] 06.06.–[D…" at bounding box center [1251, 83] width 472 height 472
click at [1165, 138] on p "7=6 Spezial Angebot" at bounding box center [1251, 141] width 348 height 30
